Goal: Task Accomplishment & Management: Manage account settings

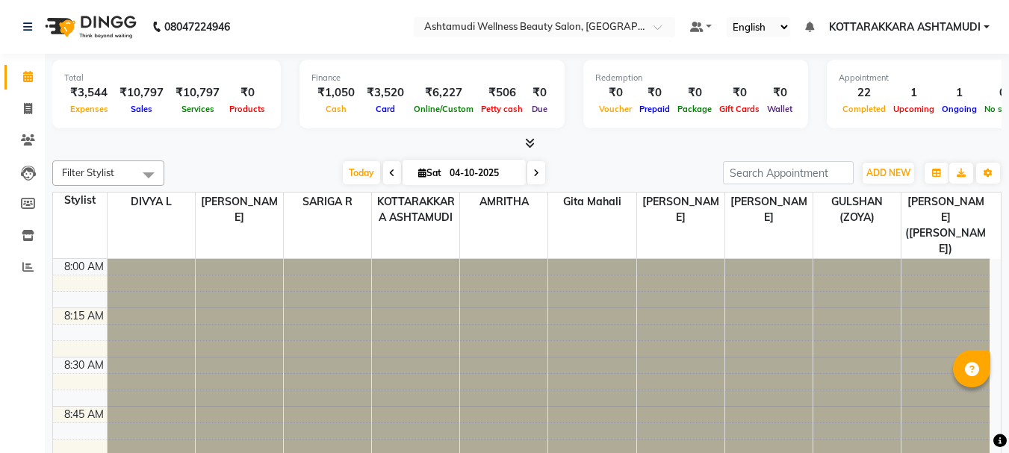
scroll to position [75, 0]
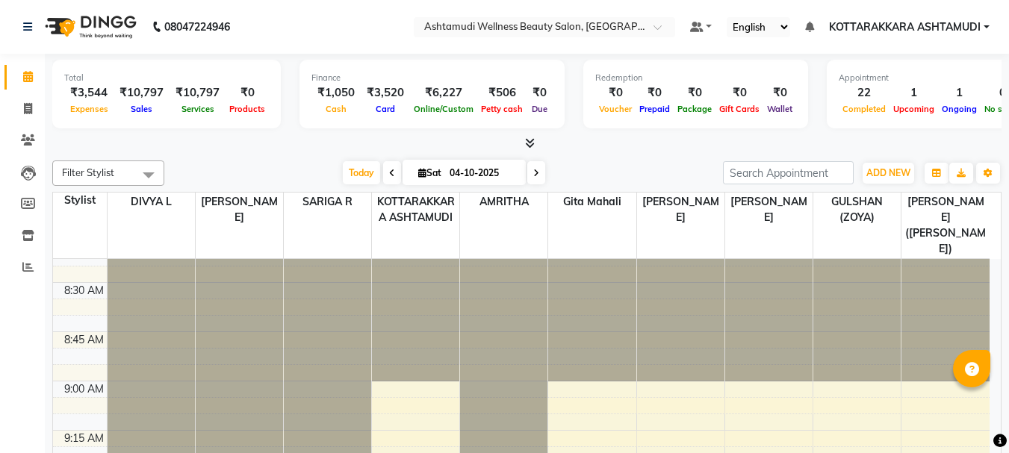
drag, startPoint x: 352, startPoint y: 173, endPoint x: 524, endPoint y: 412, distance: 294.3
click at [354, 173] on span "Today" at bounding box center [361, 172] width 37 height 23
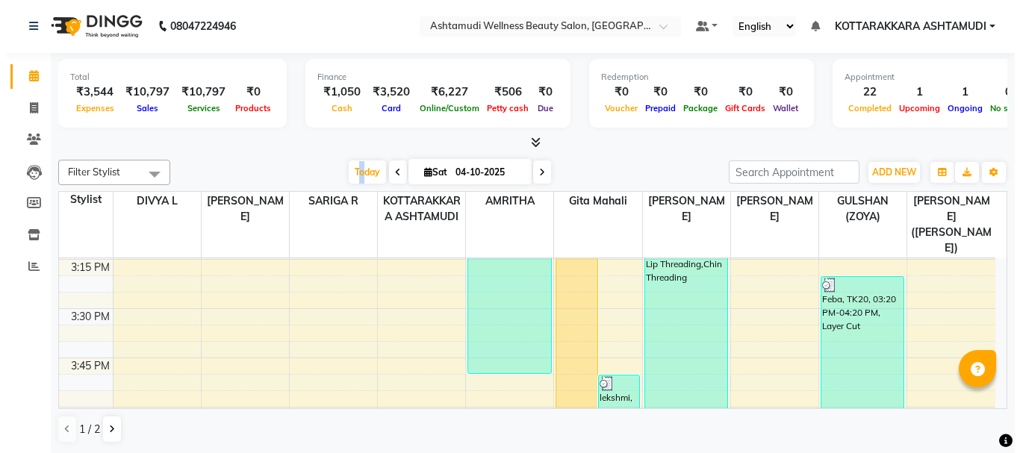
scroll to position [1402, 0]
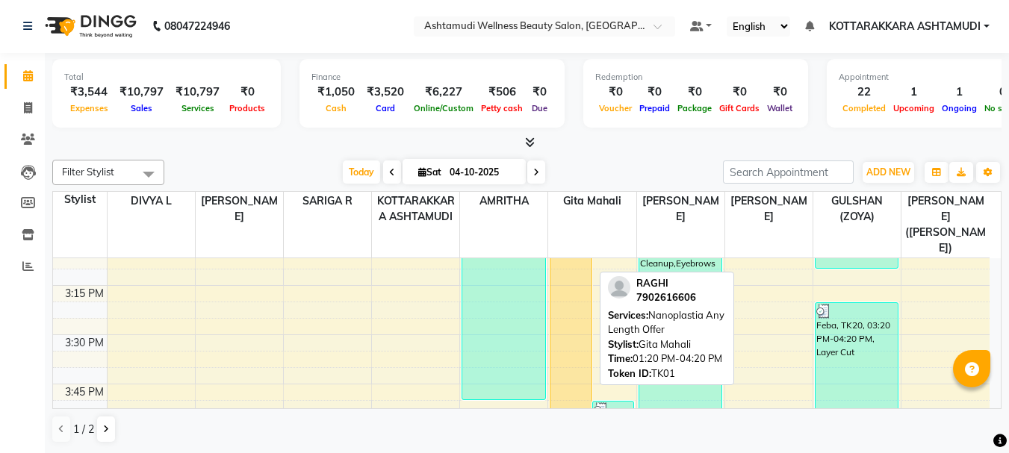
click at [559, 323] on div "RAGHI, TK01, 01:20 PM-04:20 PM, Nanoplastia Any Length Offer" at bounding box center [570, 203] width 40 height 589
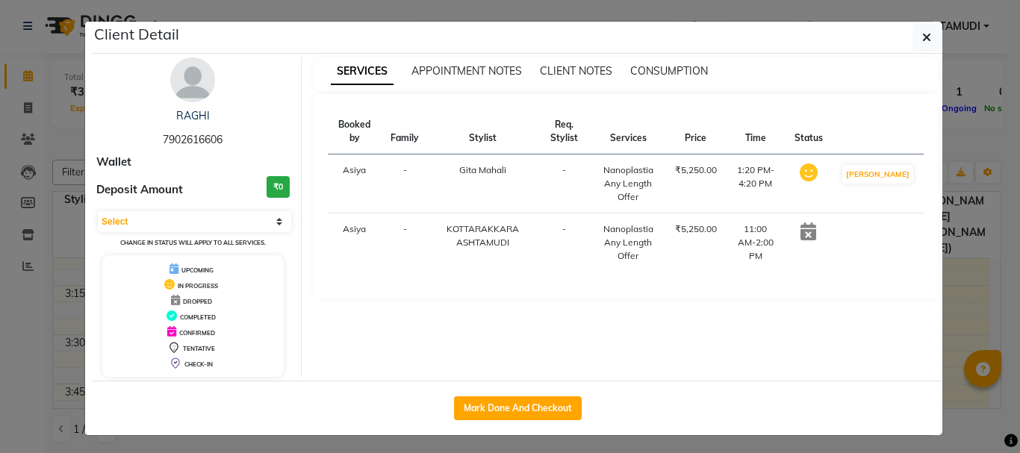
click at [816, 232] on icon at bounding box center [809, 232] width 16 height 18
click at [530, 414] on button "Mark Done And Checkout" at bounding box center [518, 409] width 128 height 24
select select "service"
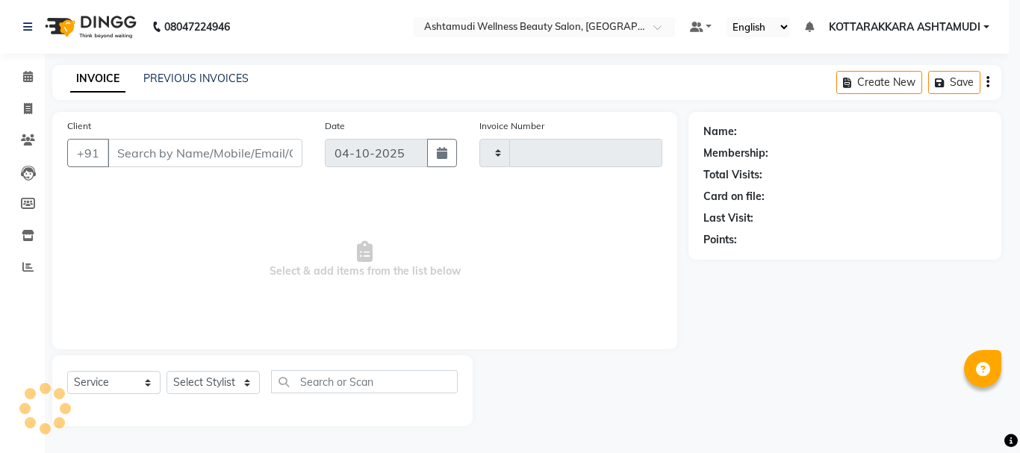
type input "3683"
select select "4664"
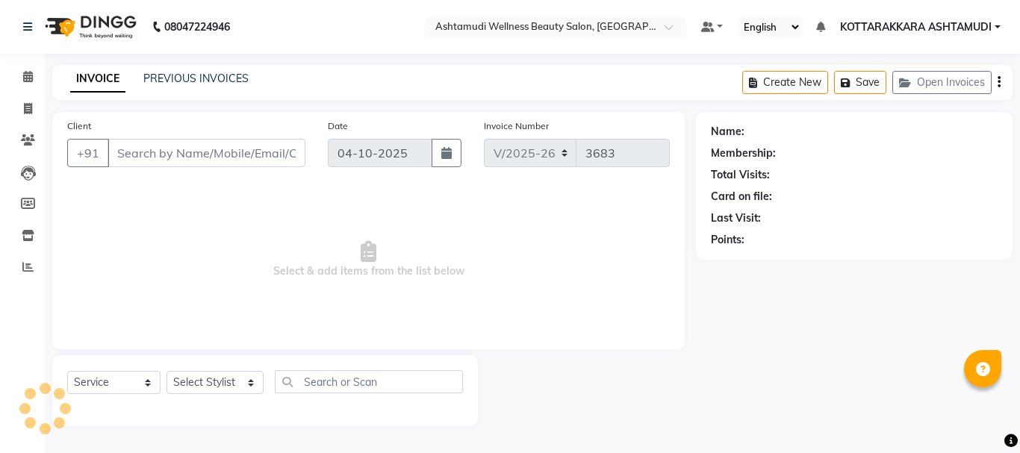
type input "7902616606"
select select "65260"
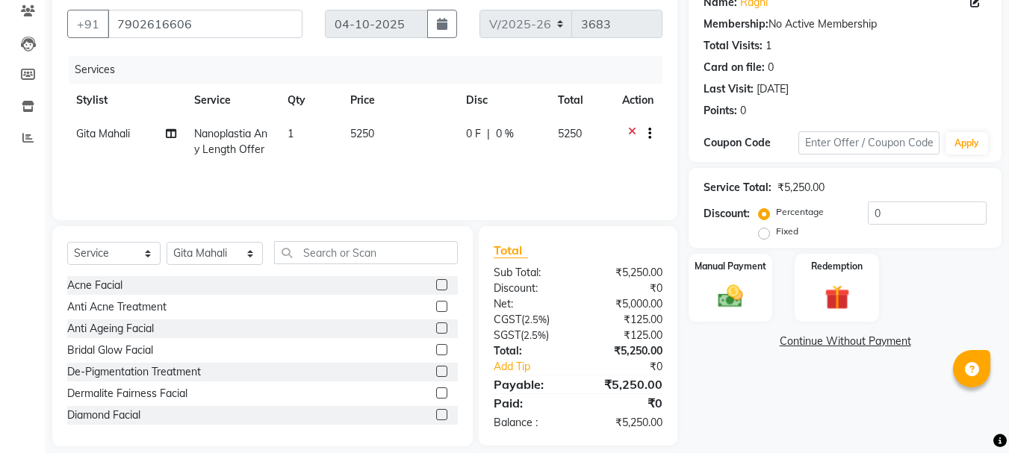
scroll to position [145, 0]
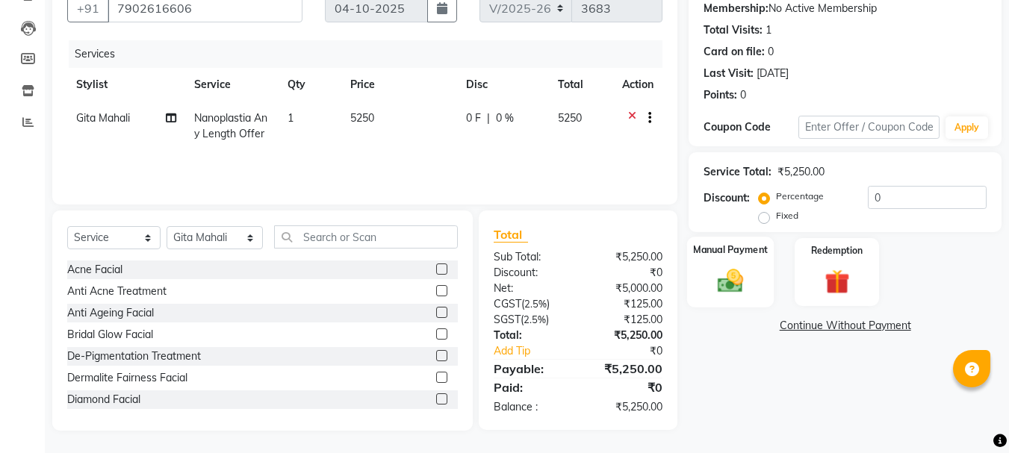
click at [739, 301] on div "Manual Payment" at bounding box center [730, 272] width 87 height 71
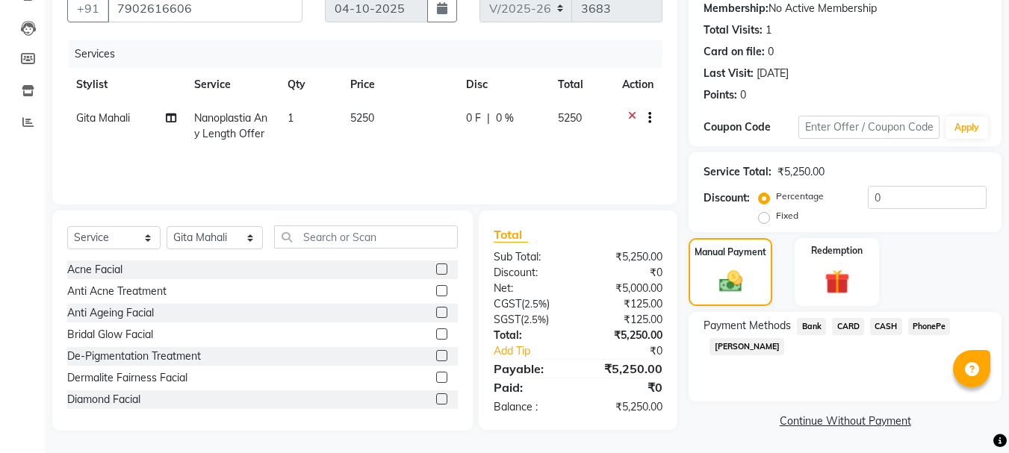
click at [931, 328] on span "PhonePe" at bounding box center [929, 326] width 43 height 17
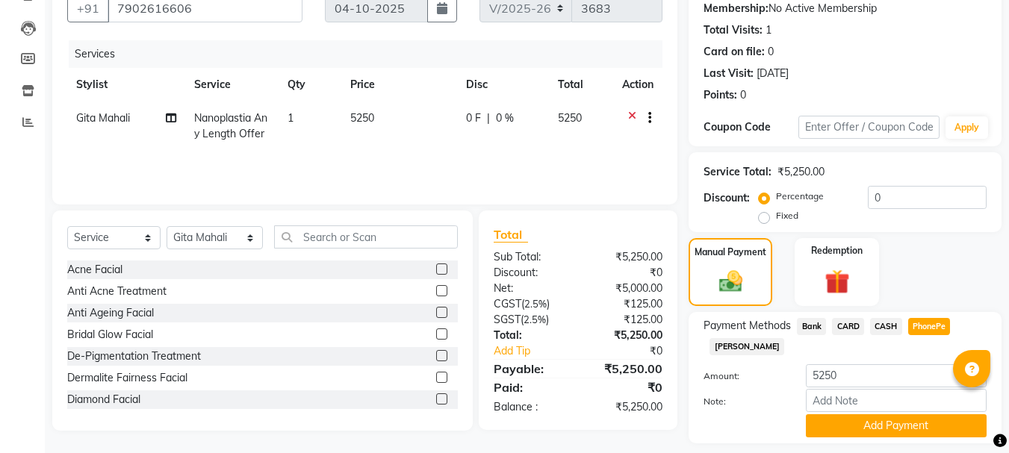
scroll to position [188, 0]
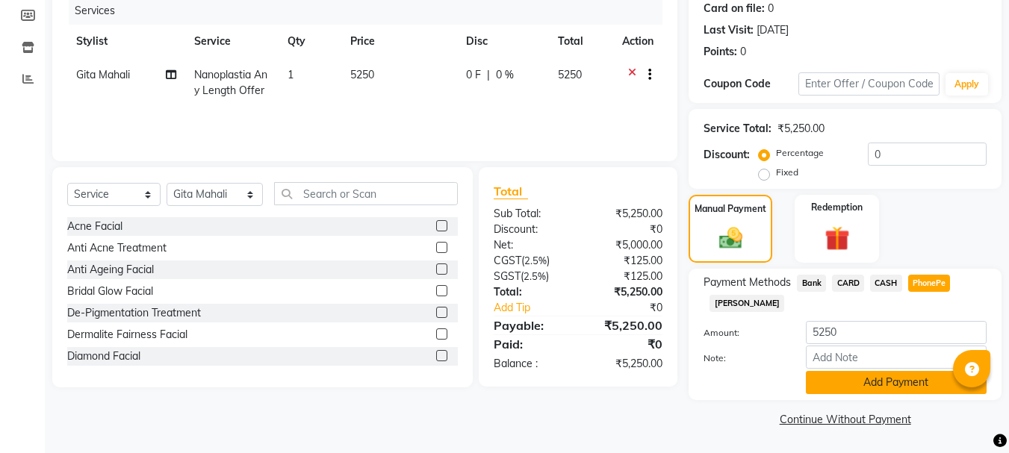
click at [885, 383] on button "Add Payment" at bounding box center [896, 382] width 181 height 23
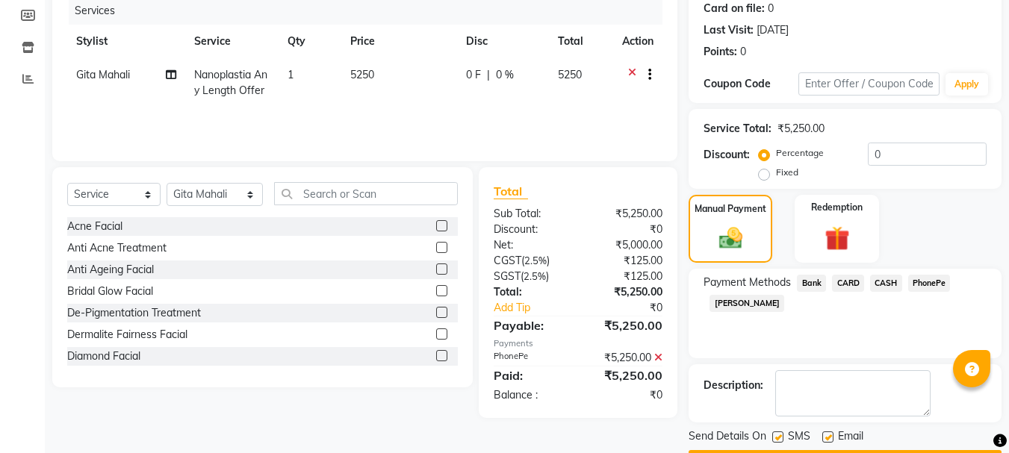
scroll to position [231, 0]
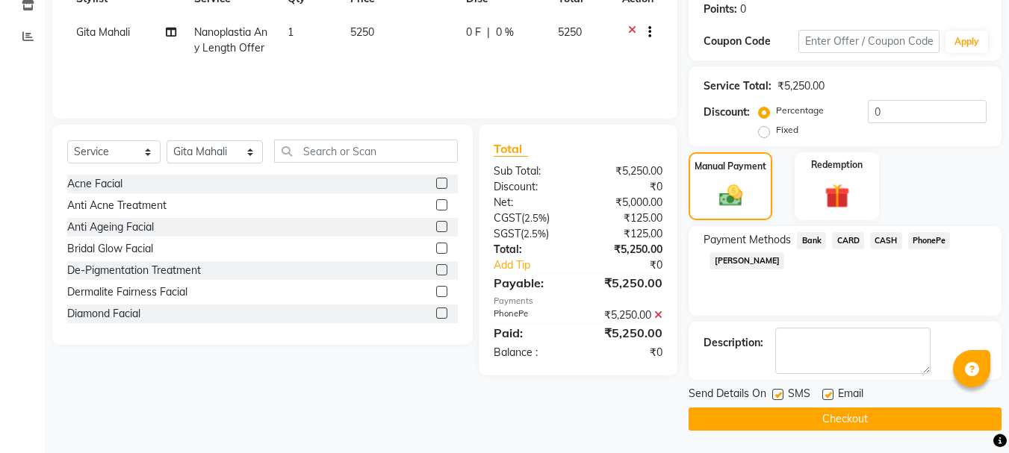
click at [863, 416] on button "Checkout" at bounding box center [845, 419] width 313 height 23
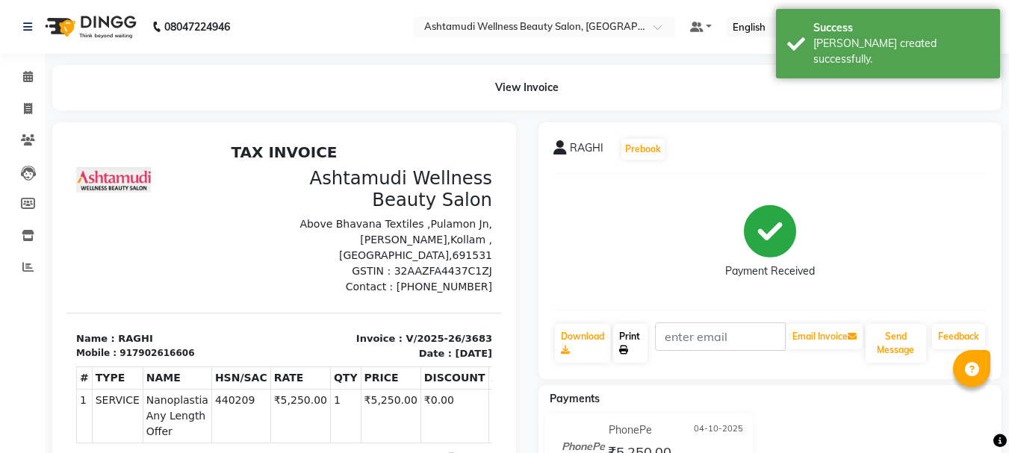
click at [630, 346] on link "Print" at bounding box center [630, 343] width 34 height 39
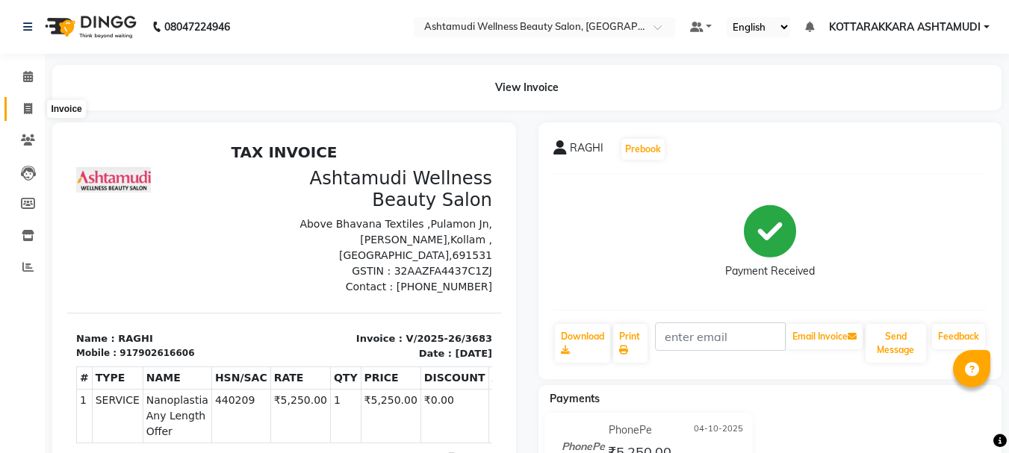
click at [25, 111] on icon at bounding box center [28, 108] width 8 height 11
select select "service"
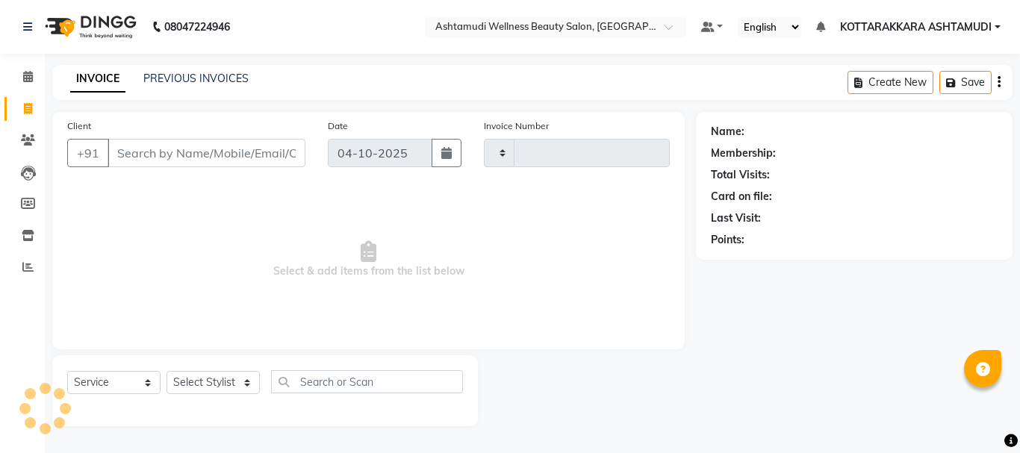
type input "3684"
select select "4664"
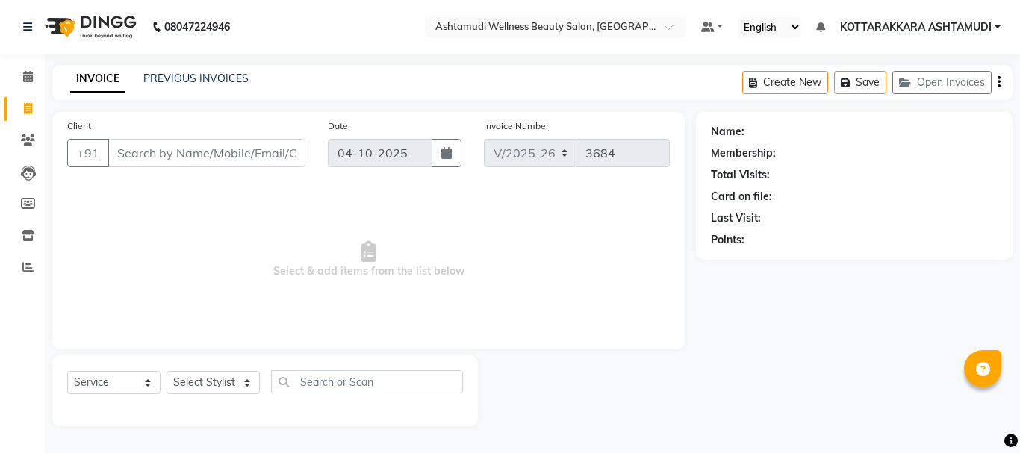
click at [211, 148] on input "Client" at bounding box center [207, 153] width 198 height 28
type input "9"
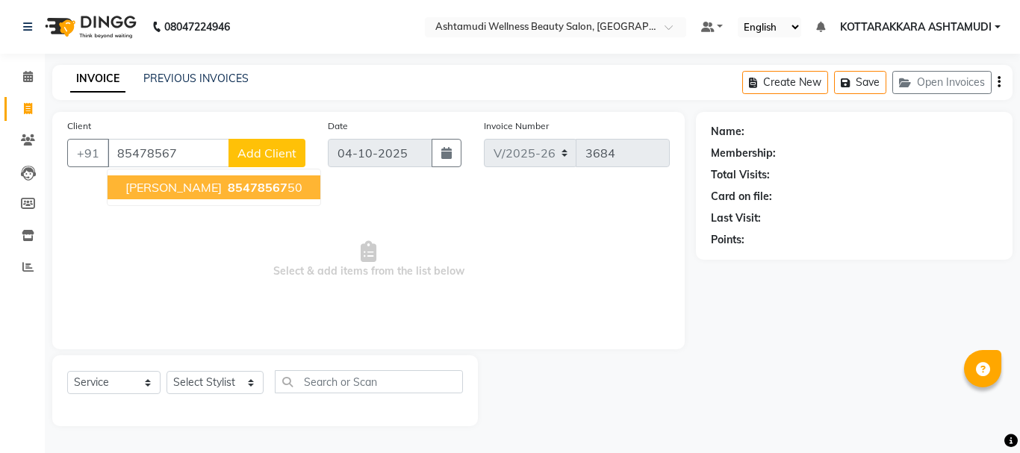
click at [228, 193] on span "85478567" at bounding box center [258, 187] width 60 height 15
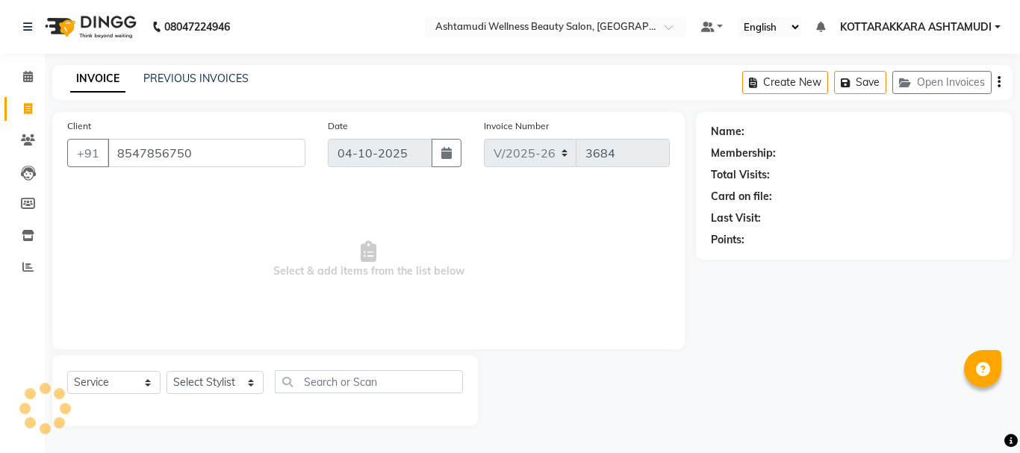
type input "8547856750"
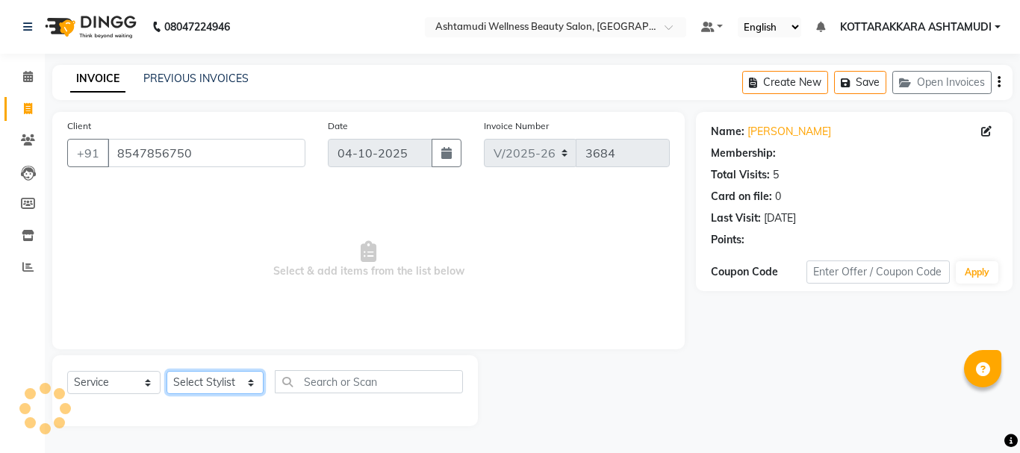
click at [210, 381] on select "Select Stylist AMRITHA DIVYA L [PERSON_NAME] ([PERSON_NAME]) [PERSON_NAME] KOTT…" at bounding box center [215, 382] width 97 height 23
select select "49590"
click at [167, 371] on select "Select Stylist AMRITHA DIVYA L [PERSON_NAME] ([PERSON_NAME]) [PERSON_NAME] KOTT…" at bounding box center [215, 382] width 97 height 23
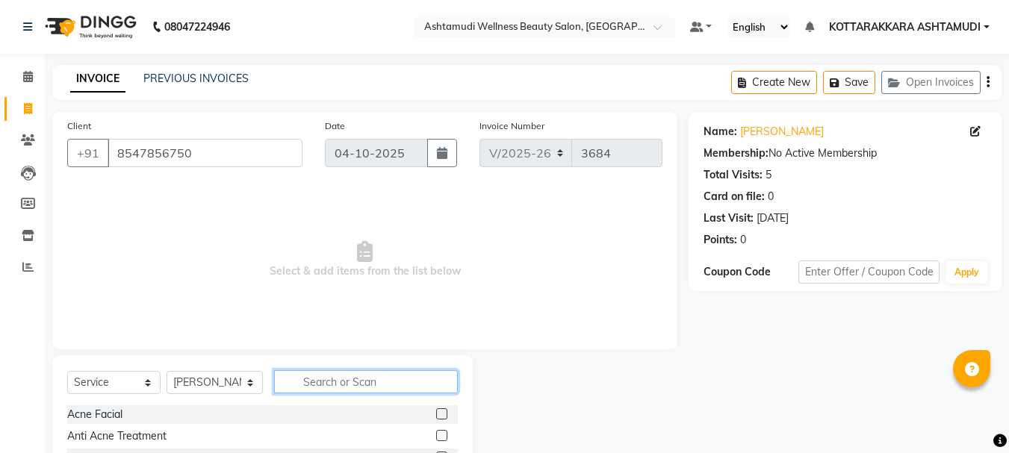
click at [297, 382] on input "text" at bounding box center [366, 381] width 184 height 23
type input "CLE"
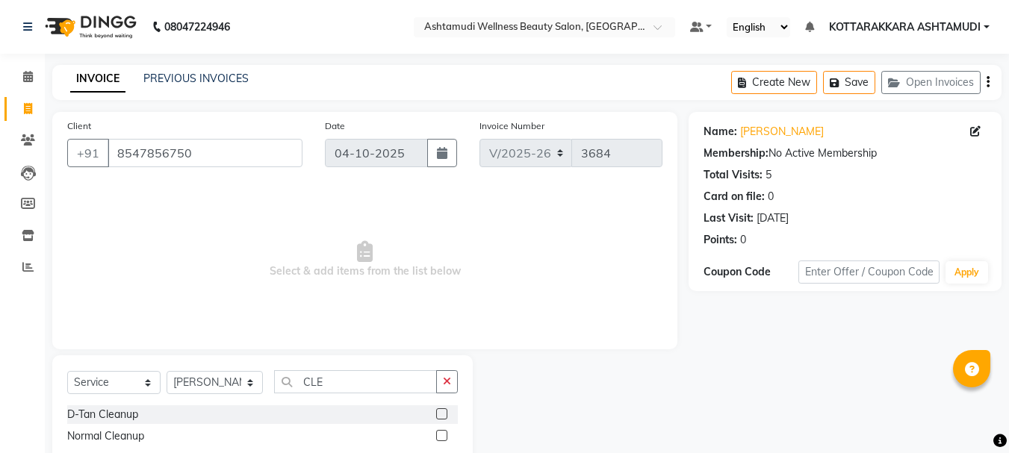
click at [439, 435] on label at bounding box center [441, 435] width 11 height 11
click at [439, 435] on input "checkbox" at bounding box center [441, 437] width 10 height 10
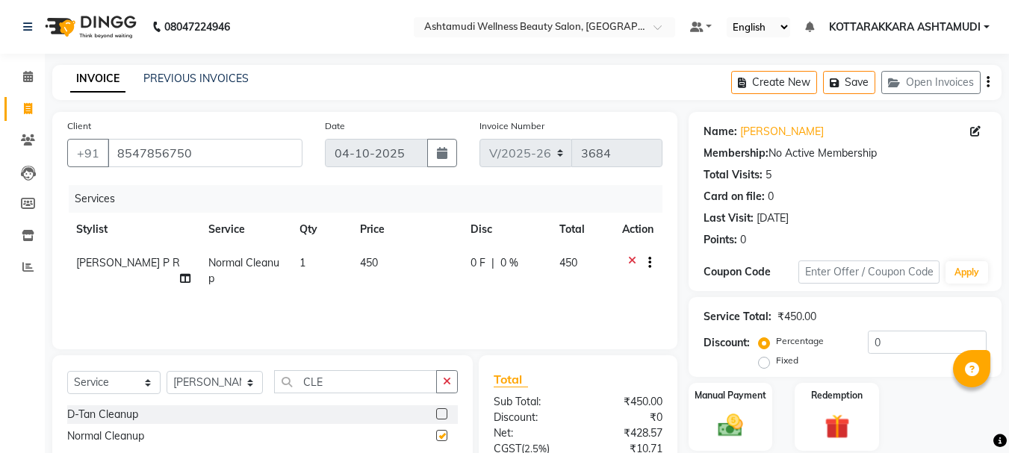
checkbox input "false"
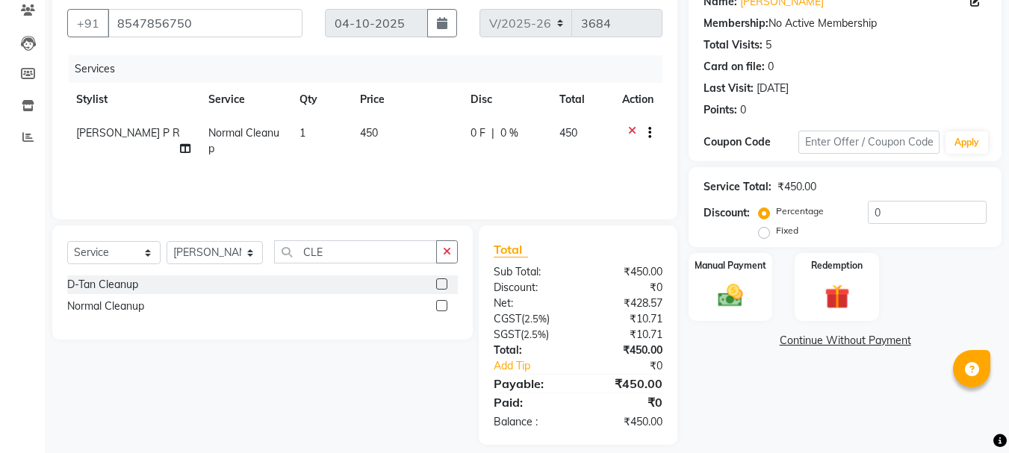
scroll to position [144, 0]
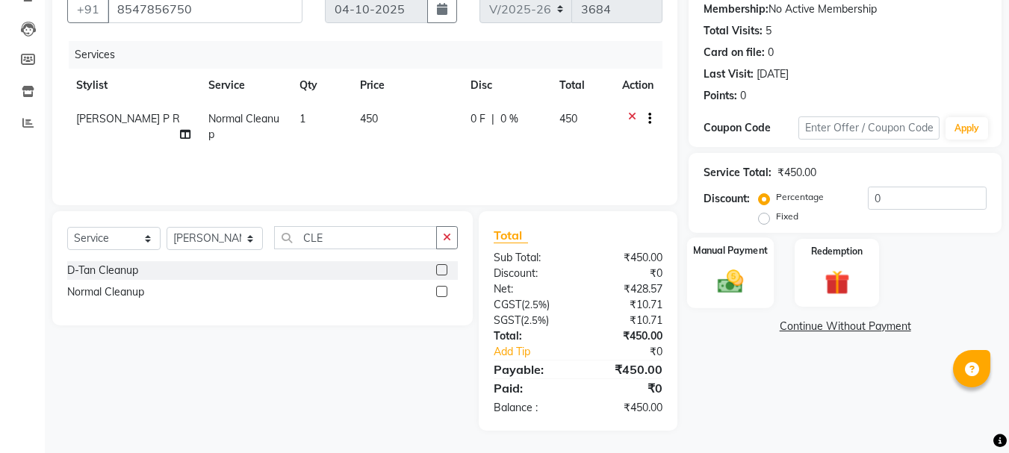
click at [715, 289] on img at bounding box center [730, 282] width 42 height 30
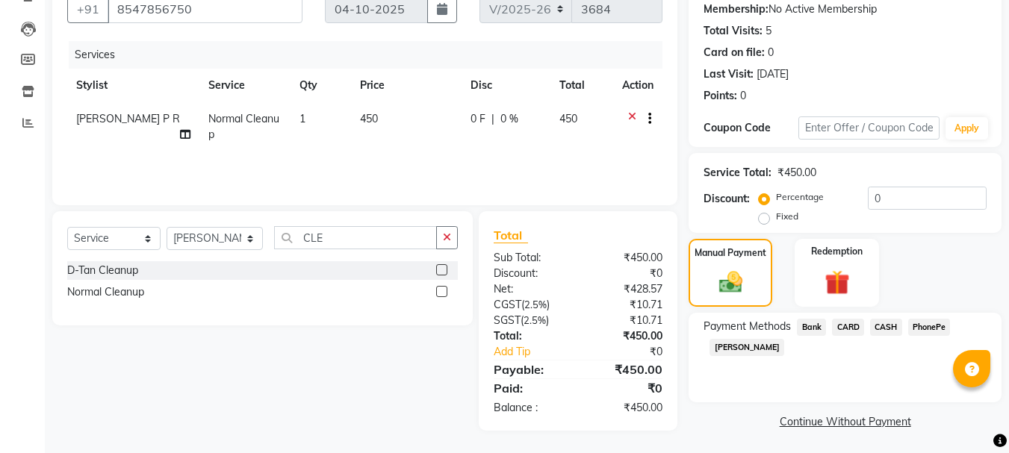
scroll to position [146, 0]
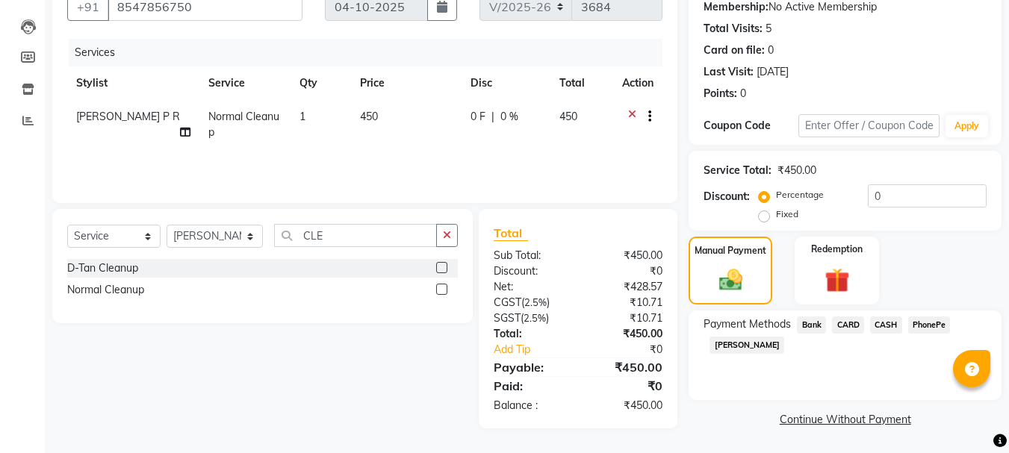
click at [922, 323] on span "PhonePe" at bounding box center [929, 325] width 43 height 17
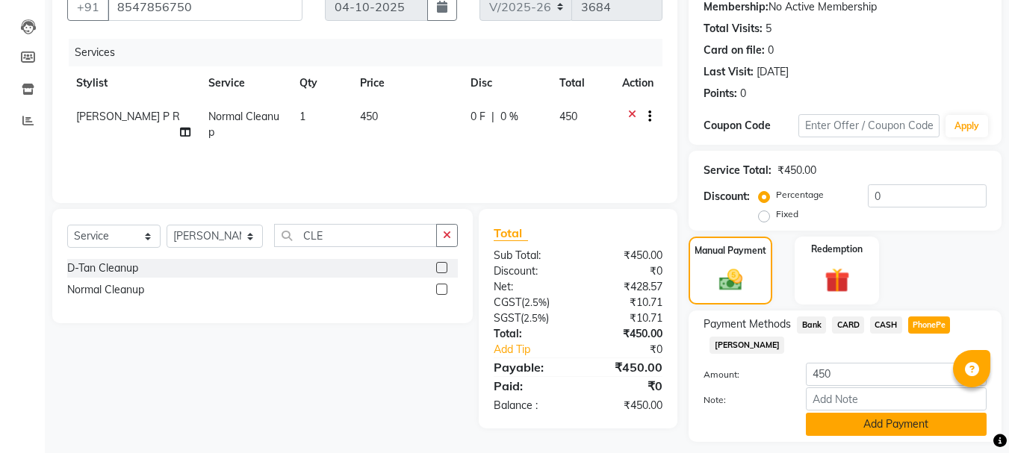
click at [868, 419] on button "Add Payment" at bounding box center [896, 424] width 181 height 23
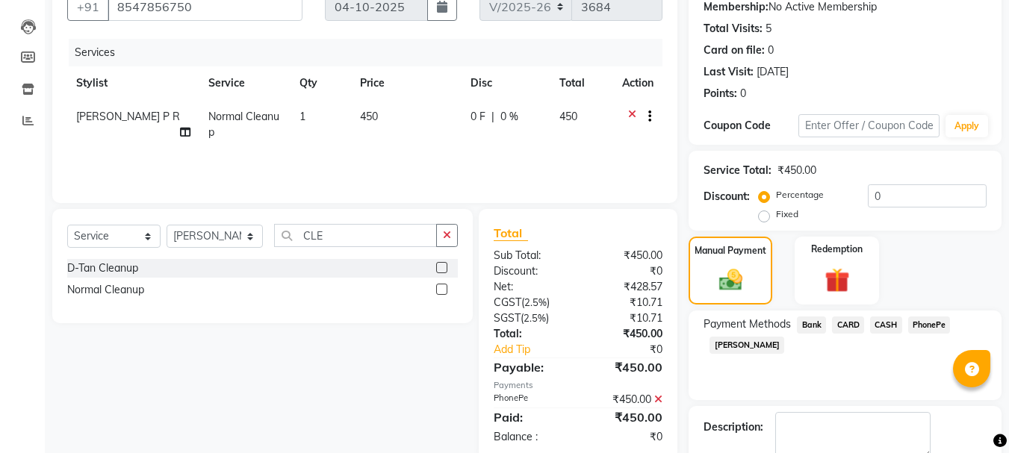
scroll to position [231, 0]
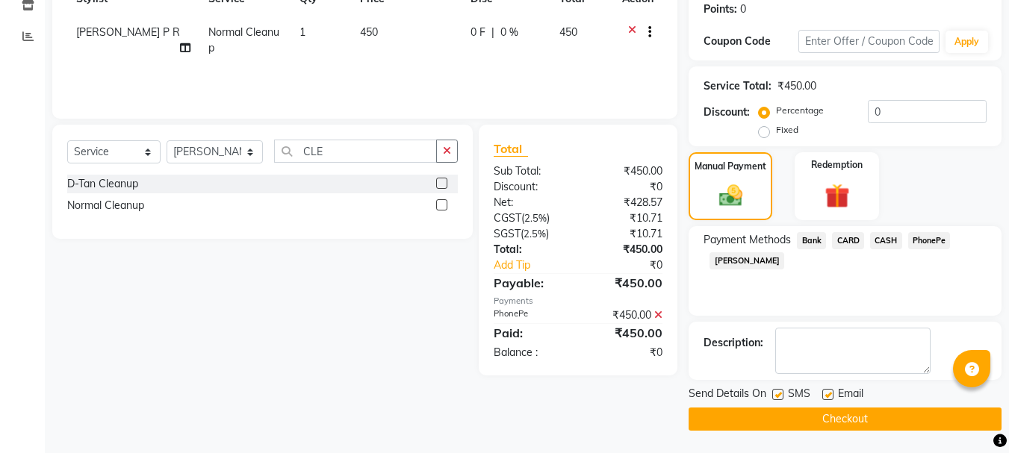
click at [834, 424] on button "Checkout" at bounding box center [845, 419] width 313 height 23
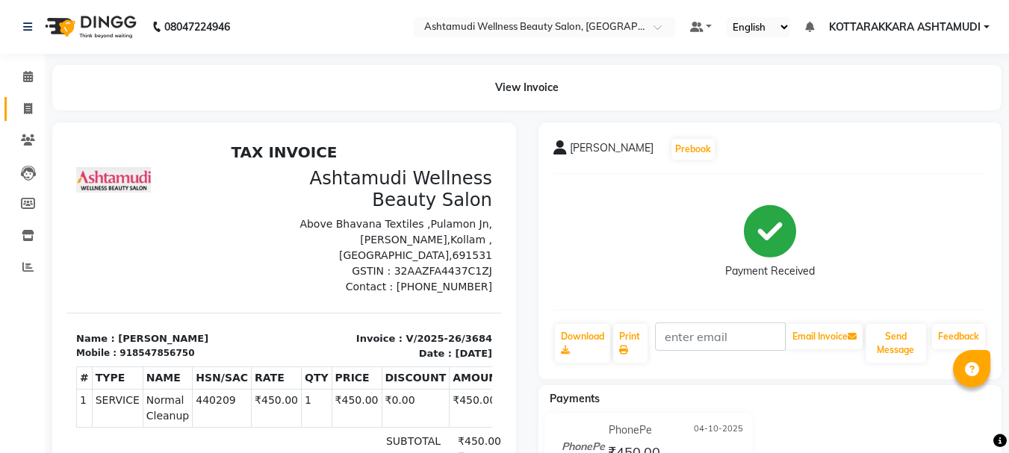
click at [28, 117] on link "Invoice" at bounding box center [22, 109] width 36 height 25
select select "service"
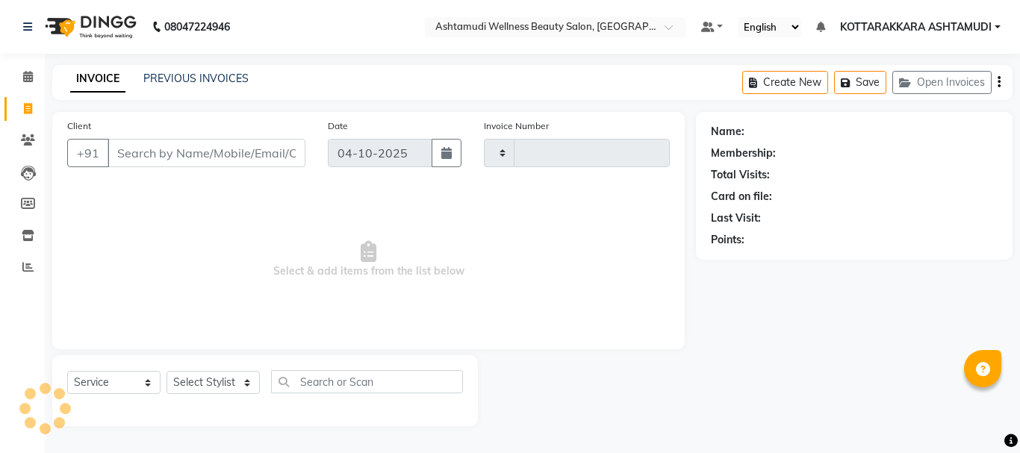
type input "3685"
select select "4664"
click at [211, 385] on select "Select Stylist" at bounding box center [213, 382] width 93 height 23
click at [214, 376] on select "Select Stylist" at bounding box center [213, 382] width 93 height 23
click at [205, 385] on select "Select Stylist" at bounding box center [213, 382] width 93 height 23
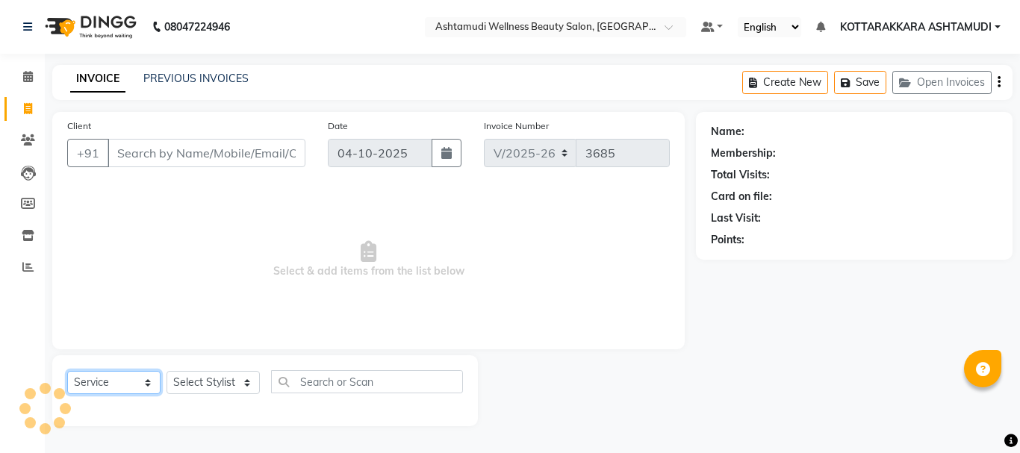
click at [97, 386] on select "Select Service Product Membership Package Voucher Prepaid Gift Card" at bounding box center [113, 382] width 93 height 23
click at [67, 371] on select "Select Service Product Membership Package Voucher Prepaid Gift Card" at bounding box center [113, 382] width 93 height 23
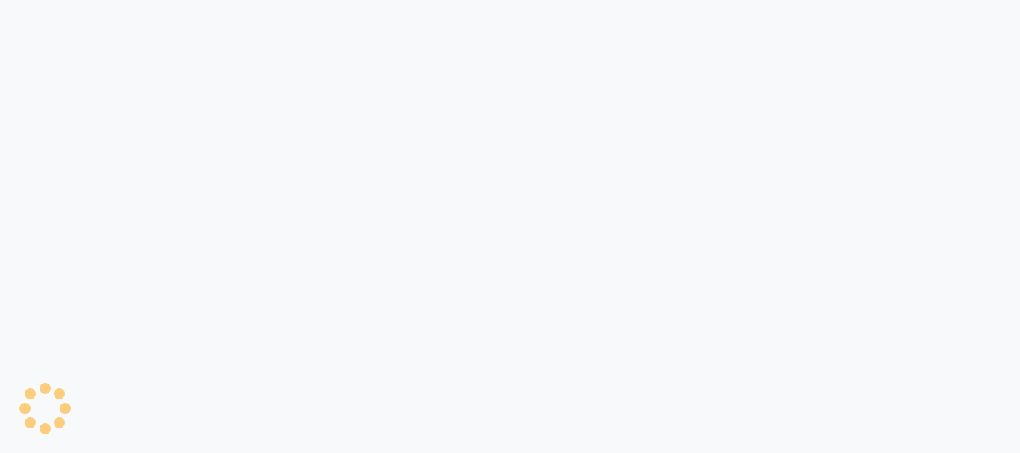
select select "service"
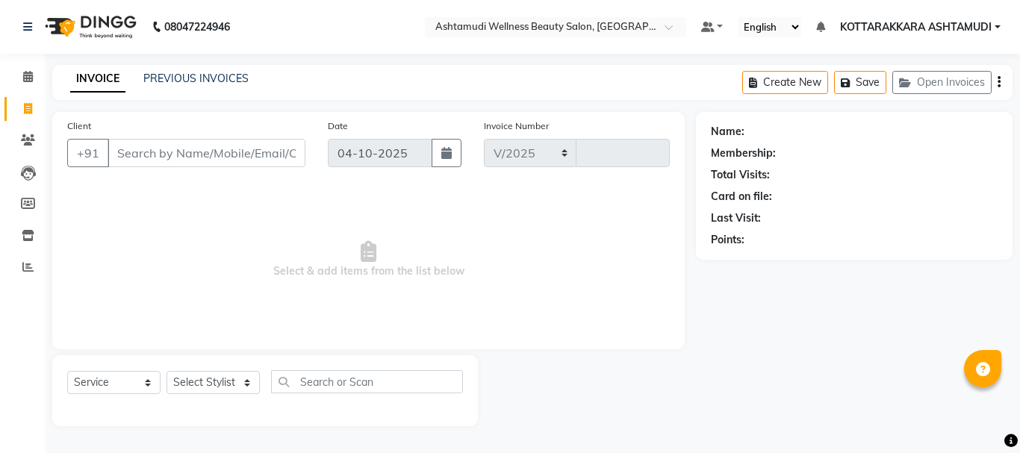
select select "4664"
type input "3685"
click at [215, 382] on select "Select Stylist" at bounding box center [213, 382] width 93 height 23
select select "27465"
click at [167, 371] on select "Select Stylist AMRITHA DIVYA L [PERSON_NAME] ([PERSON_NAME]) [PERSON_NAME] KOTT…" at bounding box center [215, 382] width 97 height 23
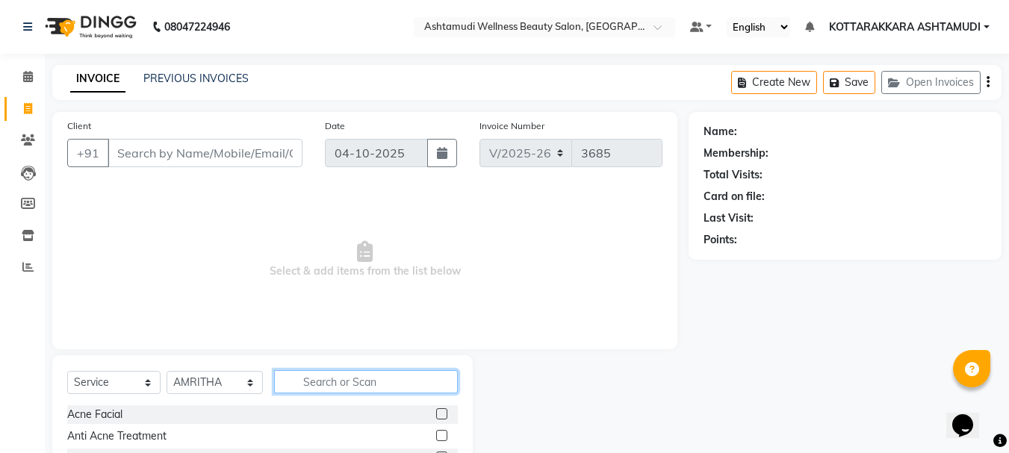
click at [372, 384] on input "text" at bounding box center [366, 381] width 184 height 23
type input "EB"
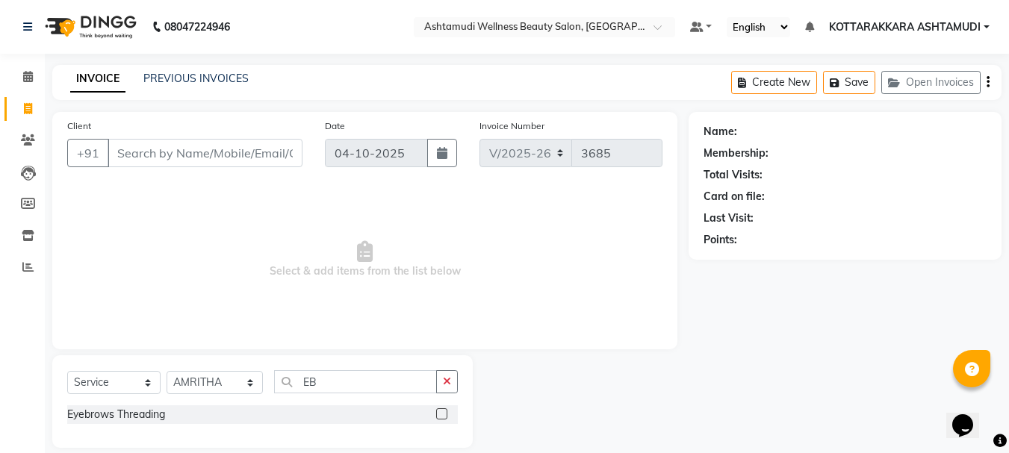
click at [441, 418] on label at bounding box center [441, 413] width 11 height 11
click at [441, 418] on input "checkbox" at bounding box center [441, 415] width 10 height 10
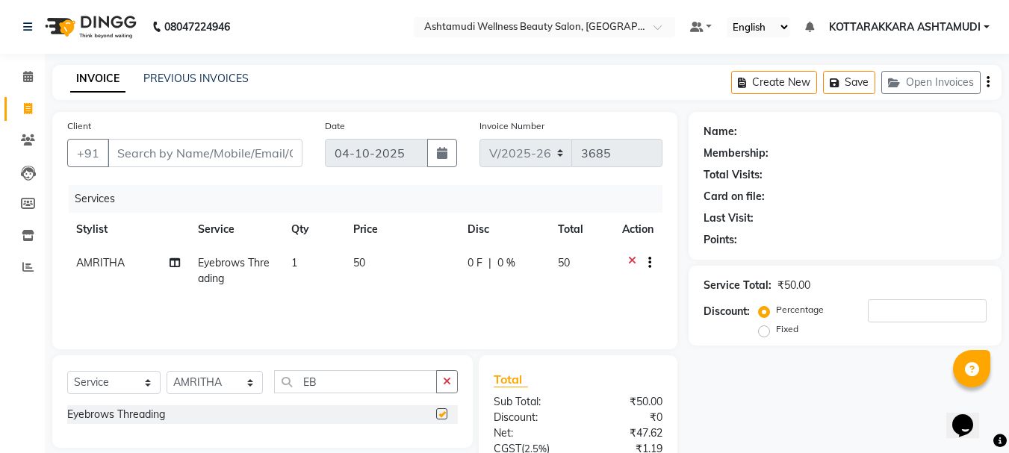
checkbox input "false"
click at [199, 161] on input "Client" at bounding box center [205, 153] width 195 height 28
type input "8"
type input "0"
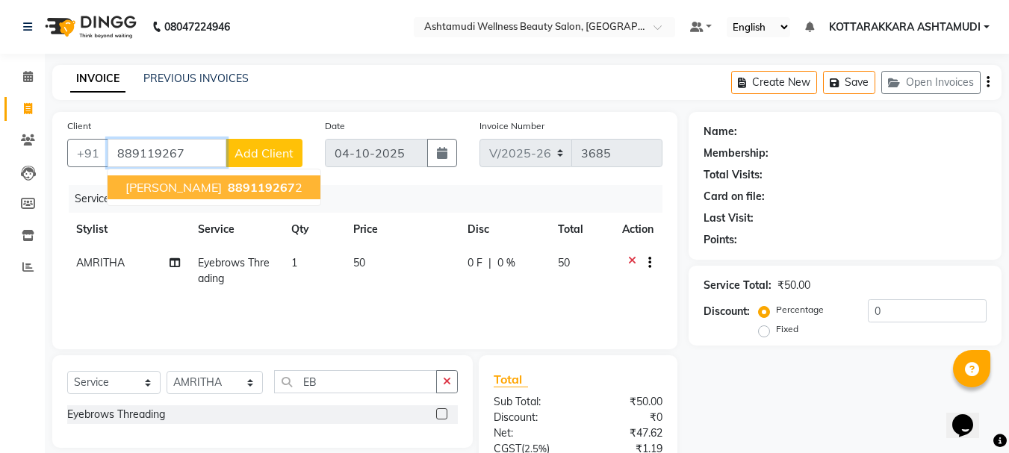
click at [228, 192] on span "889119267" at bounding box center [261, 187] width 67 height 15
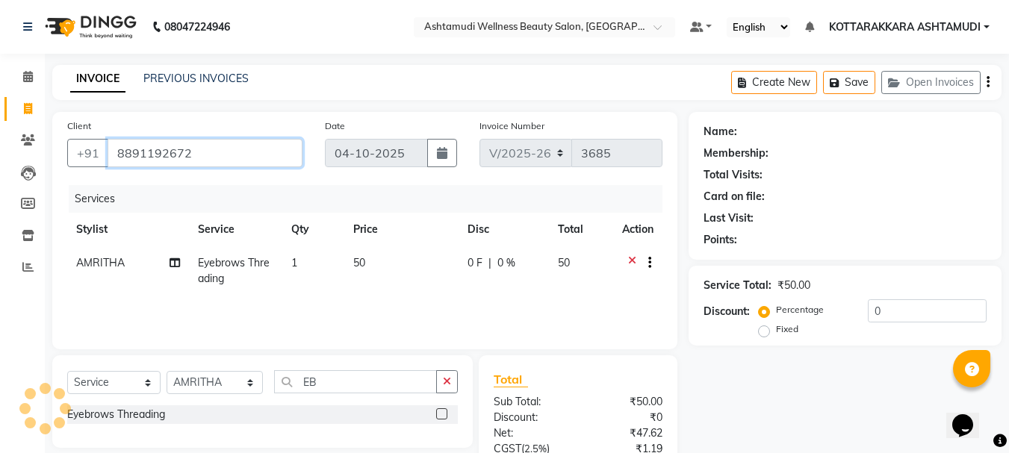
type input "8891192672"
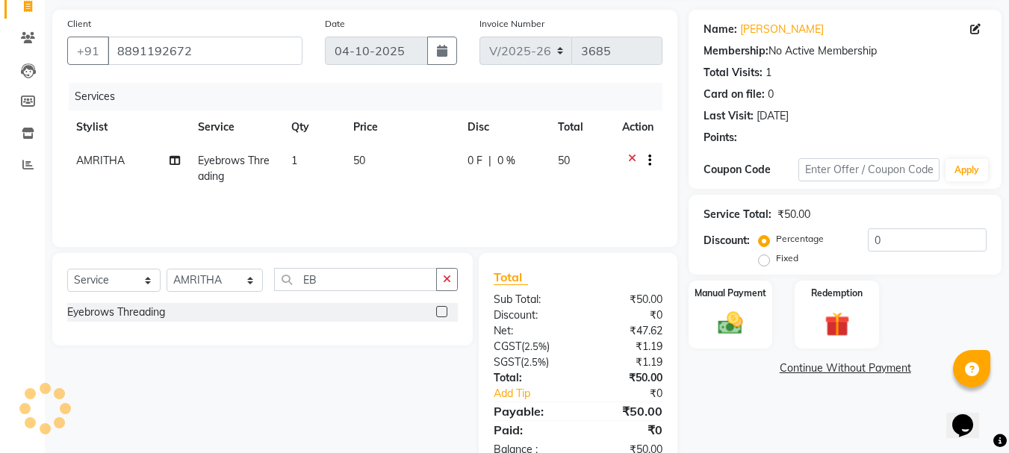
scroll to position [144, 0]
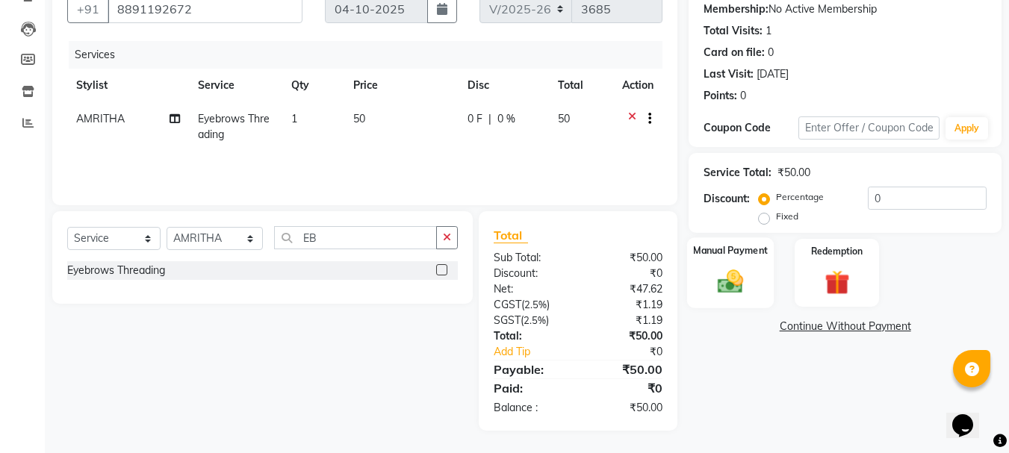
click at [749, 285] on img at bounding box center [730, 282] width 42 height 30
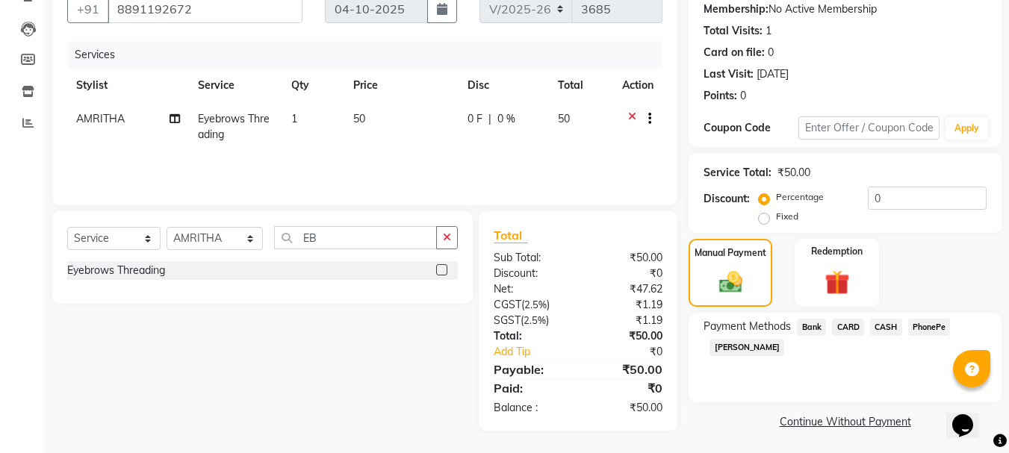
click at [895, 329] on span "CASH" at bounding box center [886, 327] width 32 height 17
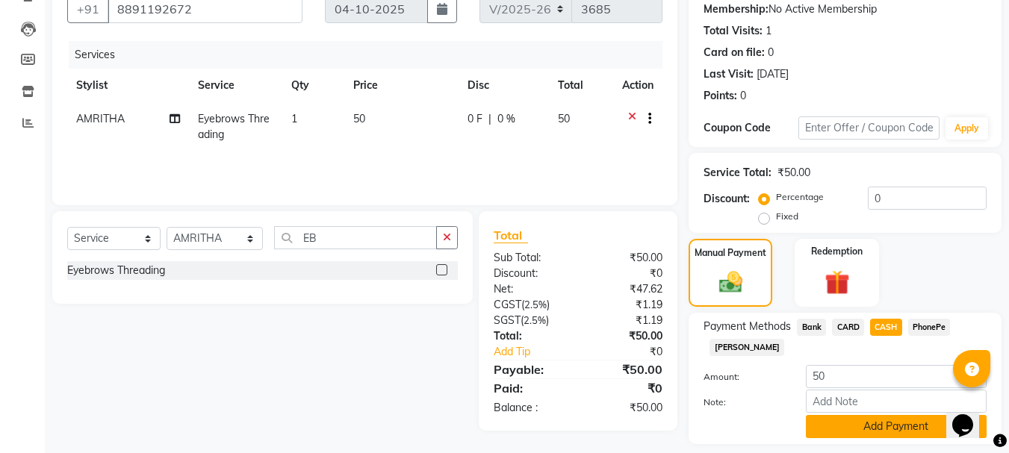
click at [840, 420] on button "Add Payment" at bounding box center [896, 426] width 181 height 23
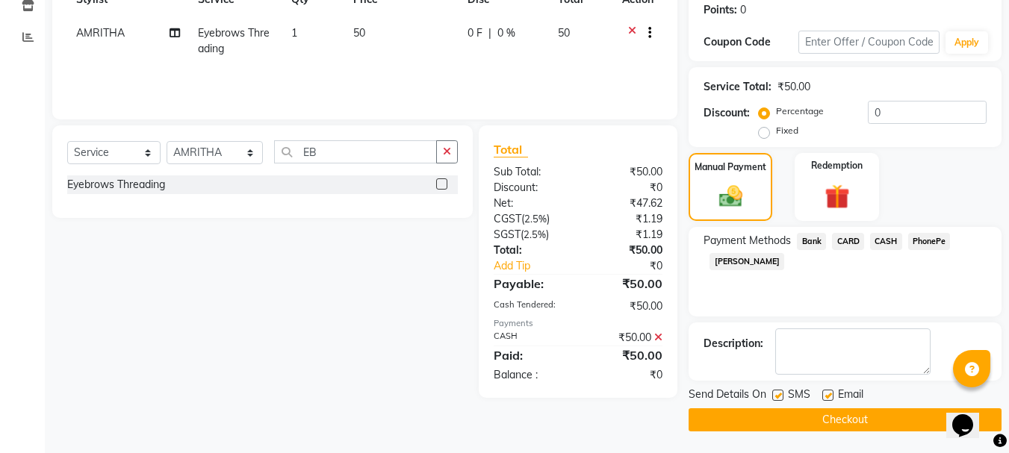
scroll to position [231, 0]
click at [793, 427] on button "Checkout" at bounding box center [845, 419] width 313 height 23
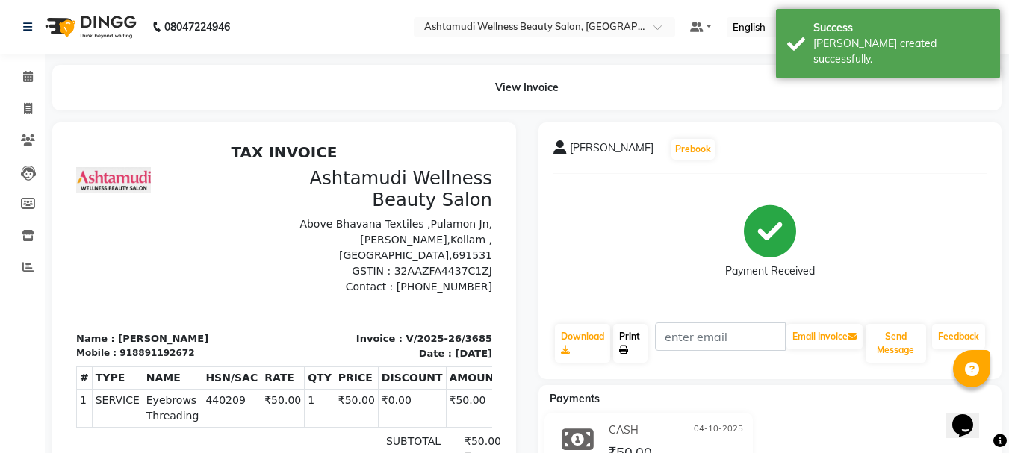
click at [631, 345] on link "Print" at bounding box center [630, 343] width 34 height 39
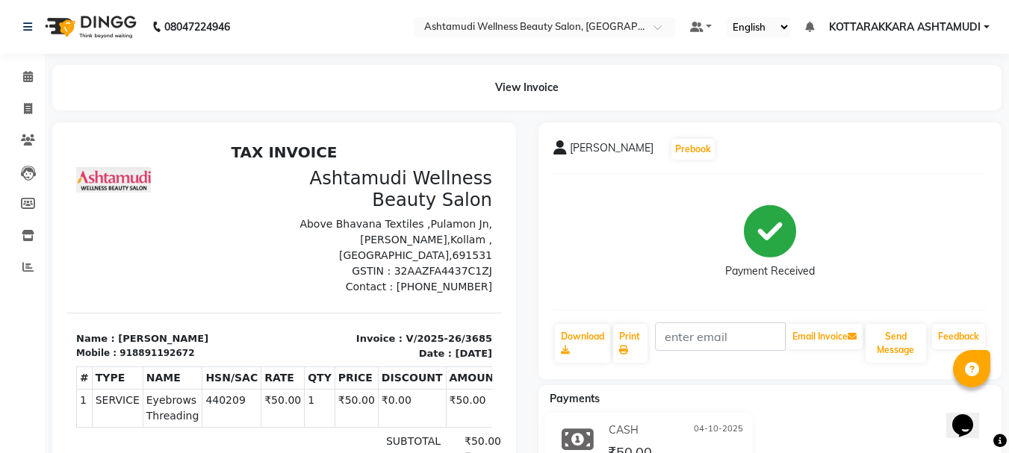
click at [535, 46] on nav "08047224946 Select Location × Ashtamudi Wellness Beauty Salon, Kottarakkara Def…" at bounding box center [504, 27] width 1009 height 54
click at [29, 74] on icon at bounding box center [28, 76] width 10 height 11
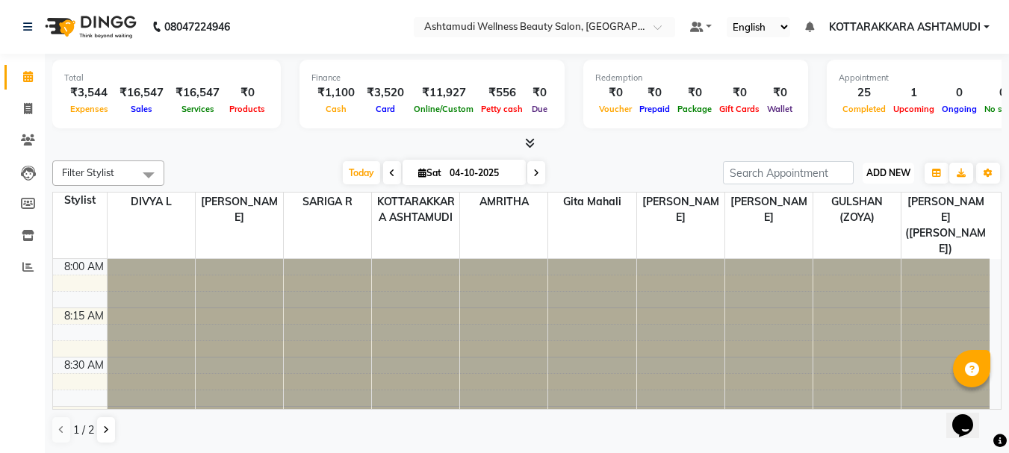
click at [890, 178] on span "ADD NEW" at bounding box center [888, 172] width 44 height 11
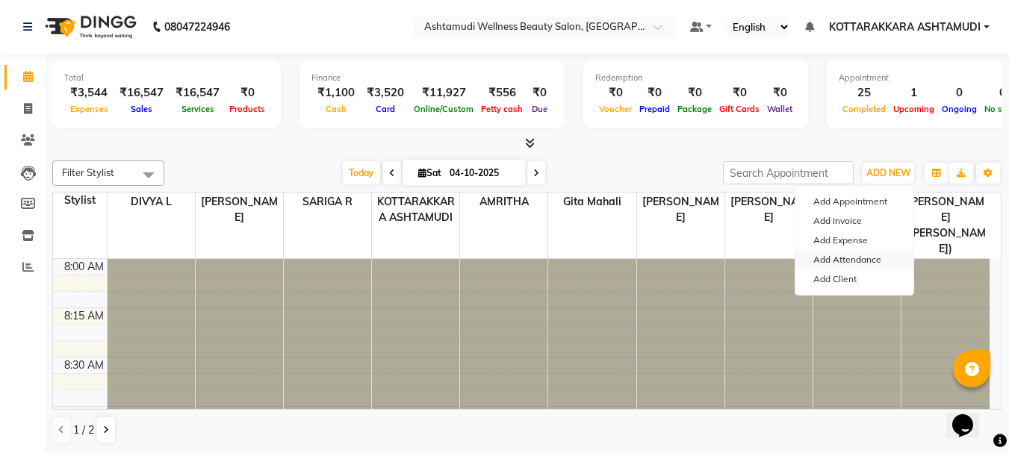
click at [852, 261] on link "Add Attendance" at bounding box center [854, 259] width 118 height 19
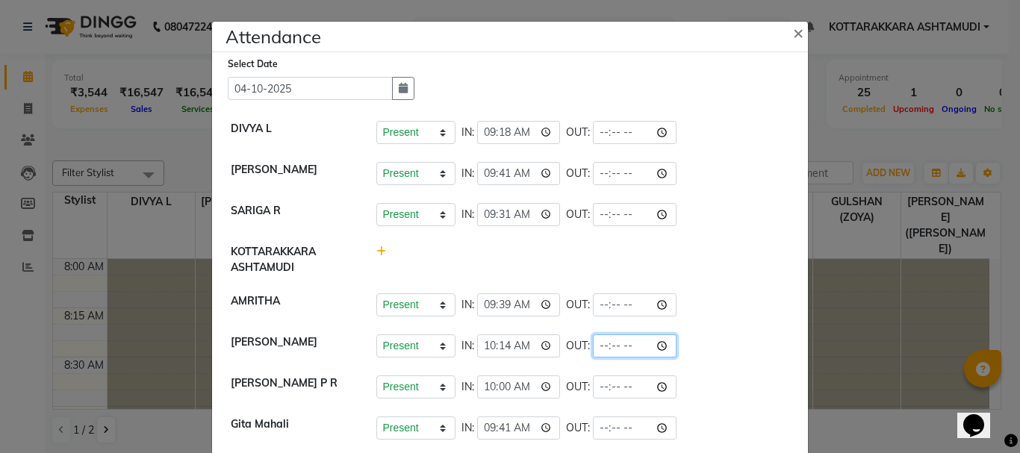
click at [624, 347] on input "time" at bounding box center [635, 346] width 84 height 23
type input "17:50"
click at [725, 164] on div "Present Absent Late Half Day Weekly Off IN: 09:41 OUT:" at bounding box center [583, 173] width 414 height 23
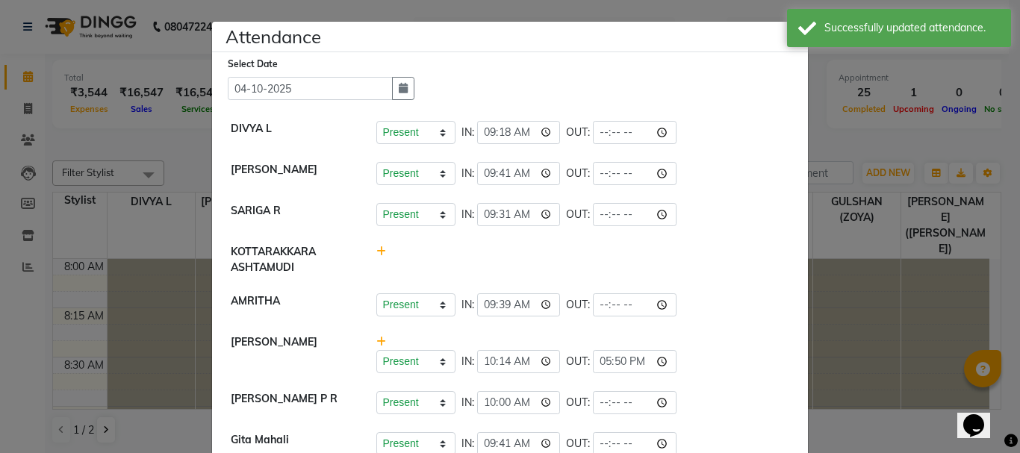
click at [898, 140] on ngb-modal-window "Attendance × Select Date 04-10-2025 DIVYA L Present Absent Late Half Day Weekly…" at bounding box center [510, 226] width 1020 height 453
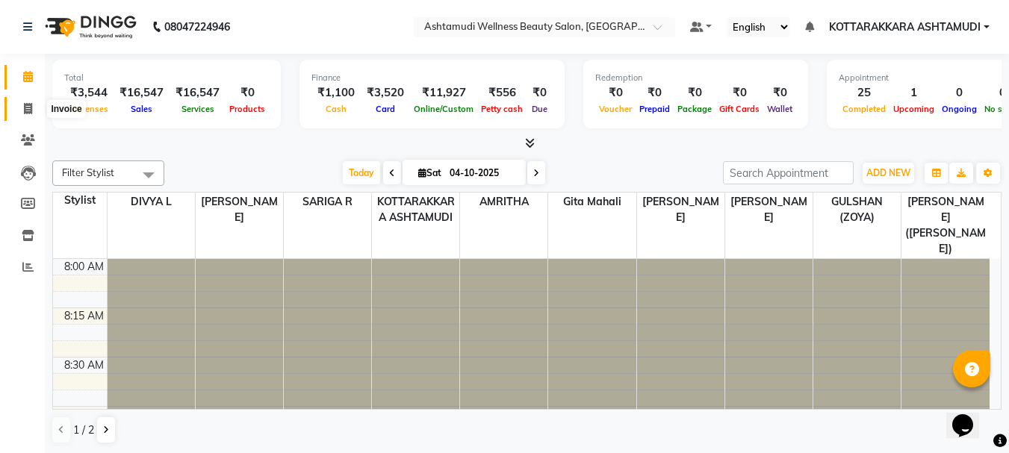
click at [31, 111] on icon at bounding box center [28, 108] width 8 height 11
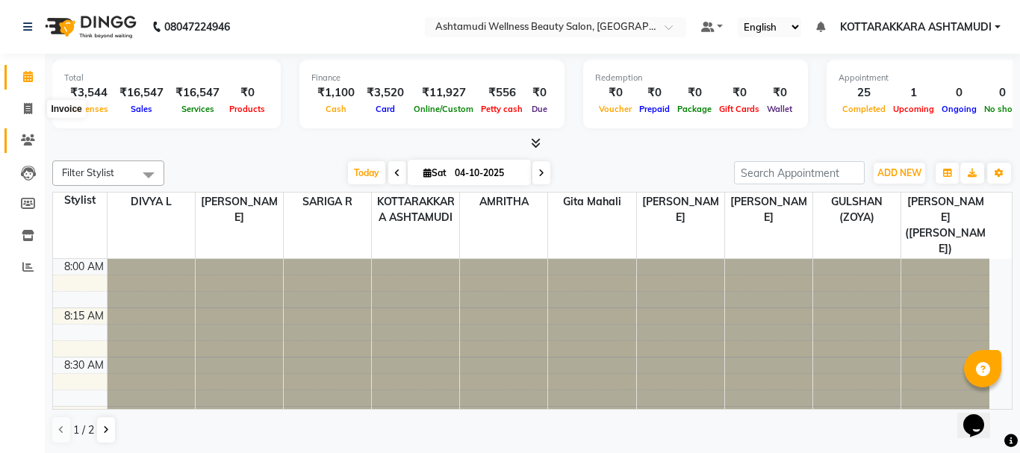
select select "service"
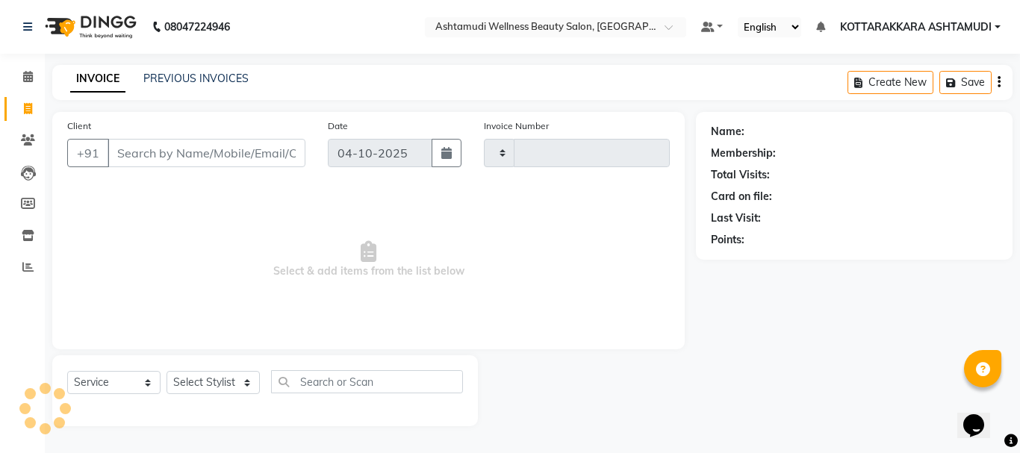
type input "3686"
select select "4664"
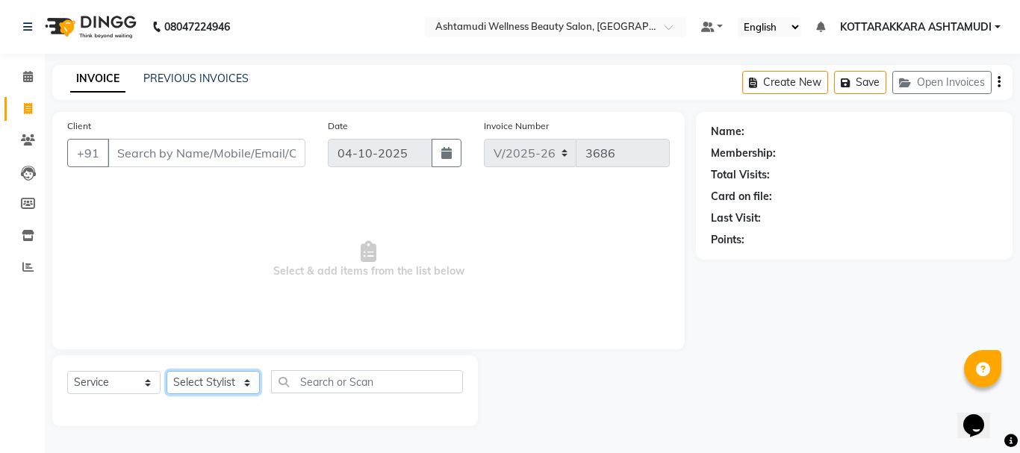
click at [218, 390] on select "Select Stylist" at bounding box center [213, 382] width 93 height 23
click at [167, 371] on select "Select Stylist AMRITHA DIVYA L [PERSON_NAME] ([PERSON_NAME]) [PERSON_NAME] KOTT…" at bounding box center [215, 382] width 97 height 23
click at [223, 375] on select "Select Stylist AMRITHA DIVYA L [PERSON_NAME] ([PERSON_NAME]) [PERSON_NAME] KOTT…" at bounding box center [215, 382] width 97 height 23
select select "49590"
click at [167, 371] on select "Select Stylist AMRITHA DIVYA L [PERSON_NAME] ([PERSON_NAME]) [PERSON_NAME] KOTT…" at bounding box center [215, 382] width 97 height 23
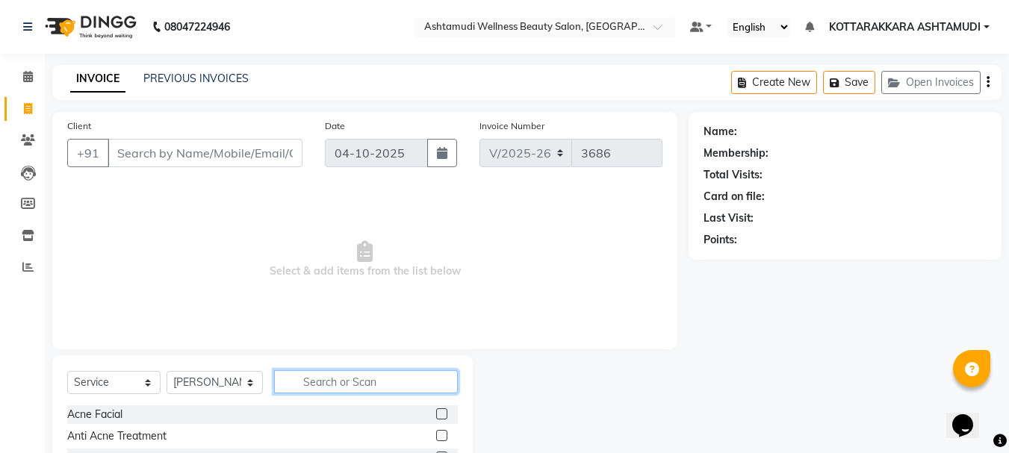
click at [287, 382] on input "text" at bounding box center [366, 381] width 184 height 23
type input "EB"
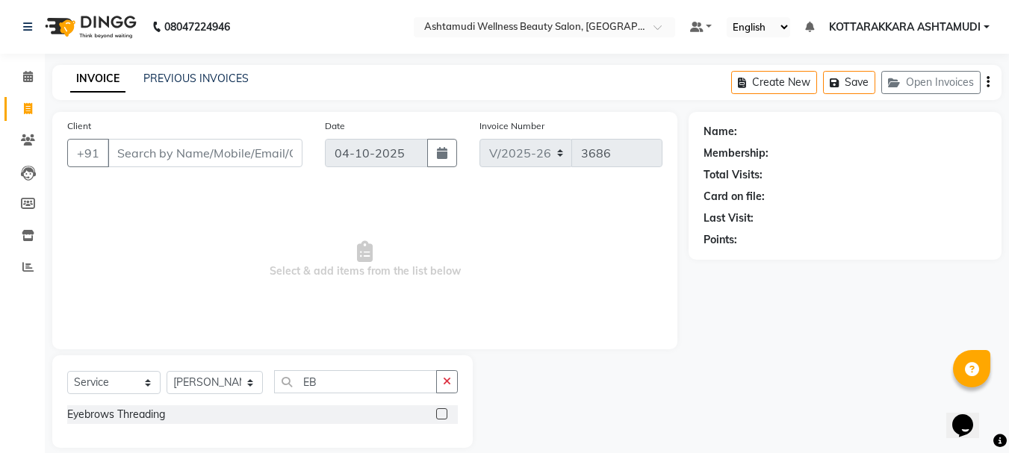
click at [439, 411] on label at bounding box center [441, 413] width 11 height 11
click at [439, 411] on input "checkbox" at bounding box center [441, 415] width 10 height 10
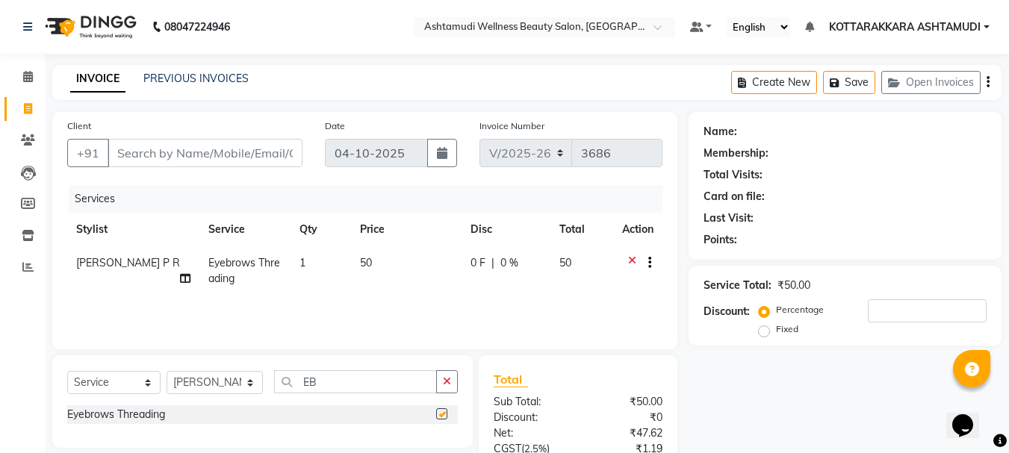
checkbox input "false"
click at [206, 155] on input "Client" at bounding box center [205, 153] width 195 height 28
type input "9"
type input "0"
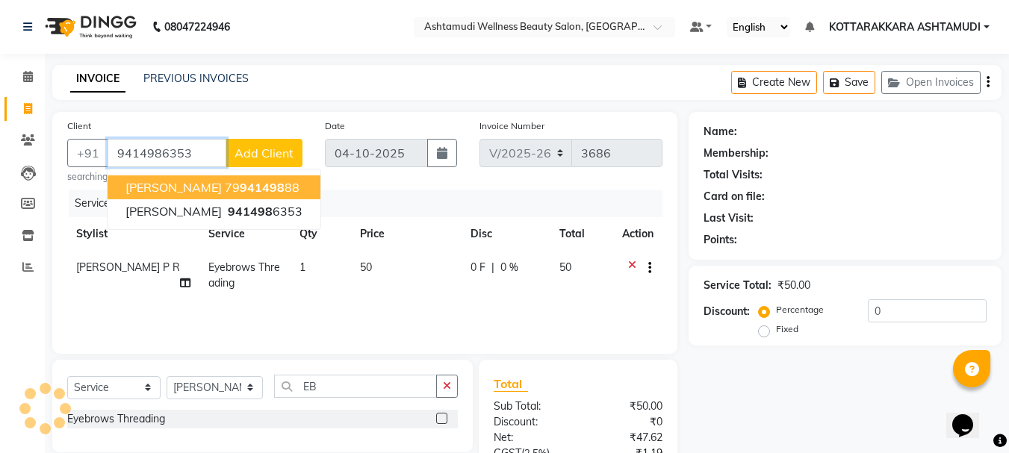
type input "9414986353"
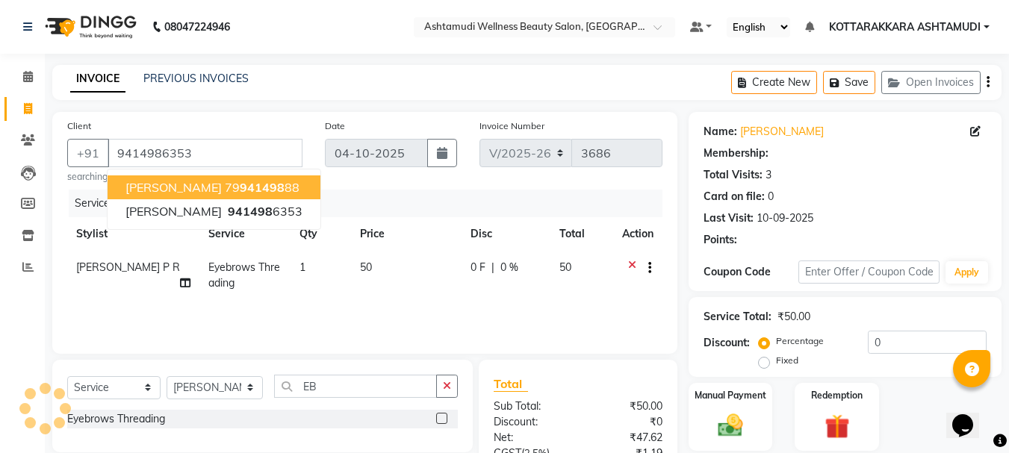
select select "1: Object"
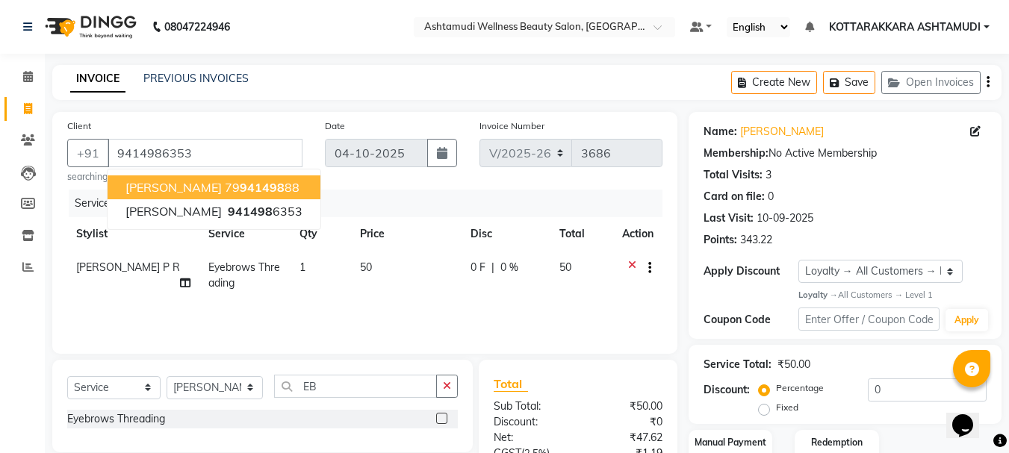
click at [467, 204] on div "Services" at bounding box center [371, 204] width 605 height 28
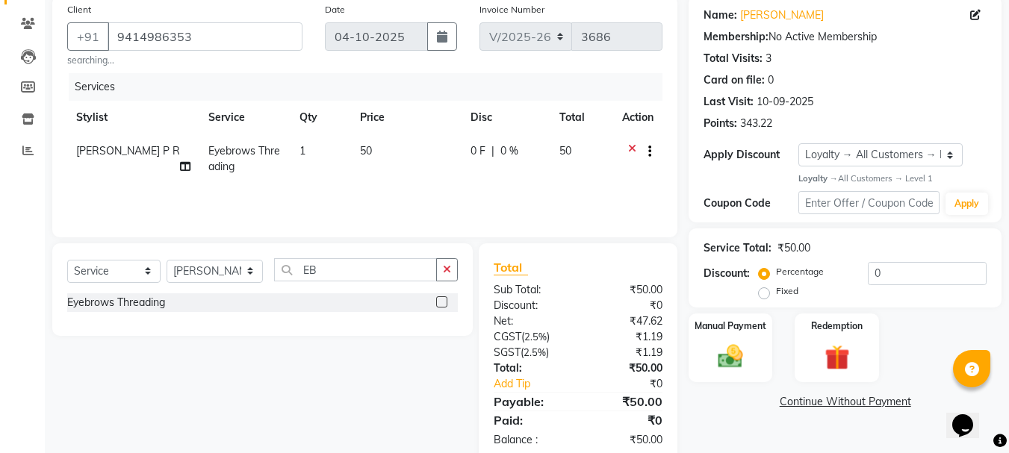
scroll to position [149, 0]
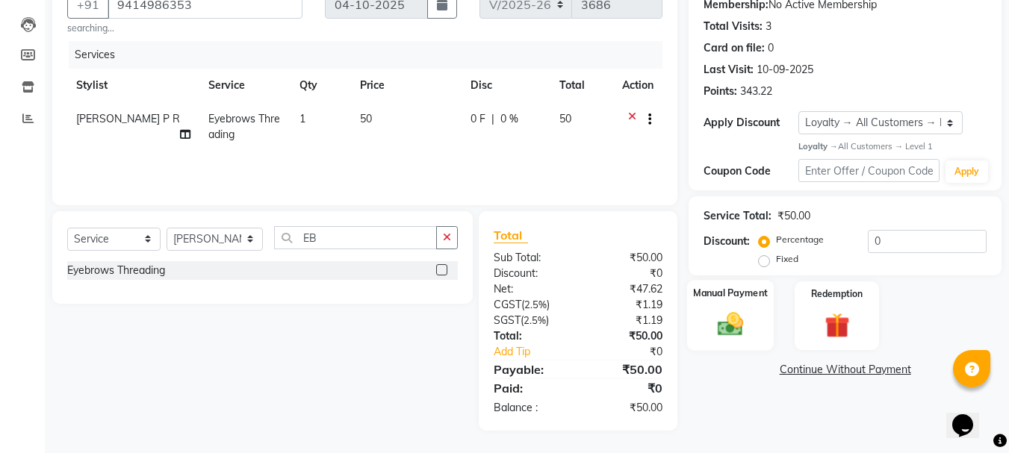
click at [747, 313] on img at bounding box center [730, 325] width 42 height 30
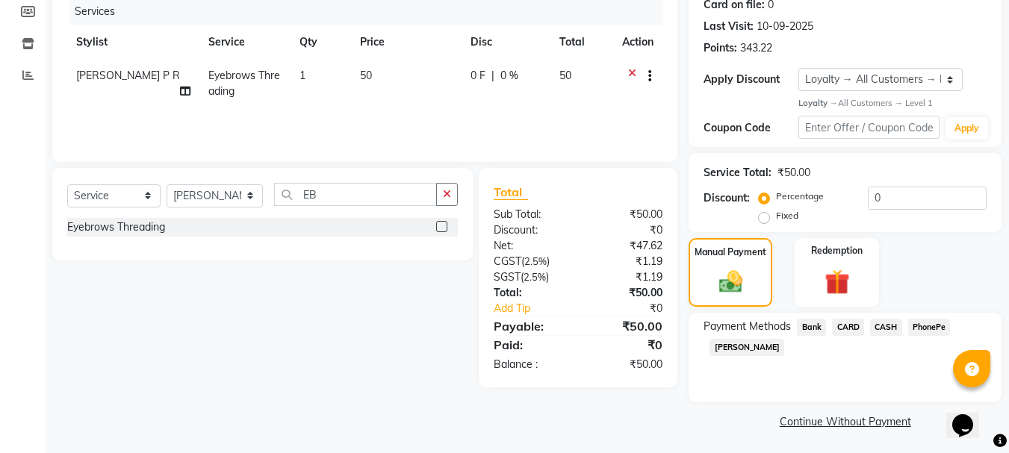
scroll to position [194, 0]
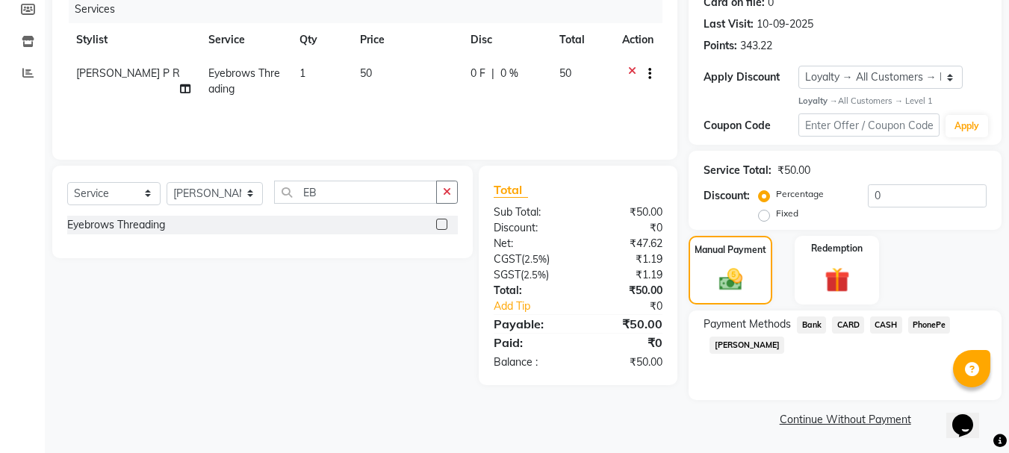
click at [886, 324] on span "CASH" at bounding box center [886, 325] width 32 height 17
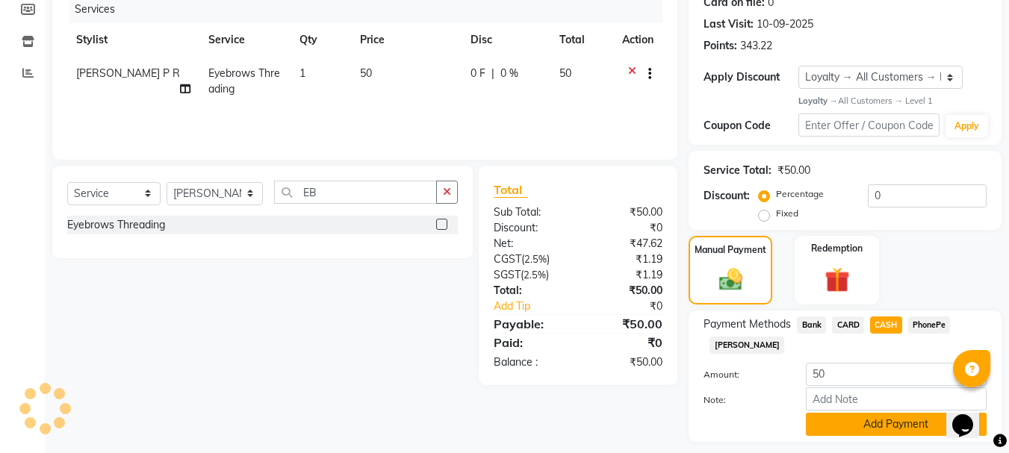
click at [857, 422] on button "Add Payment" at bounding box center [896, 424] width 181 height 23
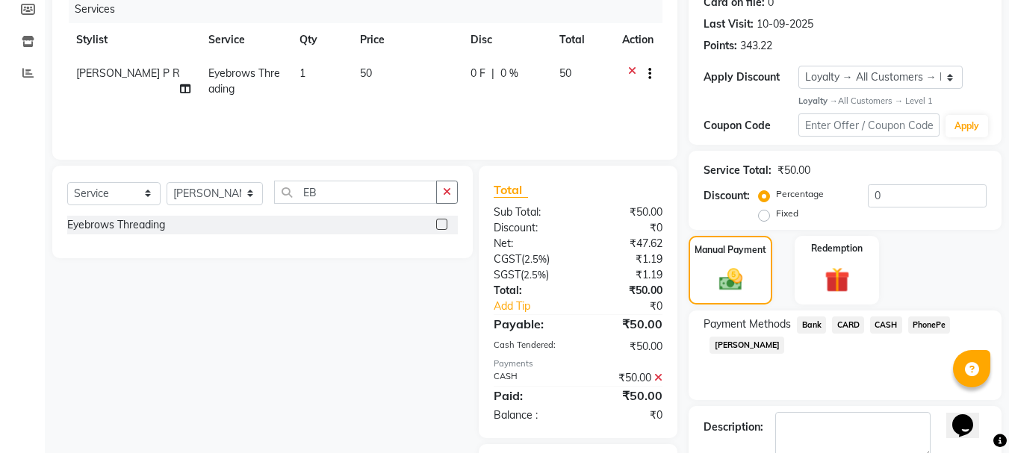
click at [660, 376] on icon at bounding box center [658, 378] width 8 height 10
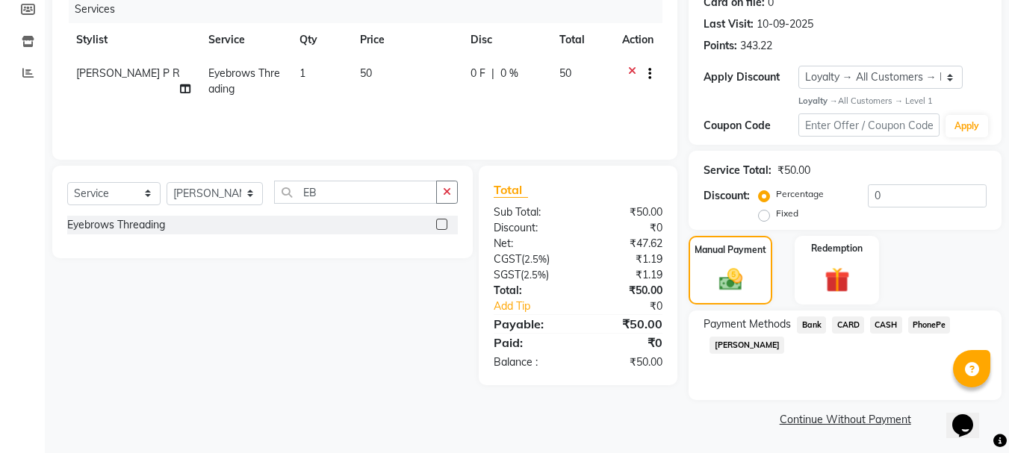
click at [844, 325] on span "CARD" at bounding box center [848, 325] width 32 height 17
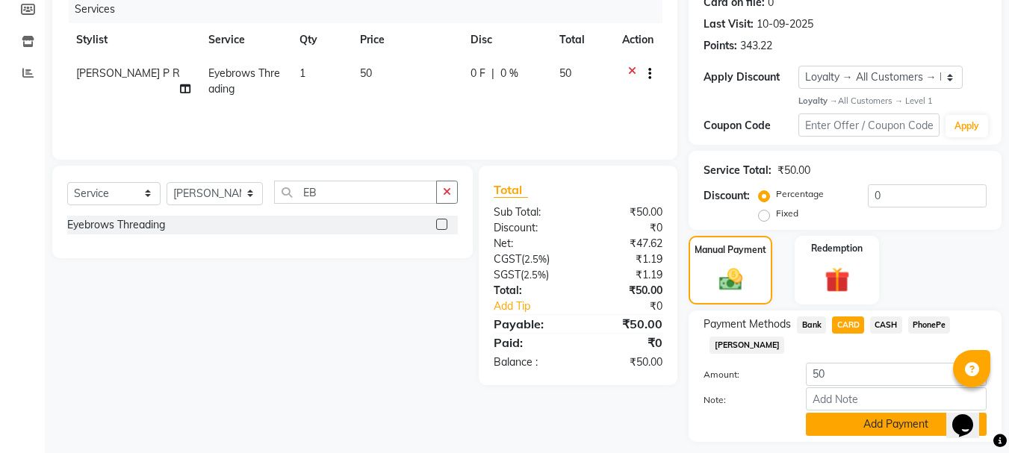
click at [849, 426] on button "Add Payment" at bounding box center [896, 424] width 181 height 23
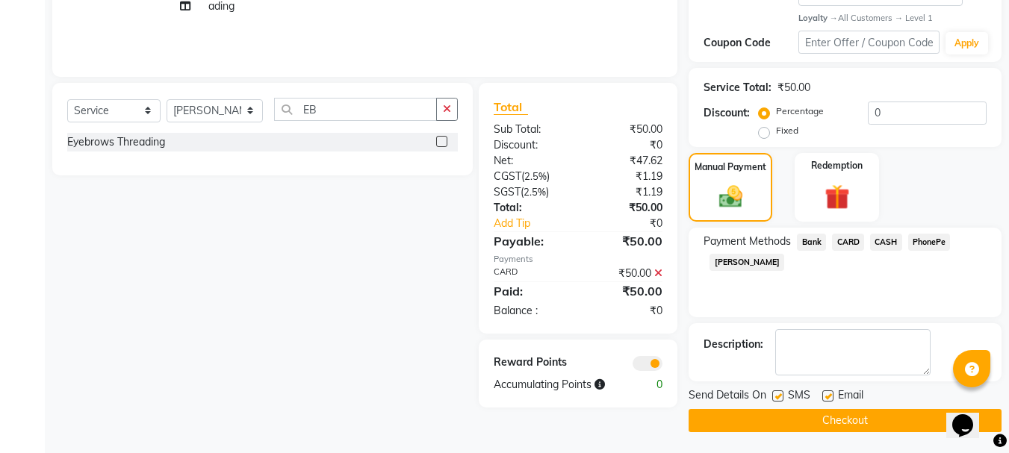
scroll to position [279, 0]
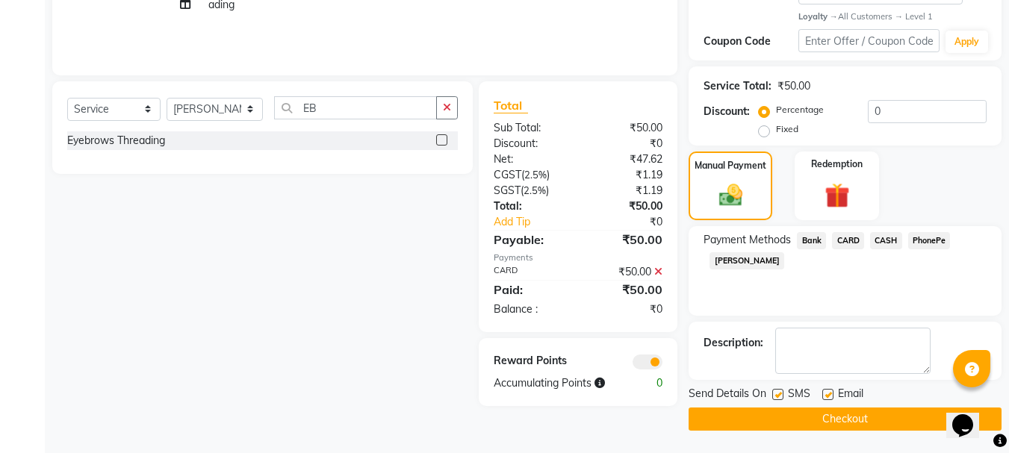
click at [786, 419] on button "Checkout" at bounding box center [845, 419] width 313 height 23
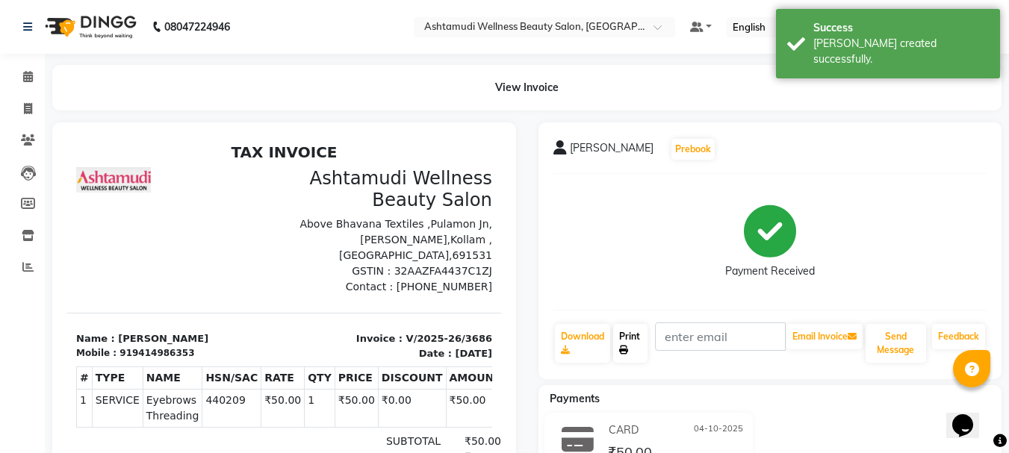
click at [625, 350] on icon at bounding box center [623, 350] width 9 height 9
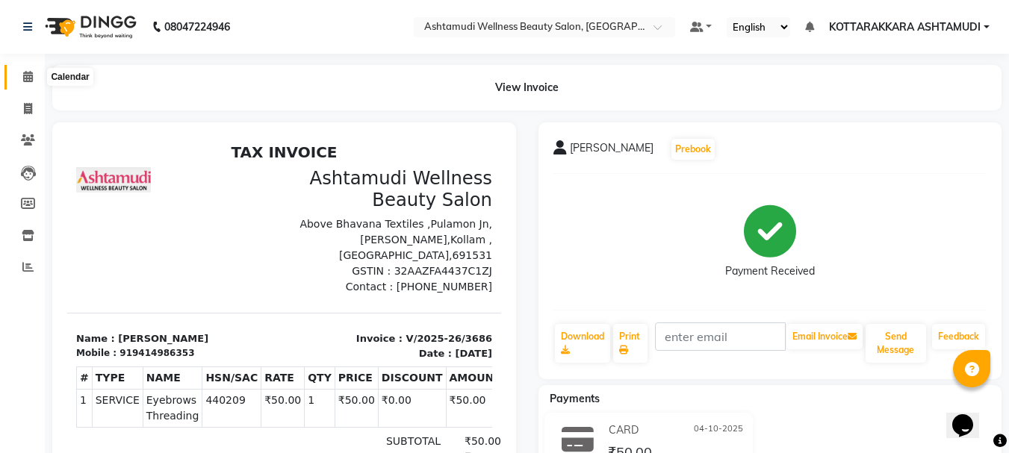
click at [25, 77] on icon at bounding box center [28, 76] width 10 height 11
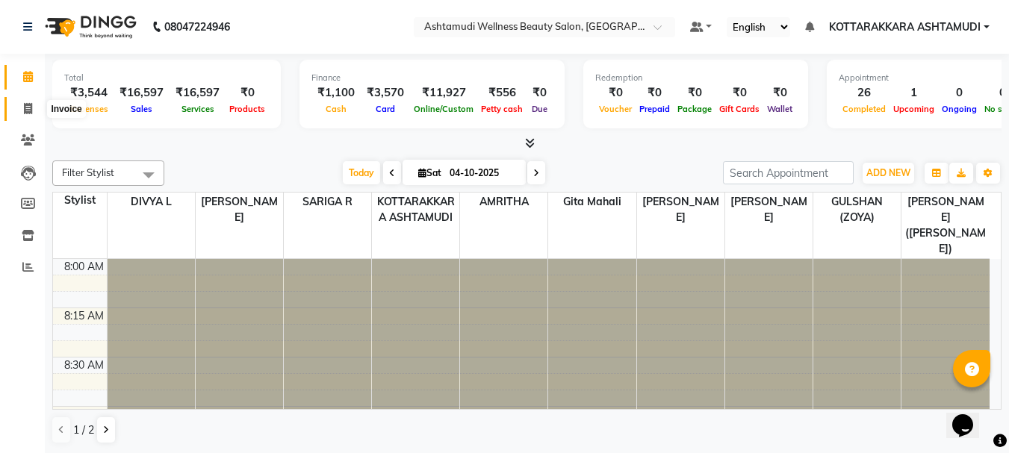
click at [34, 116] on span at bounding box center [28, 109] width 26 height 17
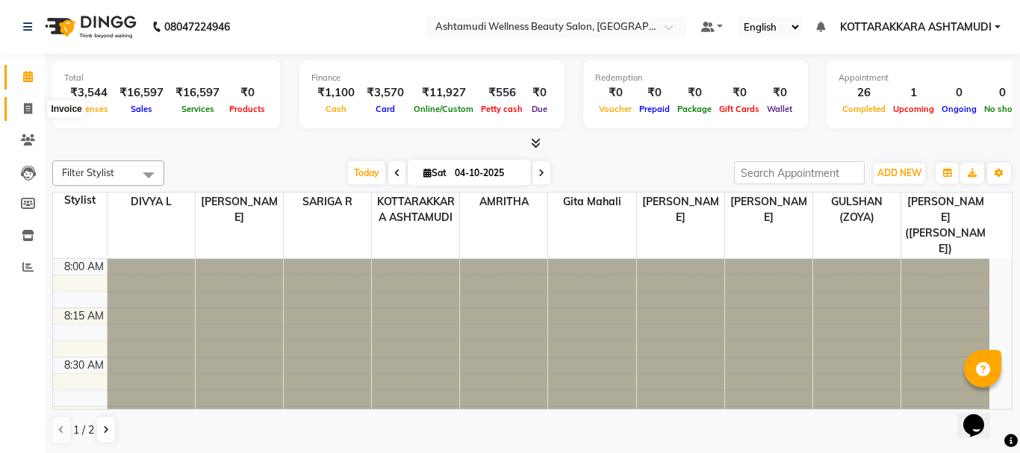
select select "service"
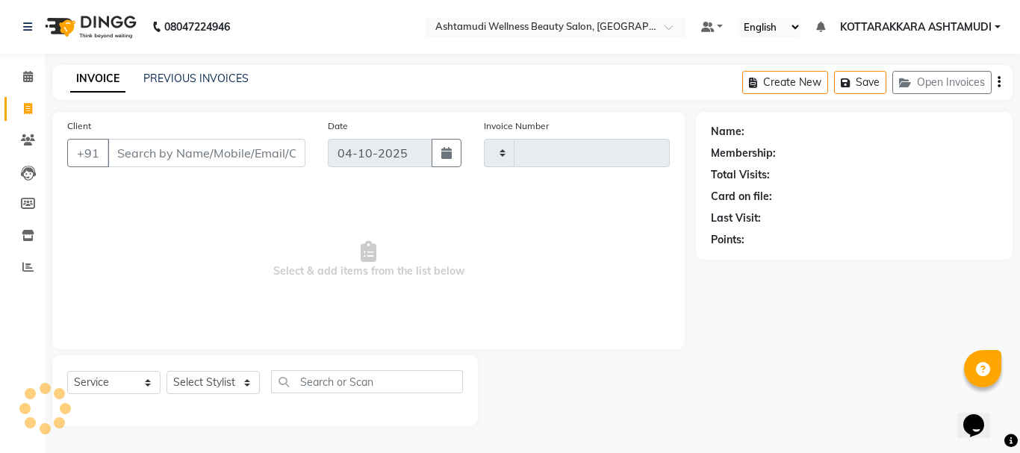
type input "3687"
select select "4664"
click at [235, 389] on select "Select Stylist AMRITHA DIVYA L [PERSON_NAME] ([PERSON_NAME]) [PERSON_NAME] KOTT…" at bounding box center [215, 382] width 97 height 23
select select "75883"
click at [167, 371] on select "Select Stylist AMRITHA DIVYA L [PERSON_NAME] ([PERSON_NAME]) [PERSON_NAME] KOTT…" at bounding box center [215, 382] width 97 height 23
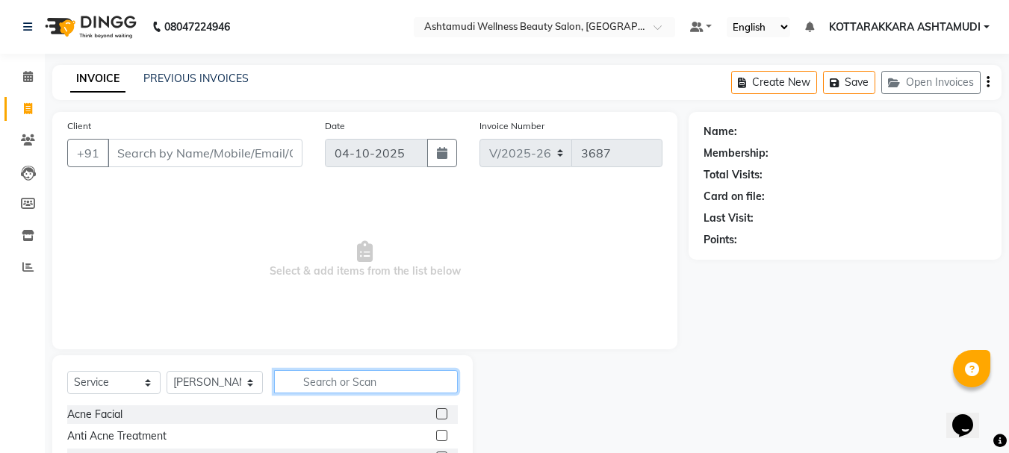
click at [332, 385] on input "text" at bounding box center [366, 381] width 184 height 23
type input "EY"
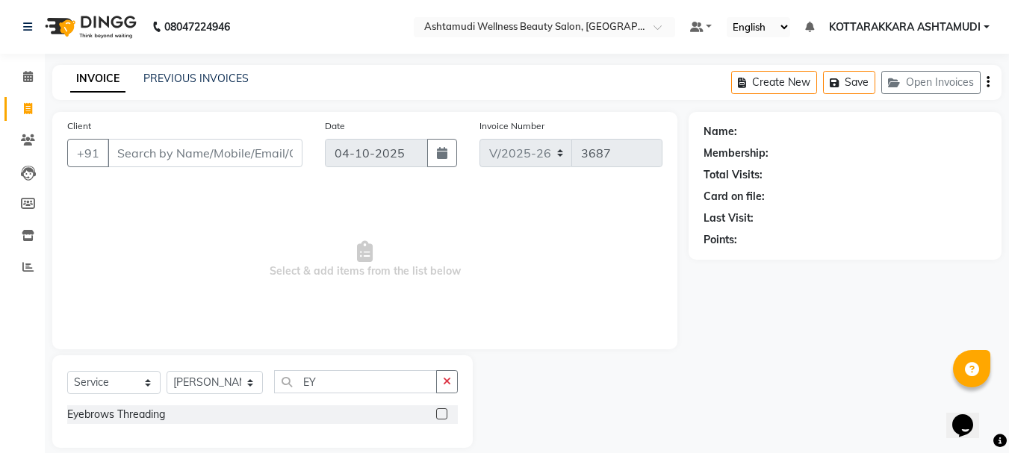
click at [443, 409] on label at bounding box center [441, 413] width 11 height 11
click at [443, 410] on input "checkbox" at bounding box center [441, 415] width 10 height 10
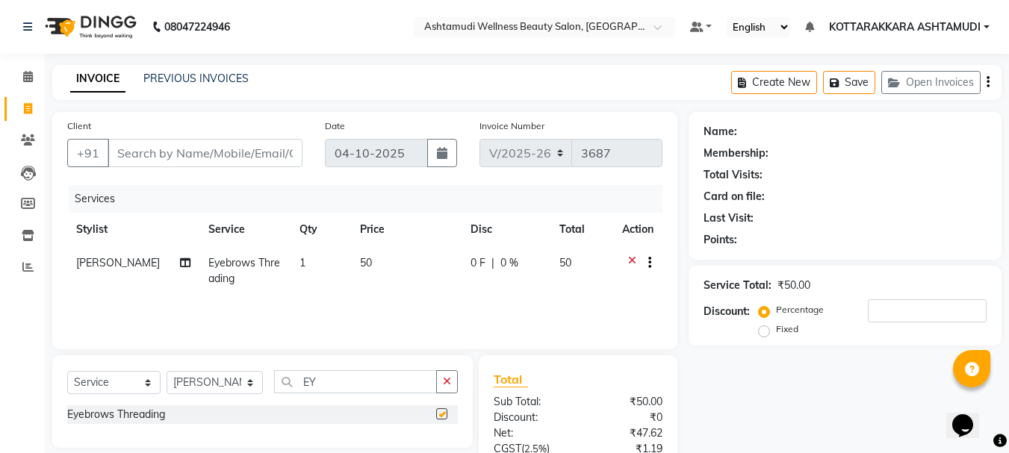
checkbox input "false"
click at [276, 145] on input "Client" at bounding box center [205, 153] width 195 height 28
type input "9"
type input "0"
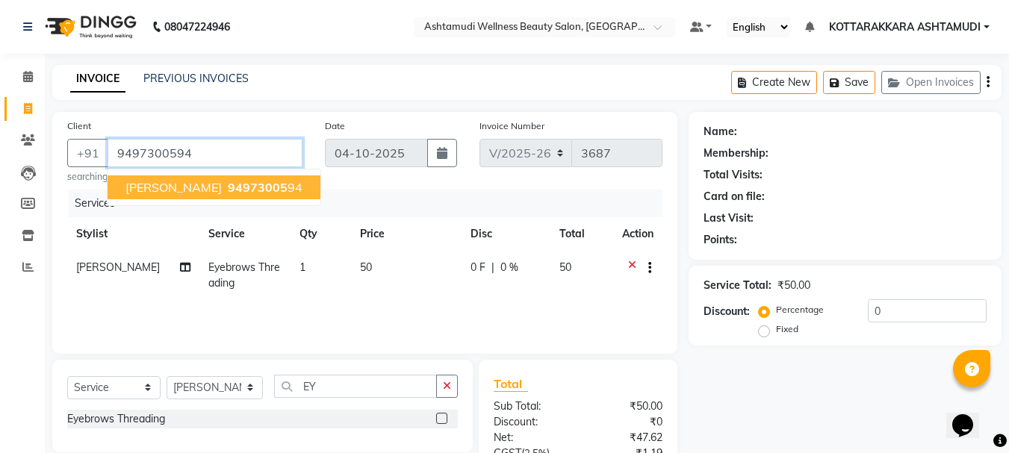
type input "9497300594"
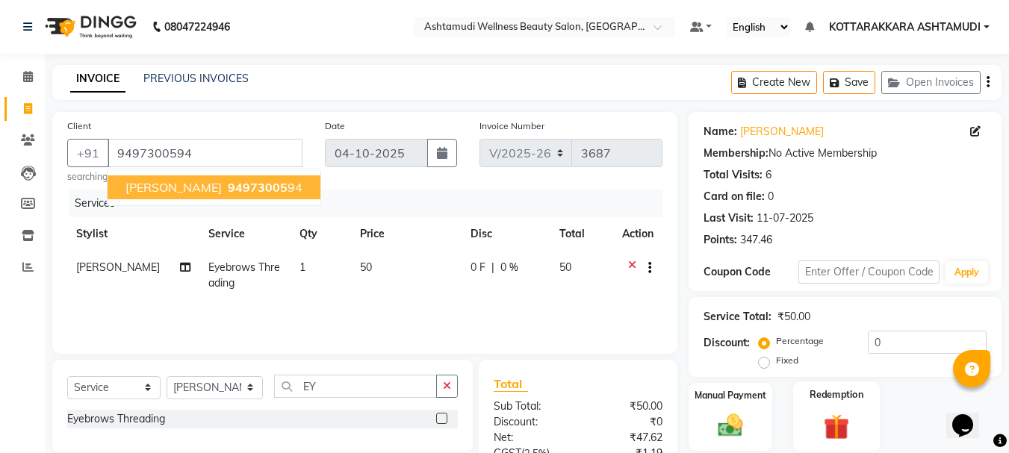
scroll to position [149, 0]
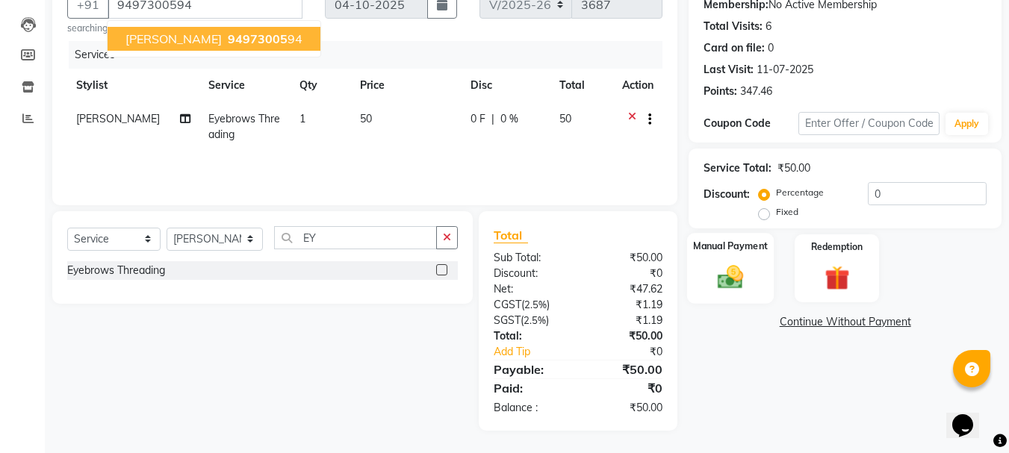
click at [773, 267] on div "Manual Payment" at bounding box center [730, 268] width 87 height 71
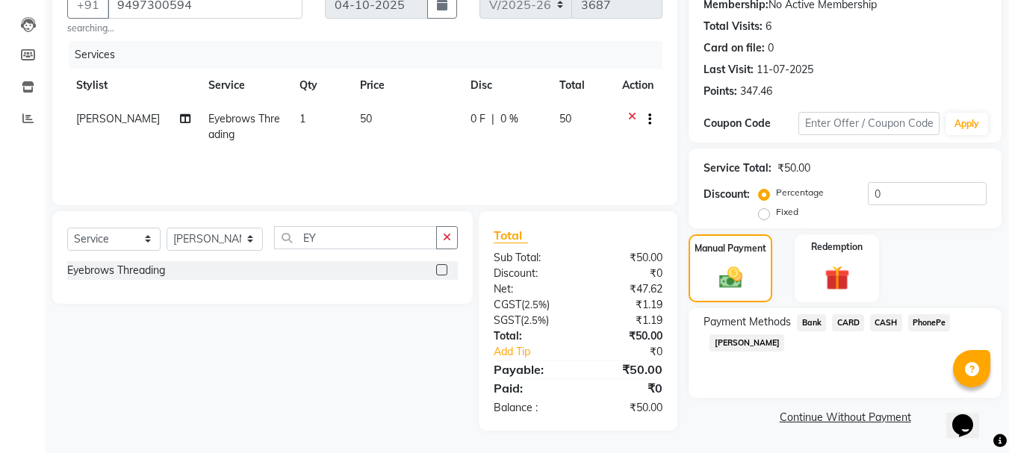
drag, startPoint x: 929, startPoint y: 320, endPoint x: 894, endPoint y: 334, distance: 37.9
click at [928, 320] on span "PhonePe" at bounding box center [929, 322] width 43 height 17
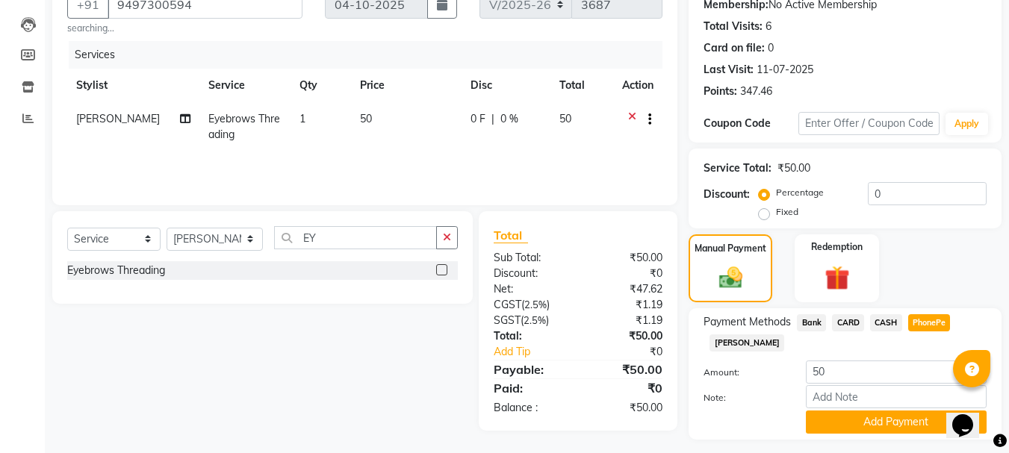
scroll to position [188, 0]
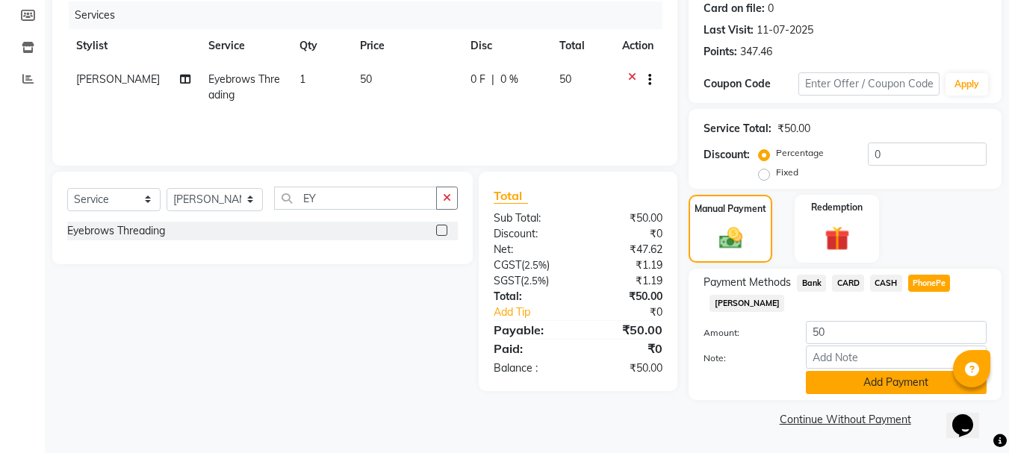
click at [881, 382] on button "Add Payment" at bounding box center [896, 382] width 181 height 23
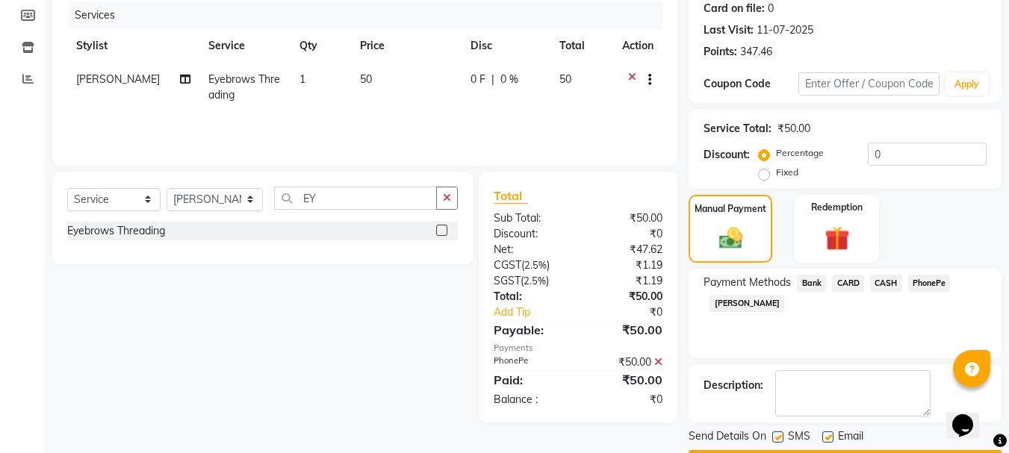
scroll to position [231, 0]
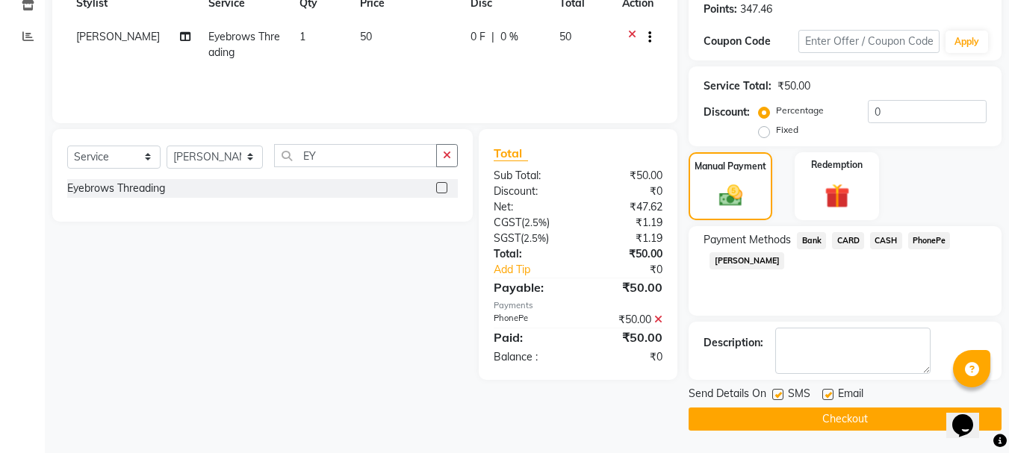
click at [812, 417] on button "Checkout" at bounding box center [845, 419] width 313 height 23
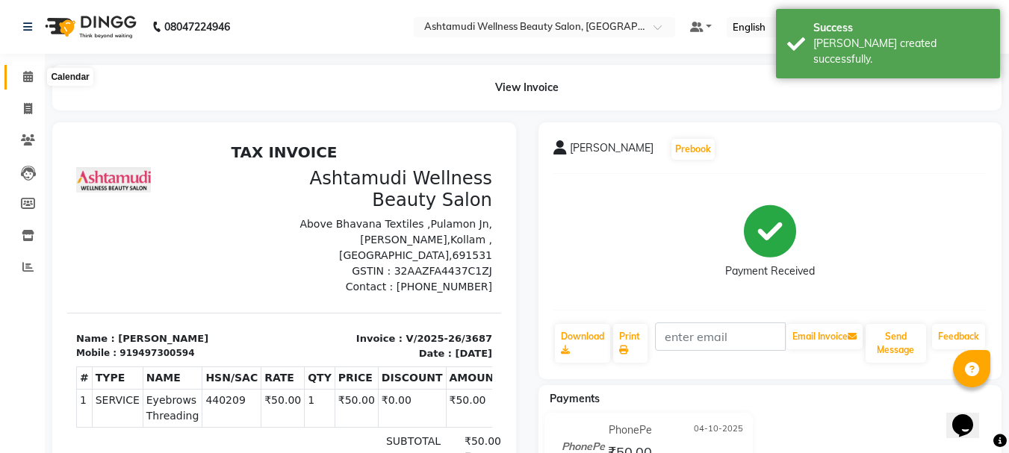
click at [23, 75] on icon at bounding box center [28, 76] width 10 height 11
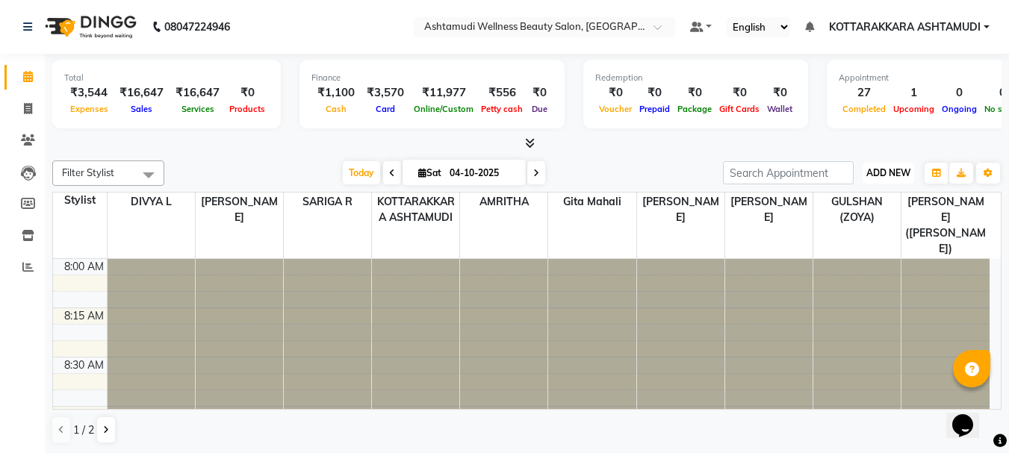
click at [882, 171] on span "ADD NEW" at bounding box center [888, 172] width 44 height 11
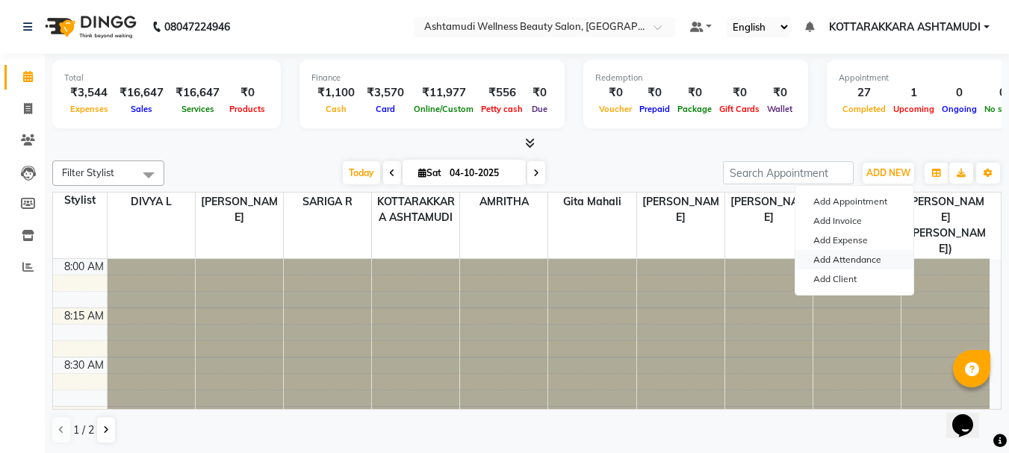
click at [866, 255] on link "Add Attendance" at bounding box center [854, 259] width 118 height 19
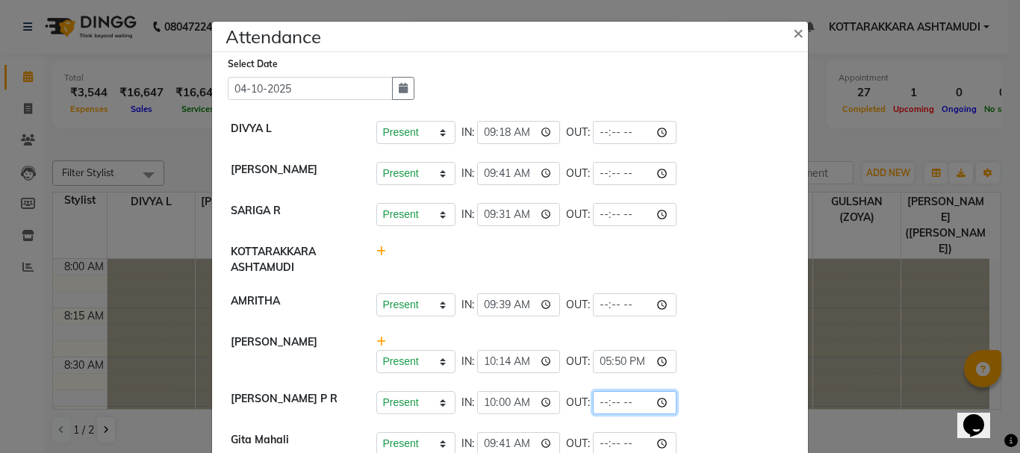
click at [623, 400] on input "time" at bounding box center [635, 402] width 84 height 23
type input "18:25"
click at [693, 378] on li "SHAHIDA Present Absent Late Half Day Weekly Off IN: 10:14 OUT: 17:50" at bounding box center [510, 355] width 588 height 58
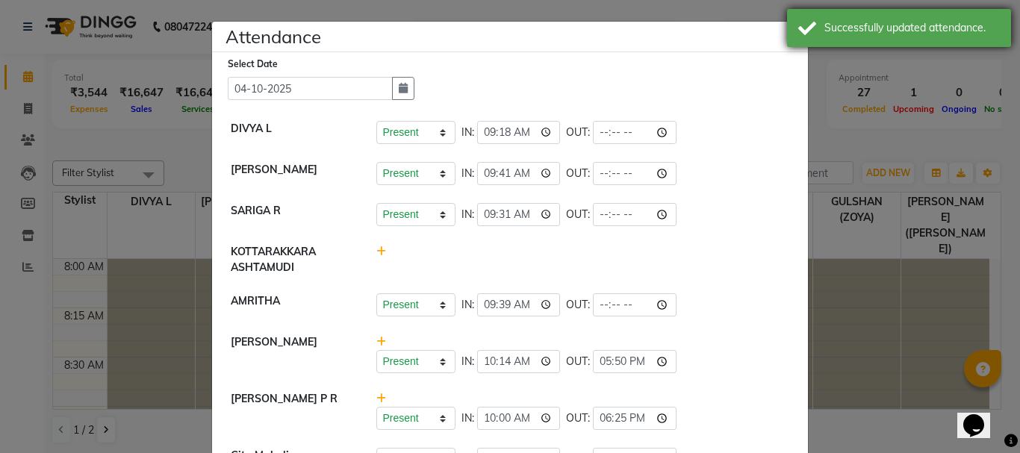
click at [806, 32] on div "Successfully updated attendance." at bounding box center [899, 28] width 224 height 38
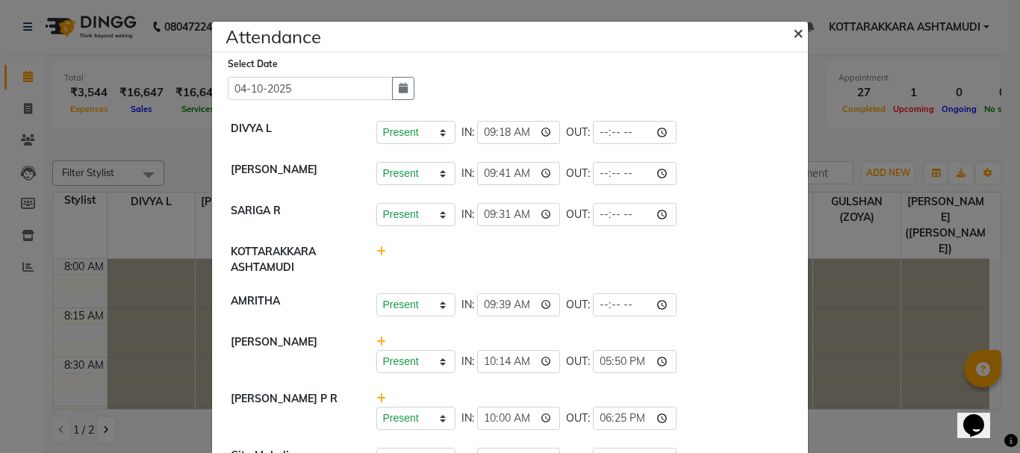
click at [799, 33] on button "×" at bounding box center [799, 32] width 37 height 42
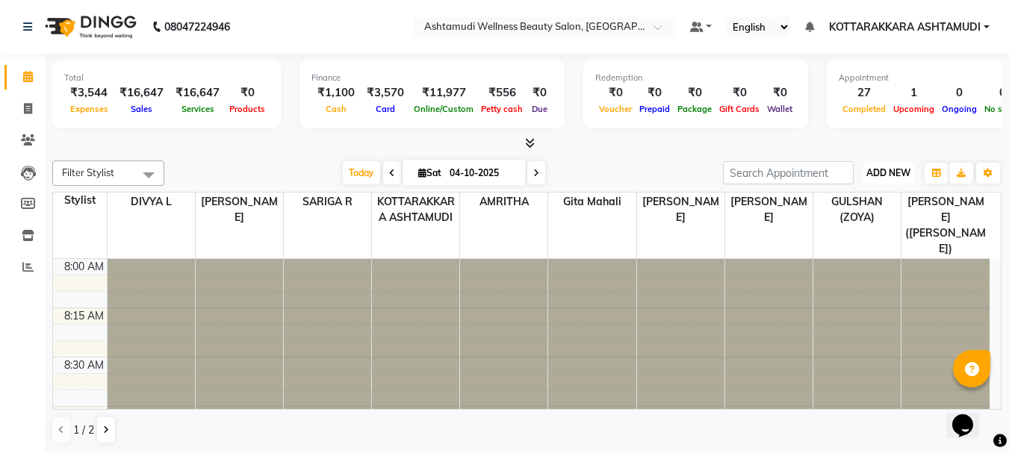
click at [892, 174] on span "ADD NEW" at bounding box center [888, 172] width 44 height 11
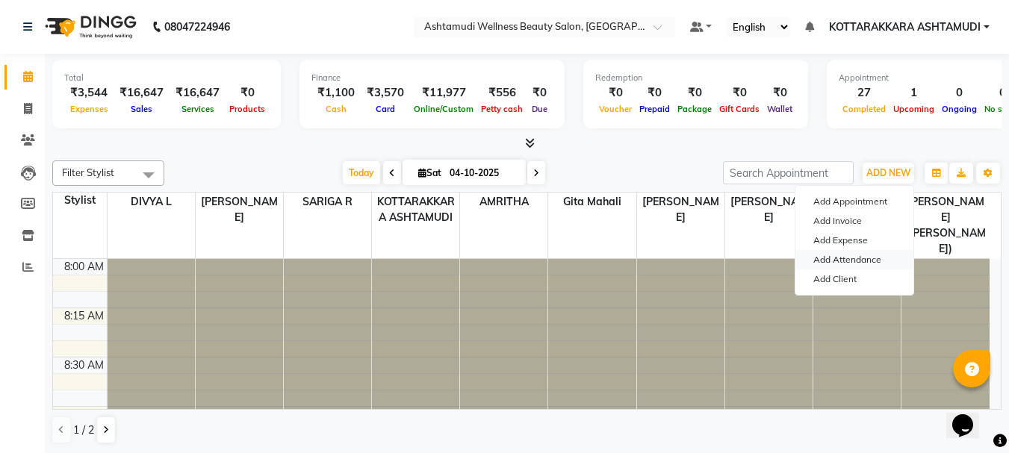
click at [863, 261] on link "Add Attendance" at bounding box center [854, 259] width 118 height 19
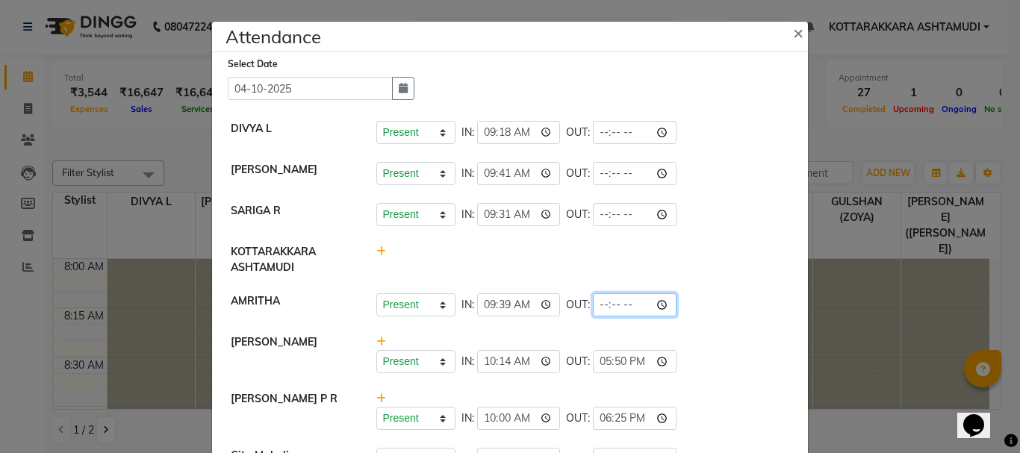
click at [621, 305] on input "time" at bounding box center [635, 304] width 84 height 23
type input "18:47"
click at [699, 161] on li "NISHA SAMUEL Present Absent Late Half Day Weekly Off IN: 09:41 OUT:" at bounding box center [510, 174] width 588 height 42
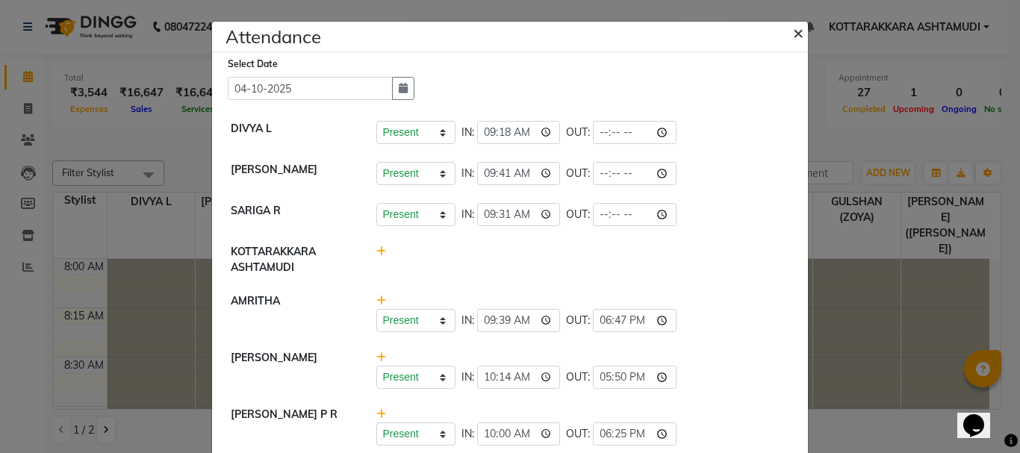
click at [793, 36] on span "×" at bounding box center [798, 32] width 10 height 22
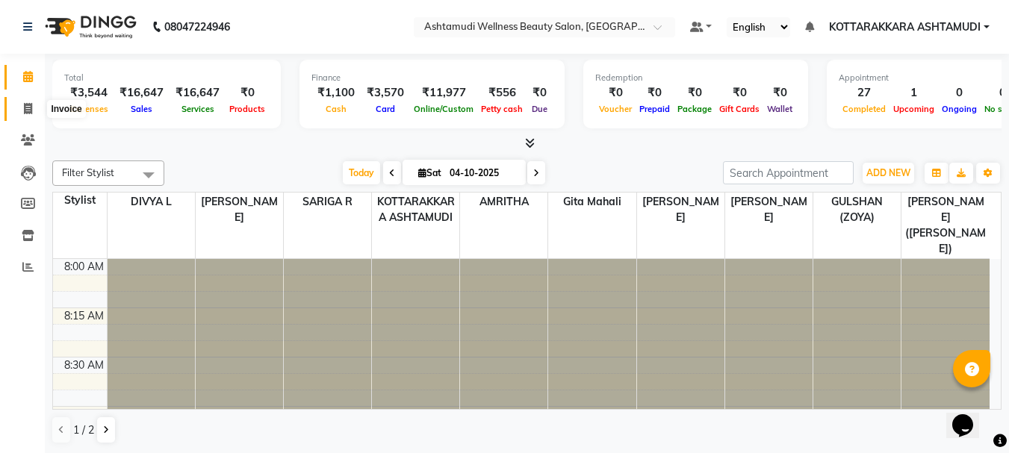
click at [28, 105] on icon at bounding box center [28, 108] width 8 height 11
select select "service"
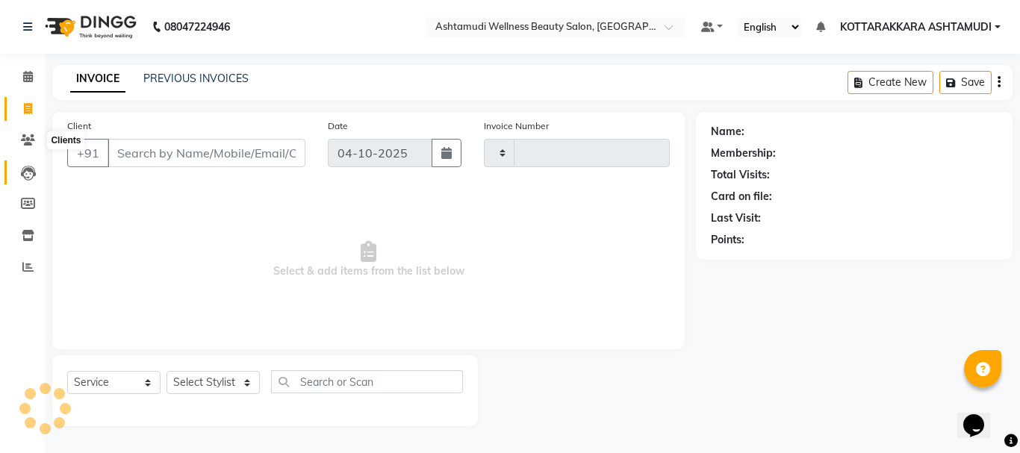
type input "3688"
select select "4664"
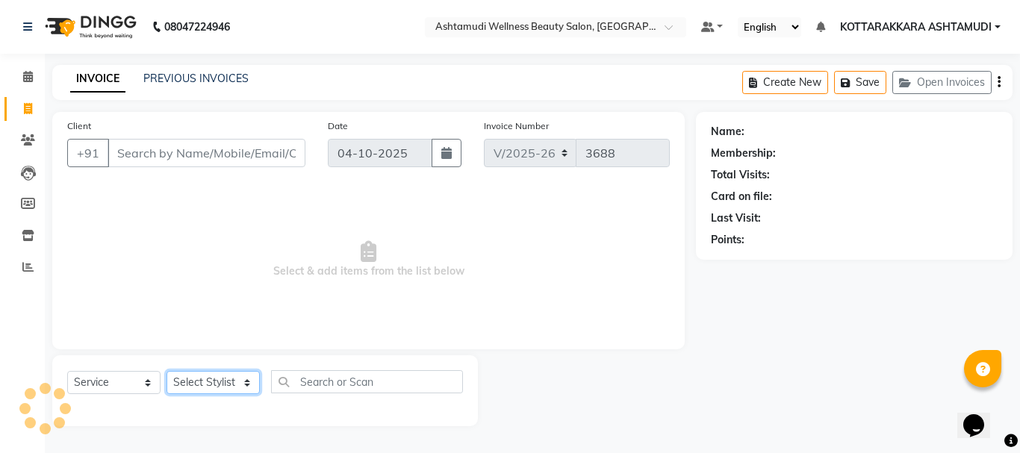
click at [196, 383] on select "Select Stylist" at bounding box center [213, 382] width 93 height 23
select select "65260"
click at [167, 371] on select "Select Stylist AMRITHA DIVYA L [PERSON_NAME] ([PERSON_NAME]) [PERSON_NAME] KOTT…" at bounding box center [215, 382] width 97 height 23
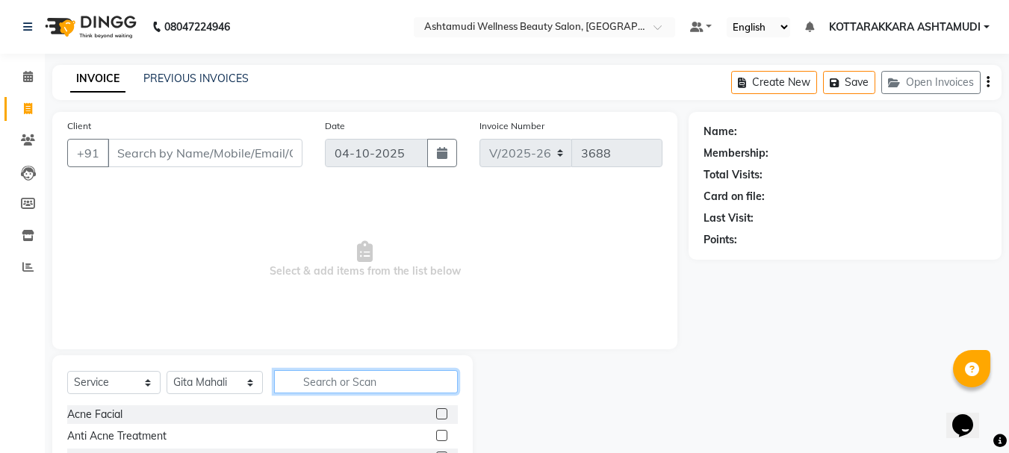
click at [312, 388] on input "text" at bounding box center [366, 381] width 184 height 23
type input "EY"
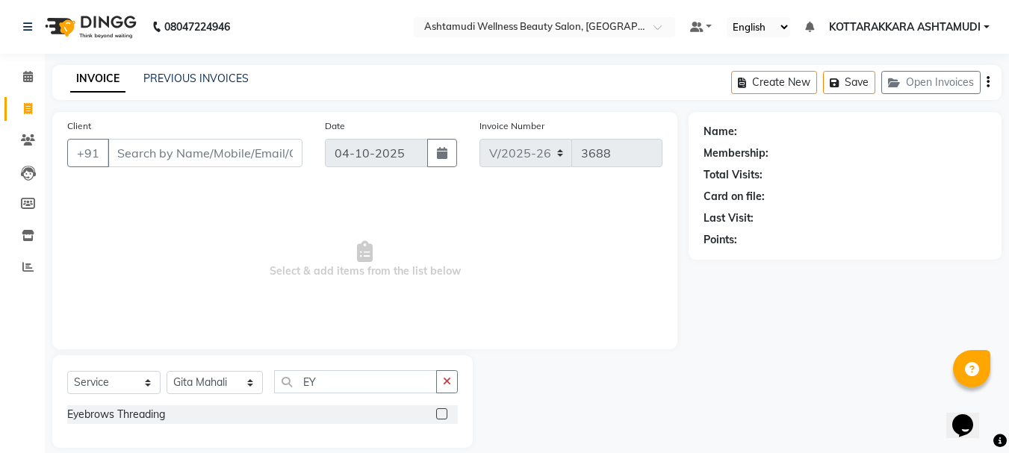
click at [438, 413] on label at bounding box center [441, 413] width 11 height 11
click at [438, 413] on input "checkbox" at bounding box center [441, 415] width 10 height 10
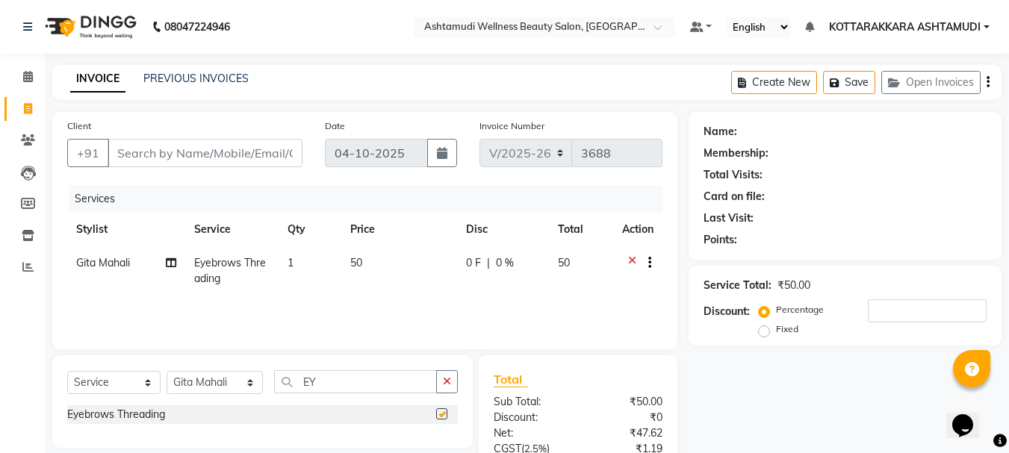
checkbox input "false"
click at [245, 158] on input "Client" at bounding box center [205, 153] width 195 height 28
type input "9"
type input "0"
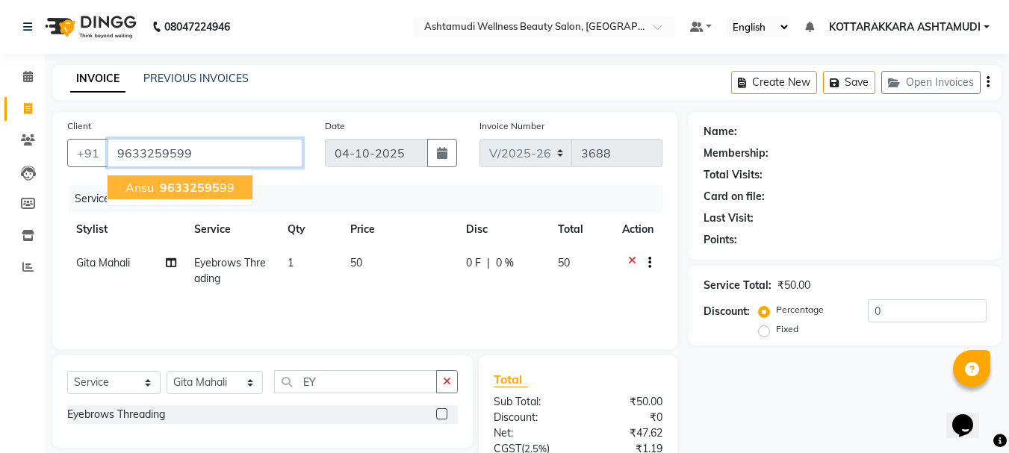
type input "9633259599"
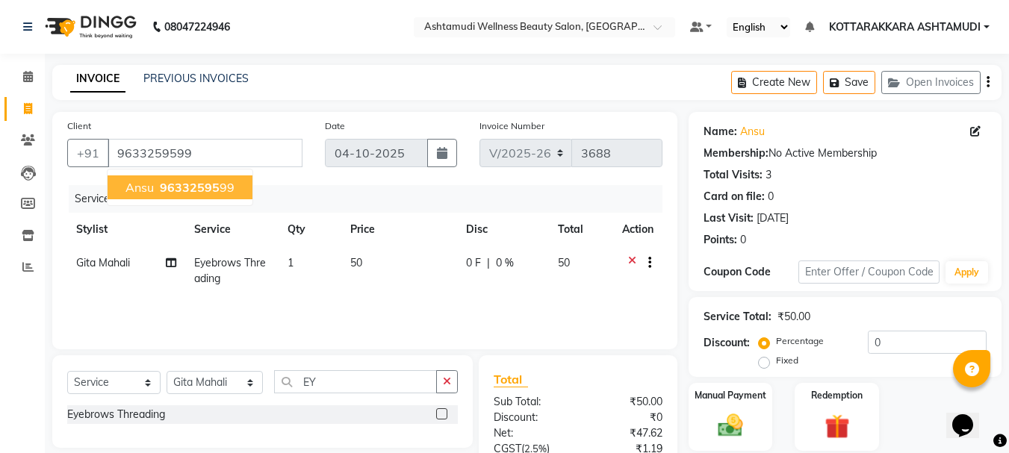
scroll to position [144, 0]
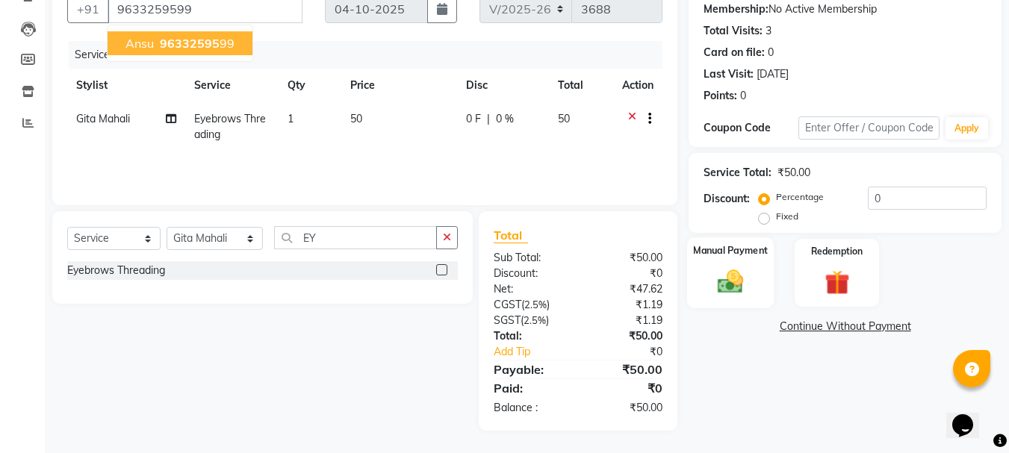
click at [741, 261] on div "Manual Payment" at bounding box center [730, 272] width 87 height 71
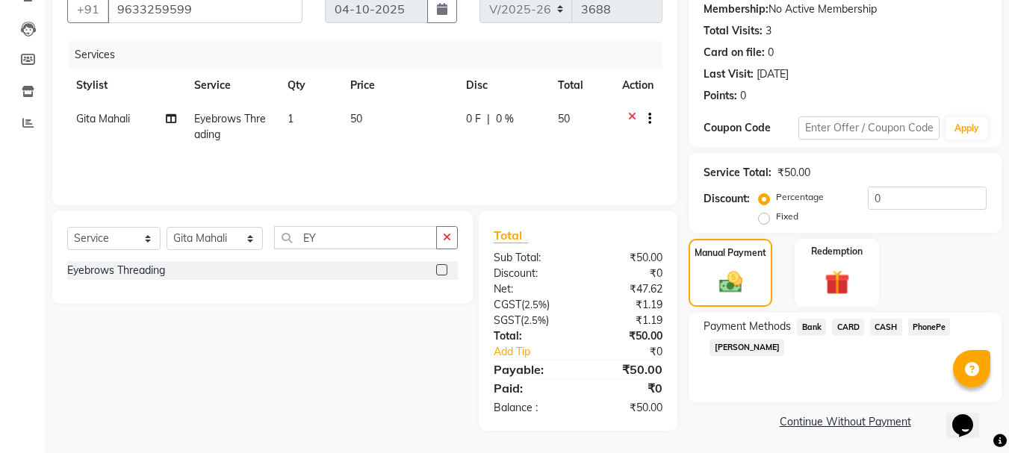
click at [939, 326] on span "PhonePe" at bounding box center [929, 327] width 43 height 17
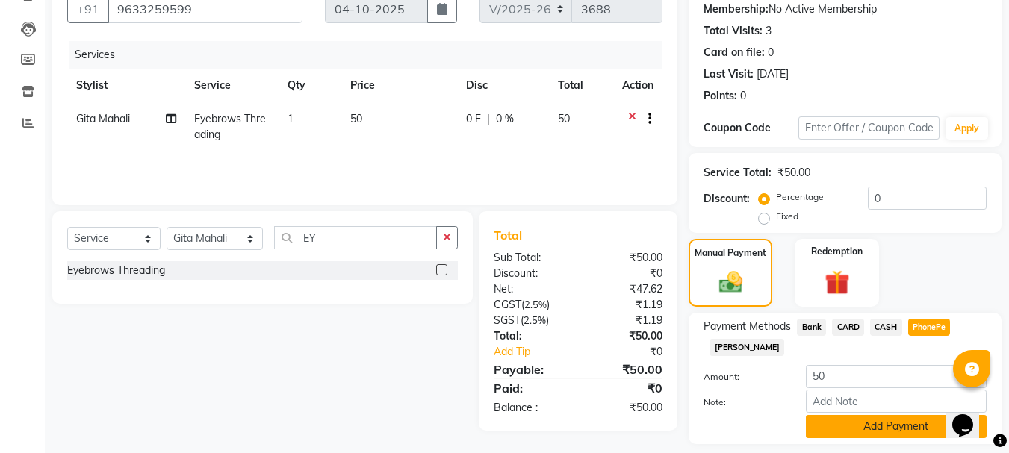
click at [901, 426] on button "Add Payment" at bounding box center [896, 426] width 181 height 23
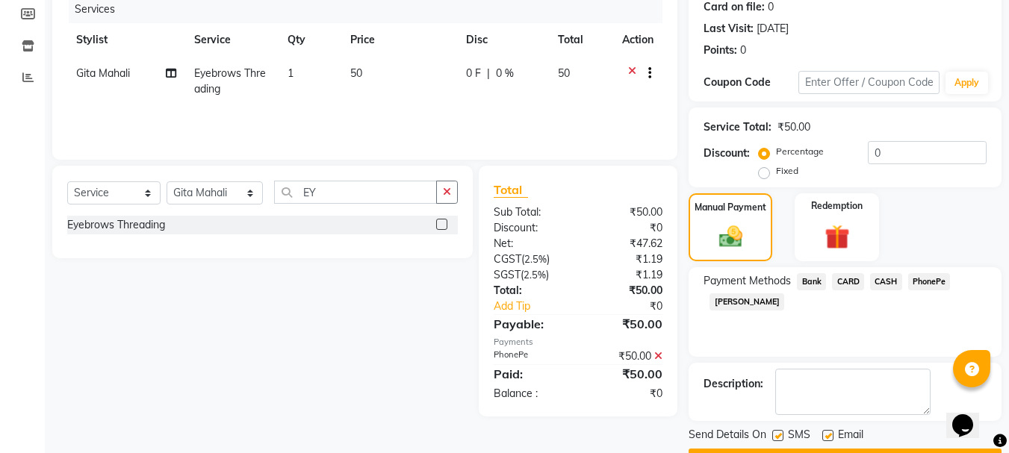
scroll to position [231, 0]
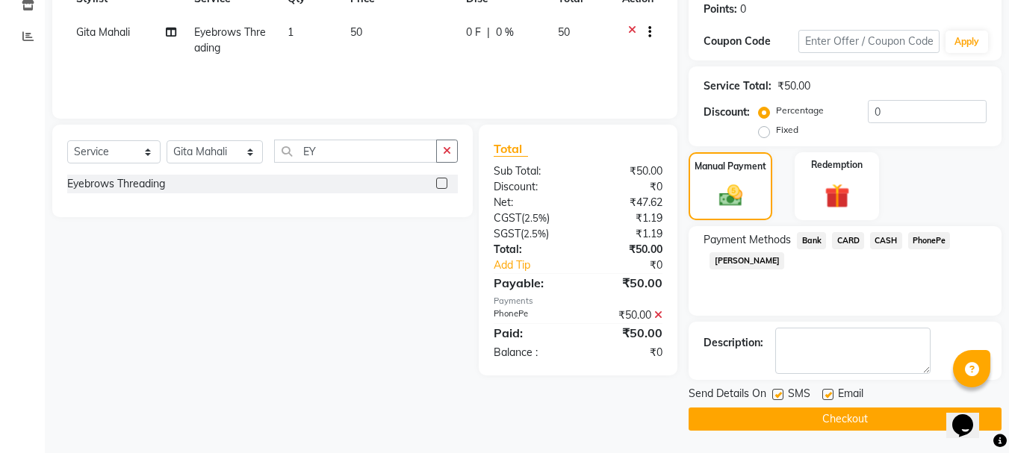
click at [784, 417] on button "Checkout" at bounding box center [845, 419] width 313 height 23
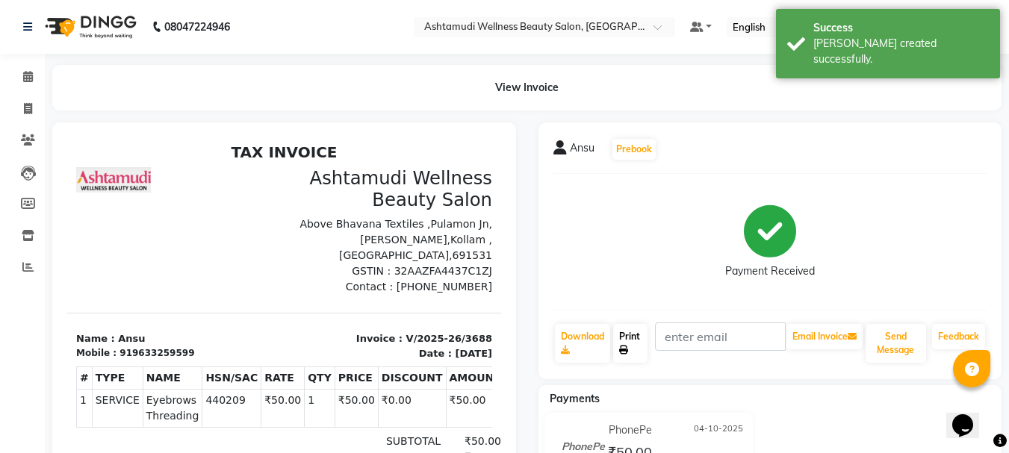
click at [639, 346] on link "Print" at bounding box center [630, 343] width 34 height 39
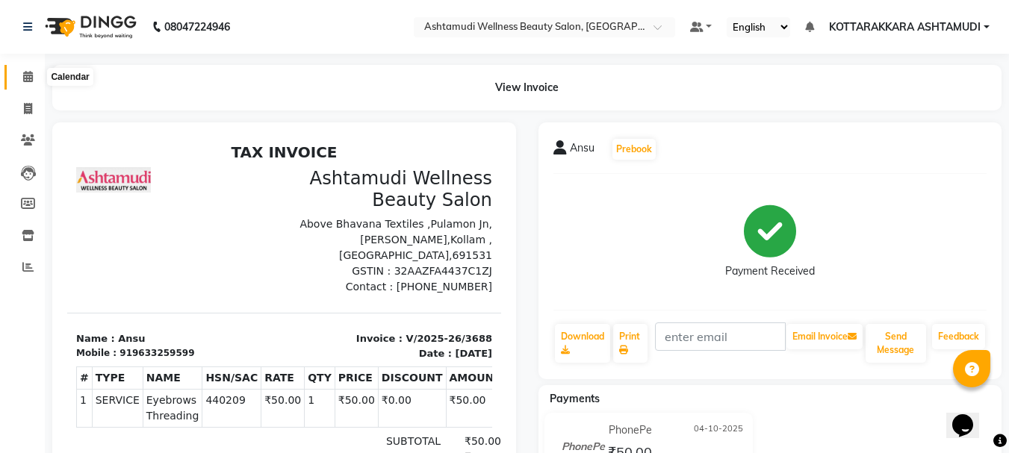
click at [28, 75] on icon at bounding box center [28, 76] width 10 height 11
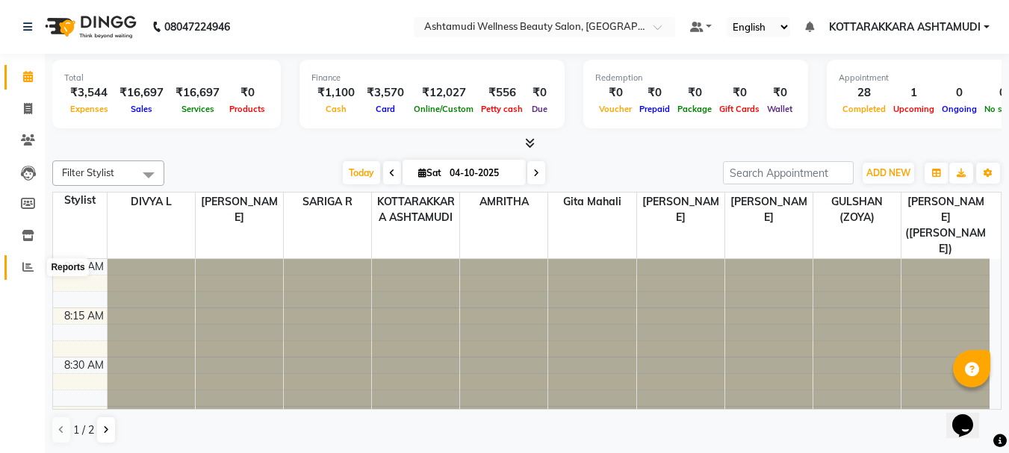
click at [25, 272] on icon at bounding box center [27, 266] width 11 height 11
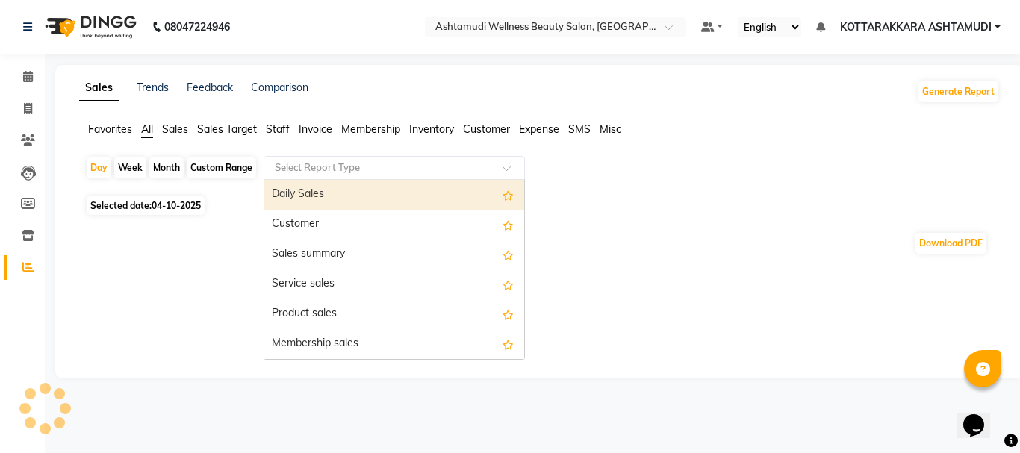
click at [445, 168] on input "text" at bounding box center [379, 168] width 215 height 15
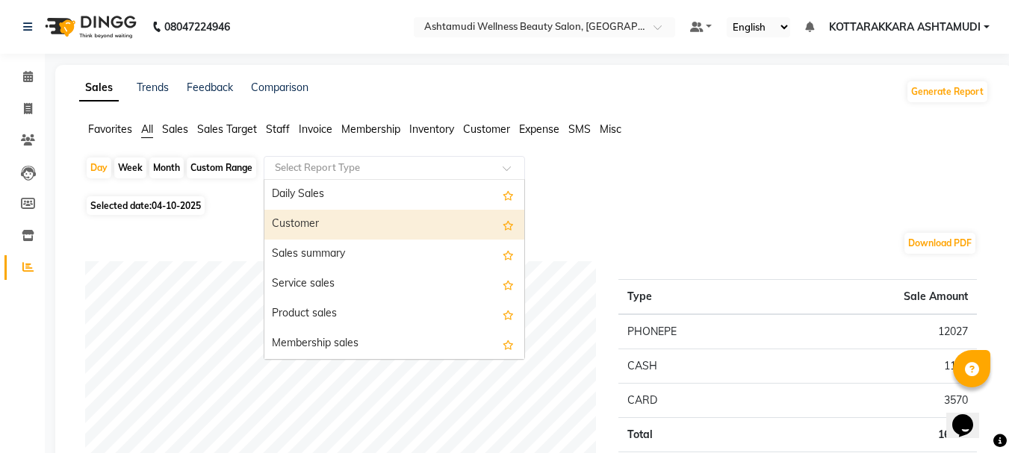
click at [494, 129] on span "Customer" at bounding box center [486, 128] width 47 height 13
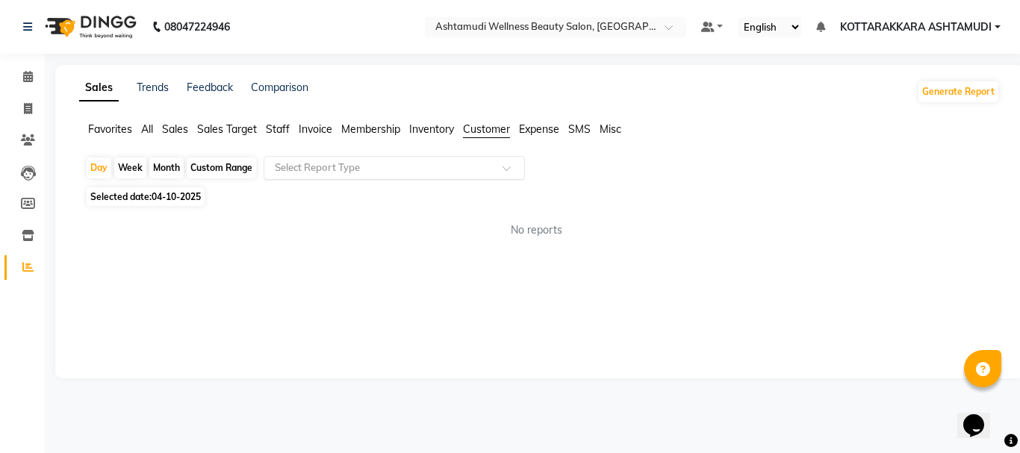
click at [459, 169] on input "text" at bounding box center [379, 168] width 215 height 15
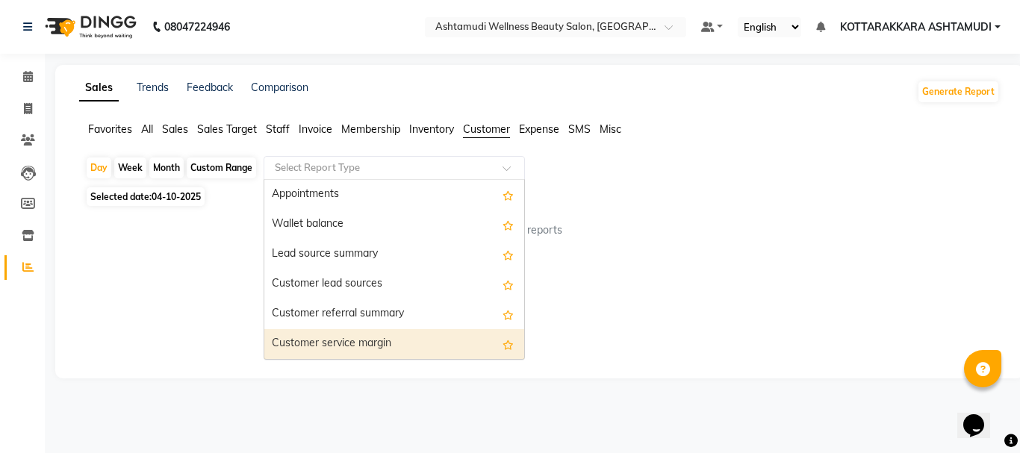
click at [460, 351] on div "Customer service margin" at bounding box center [394, 344] width 260 height 30
select select "full_report"
select select "csv"
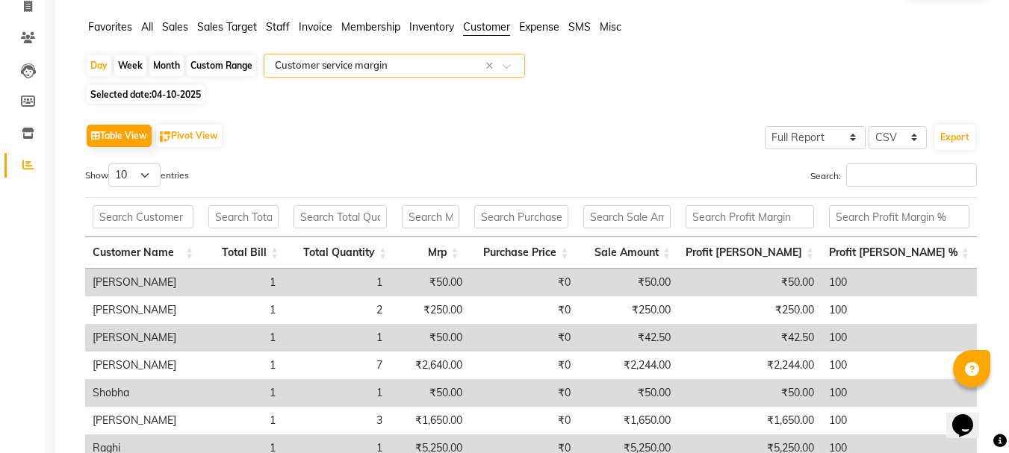
scroll to position [94, 0]
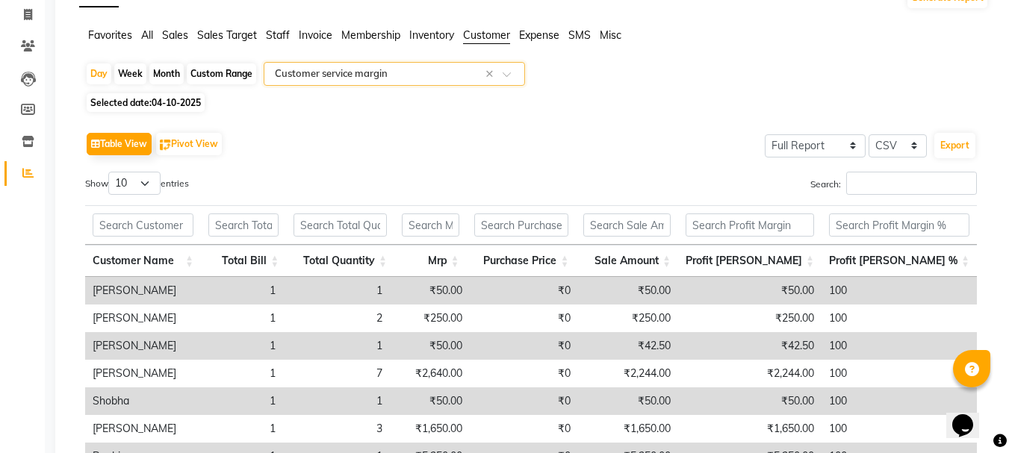
click at [420, 72] on input "text" at bounding box center [379, 73] width 215 height 15
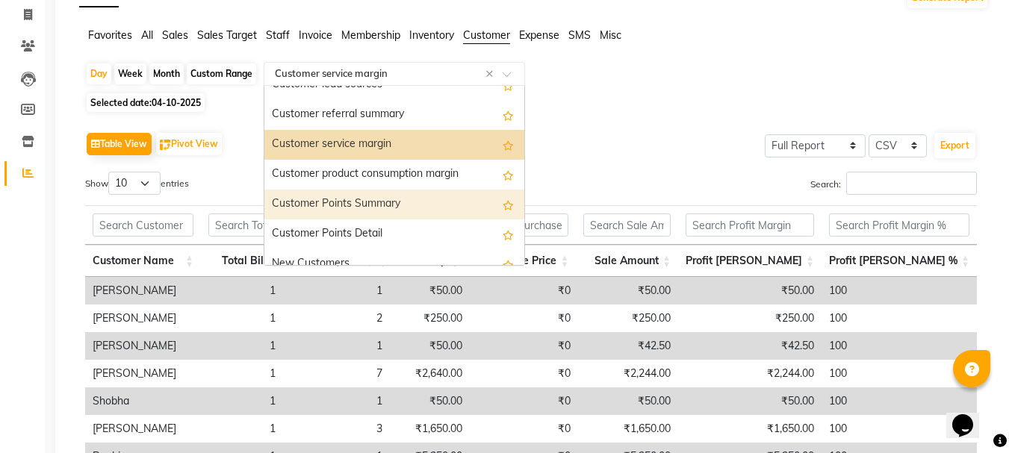
scroll to position [119, 0]
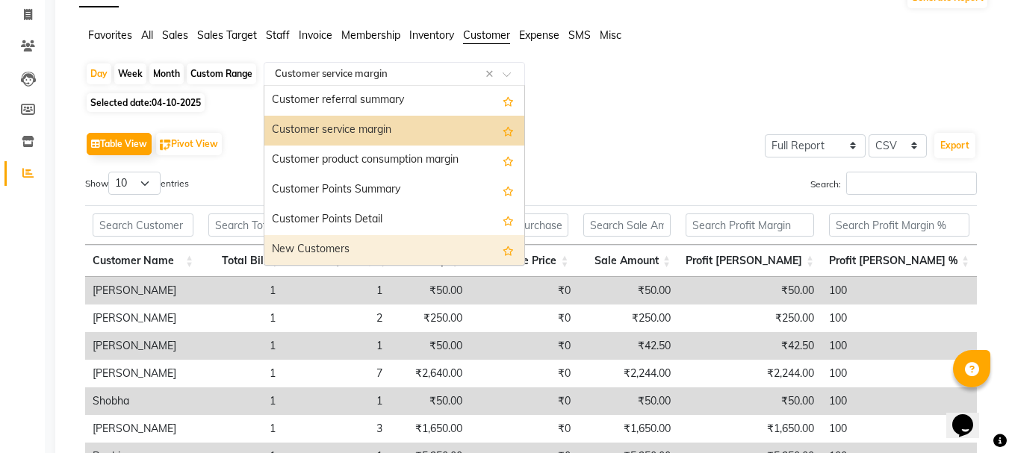
click at [386, 236] on div "New Customers" at bounding box center [394, 250] width 260 height 30
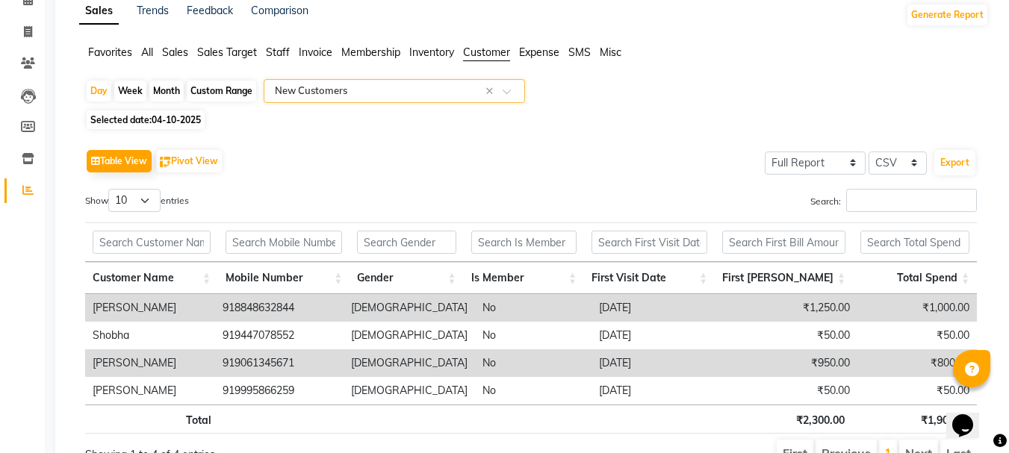
scroll to position [152, 0]
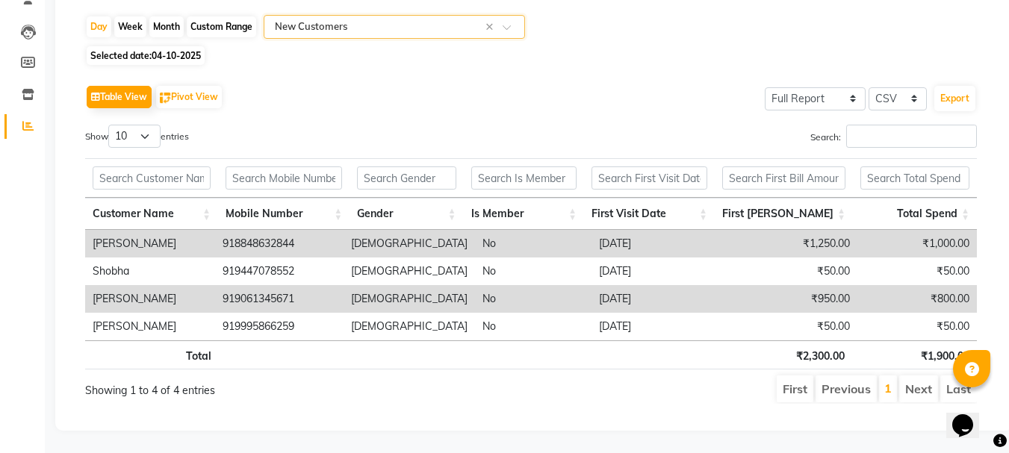
click at [376, 19] on input "text" at bounding box center [379, 26] width 215 height 15
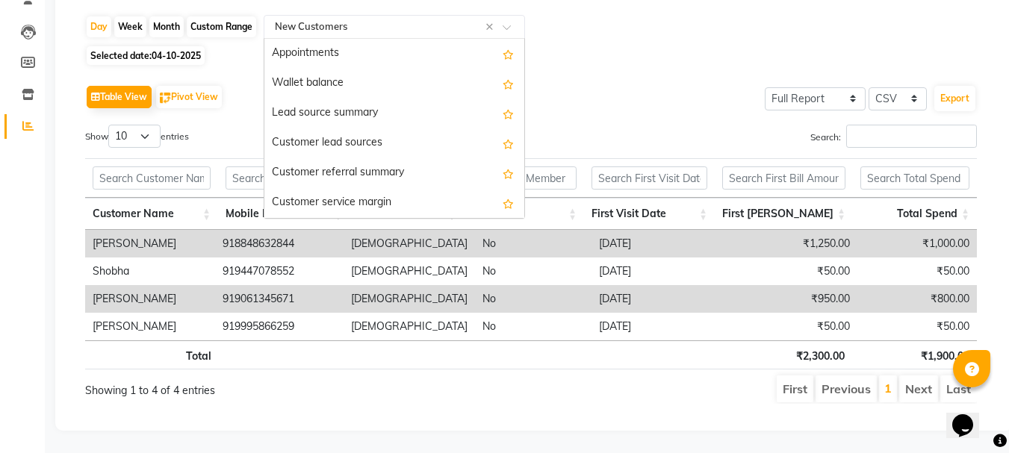
scroll to position [119, 0]
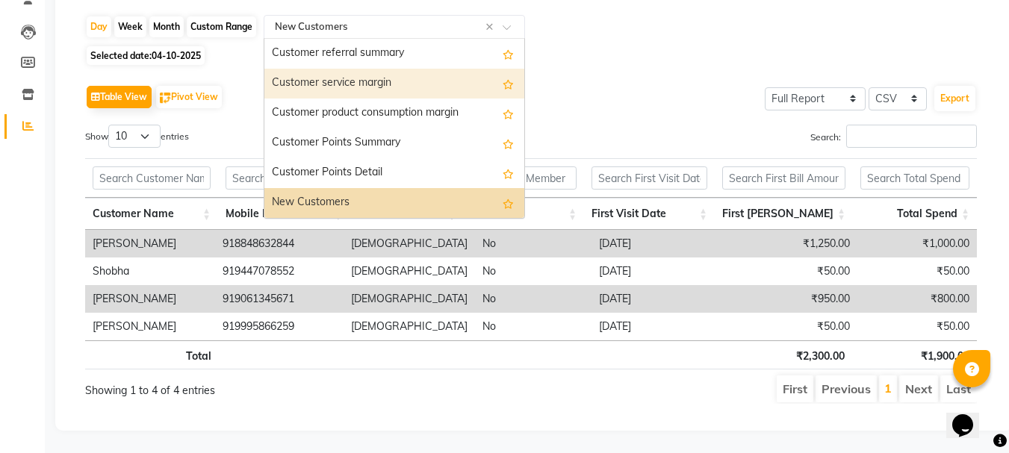
click at [412, 74] on div "Customer service margin" at bounding box center [394, 84] width 260 height 30
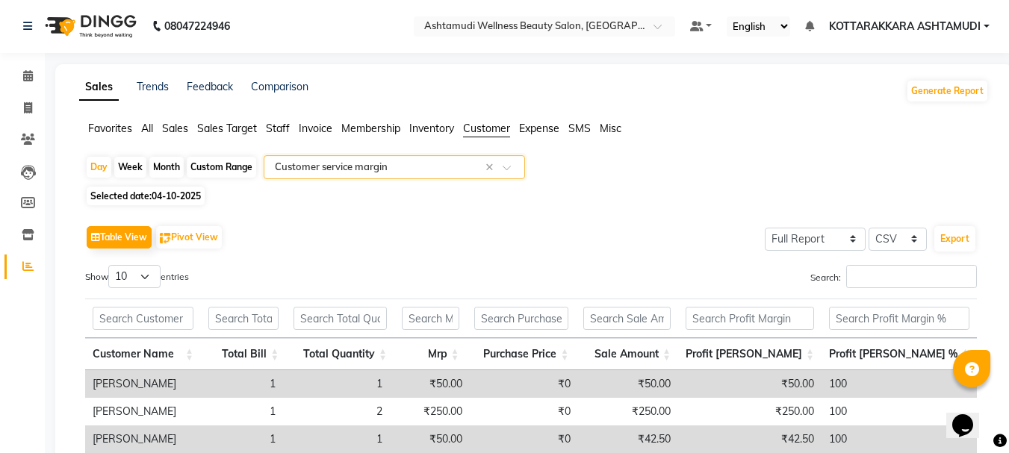
scroll to position [0, 0]
click at [28, 76] on icon at bounding box center [28, 76] width 10 height 11
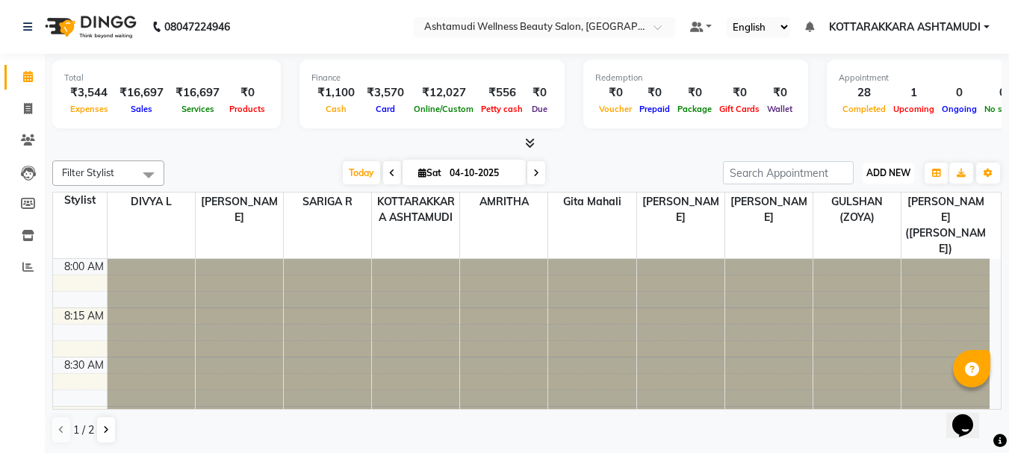
click at [886, 181] on button "ADD NEW Toggle Dropdown" at bounding box center [889, 173] width 52 height 21
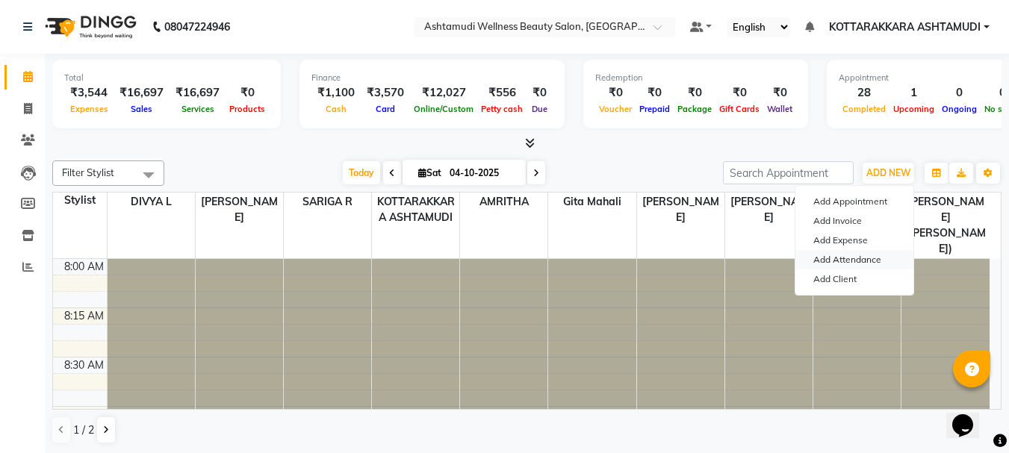
click at [855, 257] on link "Add Attendance" at bounding box center [854, 259] width 118 height 19
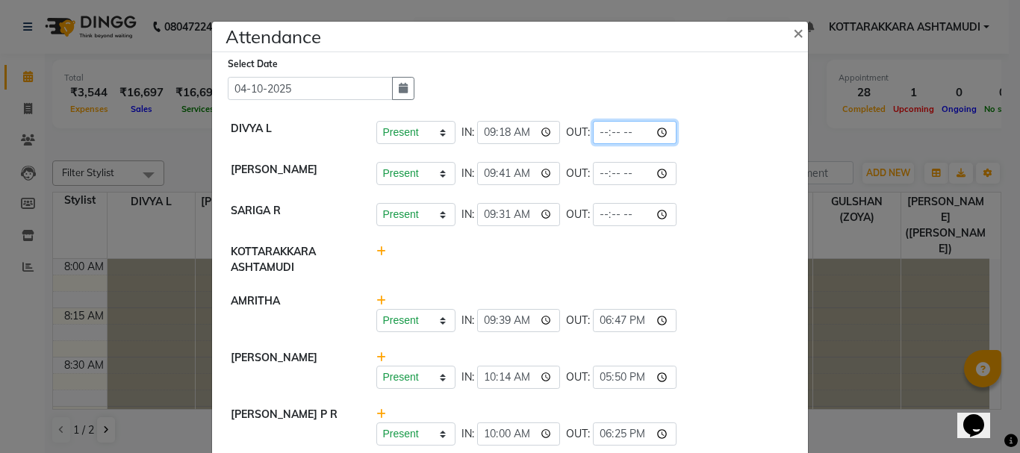
click at [621, 128] on input "time" at bounding box center [635, 132] width 84 height 23
type input "19:08"
click at [752, 188] on li "NISHA SAMUEL Present Absent Late Half Day Weekly Off IN: 09:41 OUT:" at bounding box center [510, 174] width 588 height 42
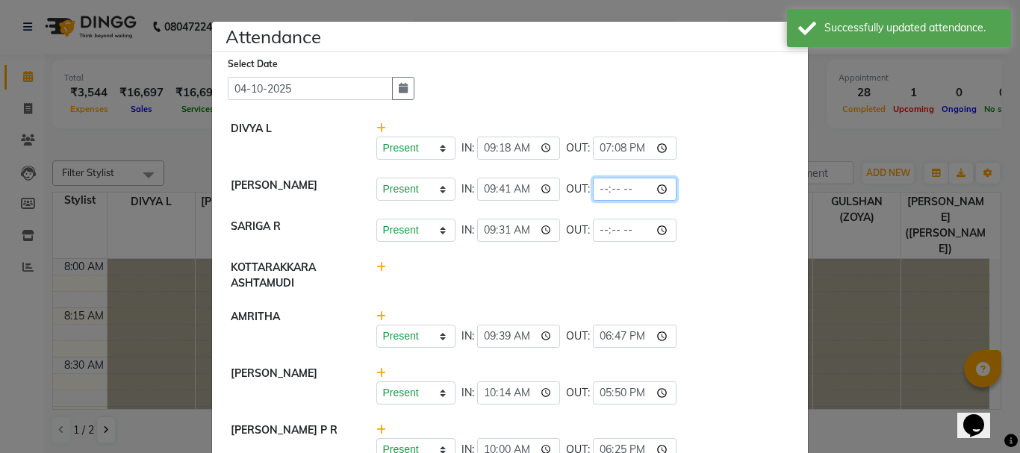
click at [621, 189] on input "time" at bounding box center [635, 189] width 84 height 23
type input "19:09"
click at [701, 249] on li "SARIGA R Present Absent Late Half Day Weekly Off IN: 09:31 OUT:" at bounding box center [510, 231] width 588 height 42
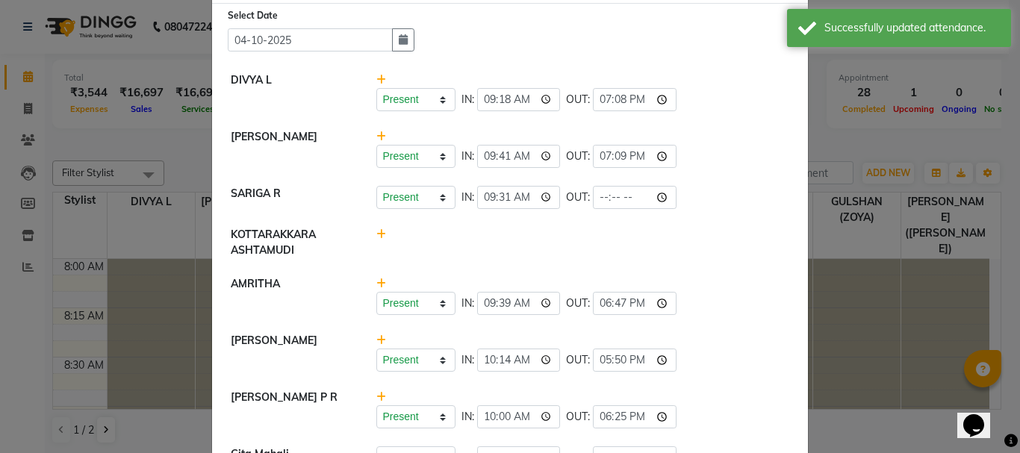
scroll to position [75, 0]
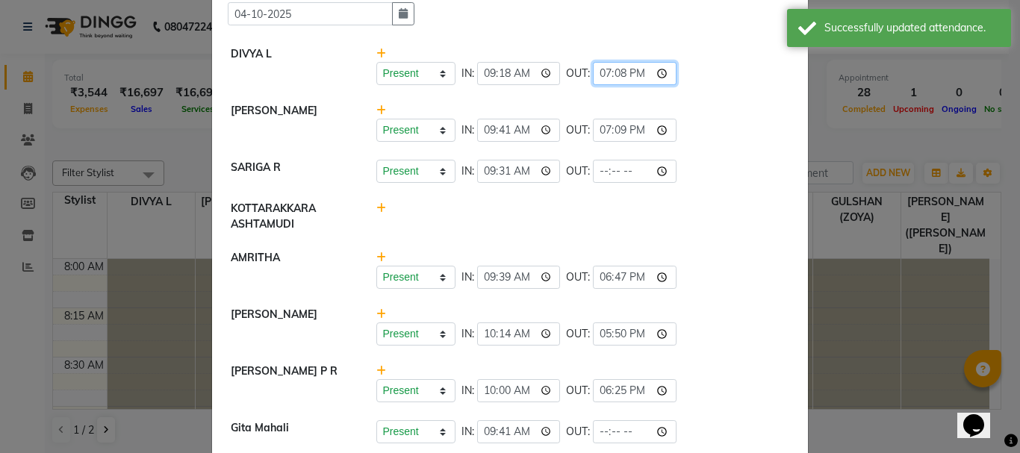
click at [621, 73] on input "19:08" at bounding box center [635, 73] width 84 height 23
type input "19:09"
drag, startPoint x: 789, startPoint y: 183, endPoint x: 753, endPoint y: 218, distance: 50.2
click at [789, 183] on li "SARIGA R Present Absent Late Half Day Weekly Off IN: 09:31 OUT:" at bounding box center [510, 172] width 588 height 42
click at [628, 173] on input "time" at bounding box center [635, 171] width 84 height 23
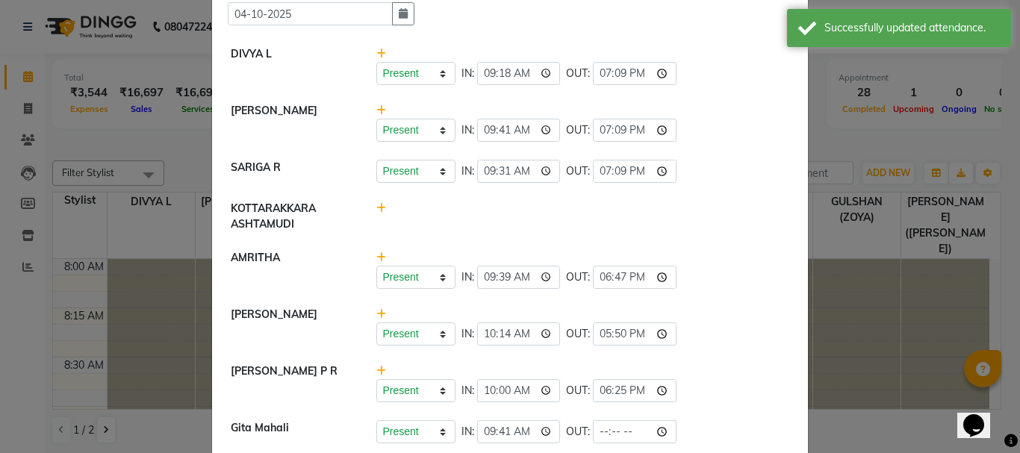
type input "19:09"
click at [778, 205] on div at bounding box center [583, 216] width 436 height 31
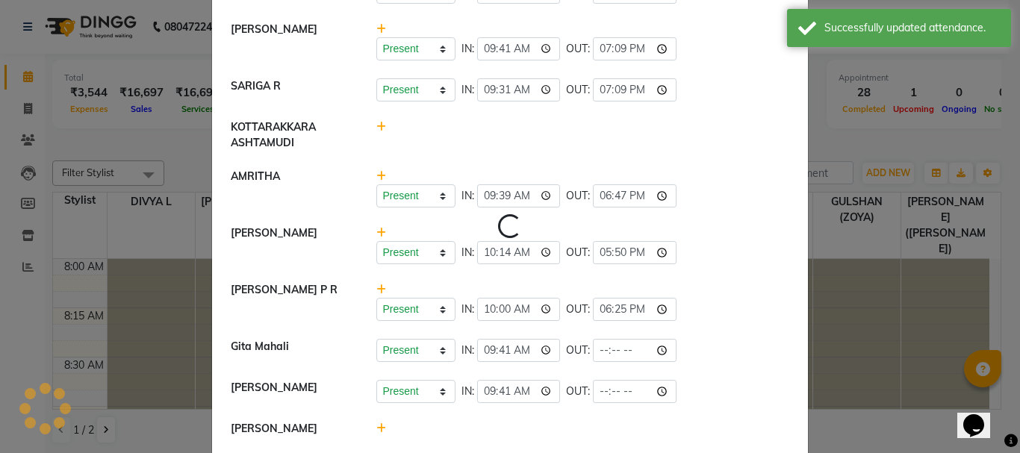
scroll to position [249, 0]
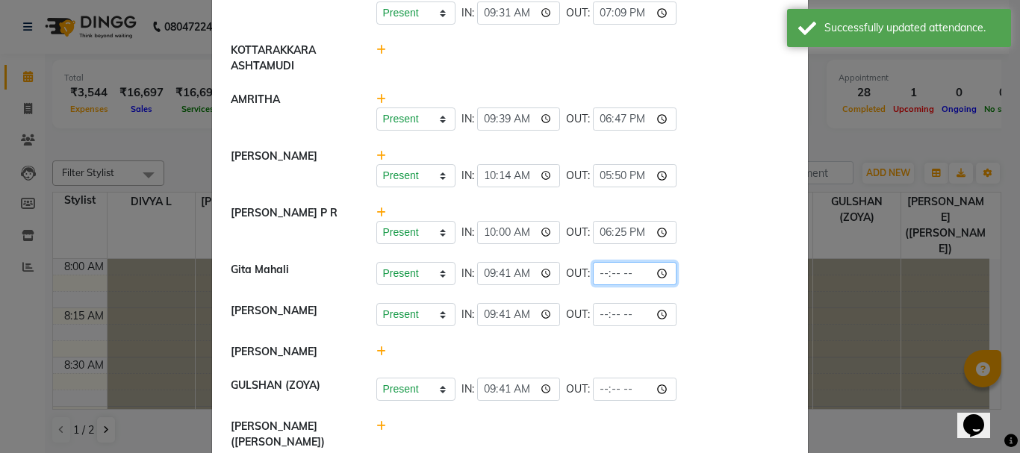
click at [618, 273] on input "time" at bounding box center [635, 273] width 84 height 23
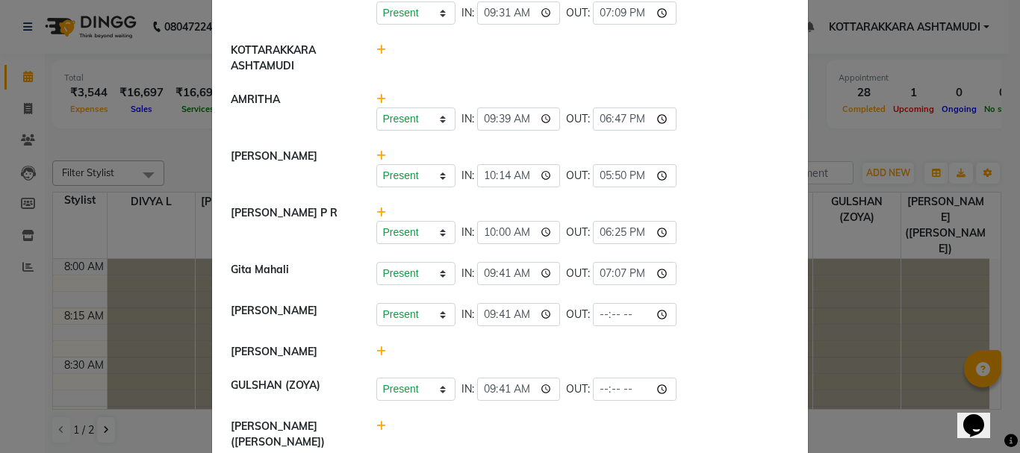
type input "19:07"
click at [704, 122] on div "Present Absent Late Half Day Weekly Off IN: 09:39 OUT: 18:47" at bounding box center [583, 119] width 414 height 23
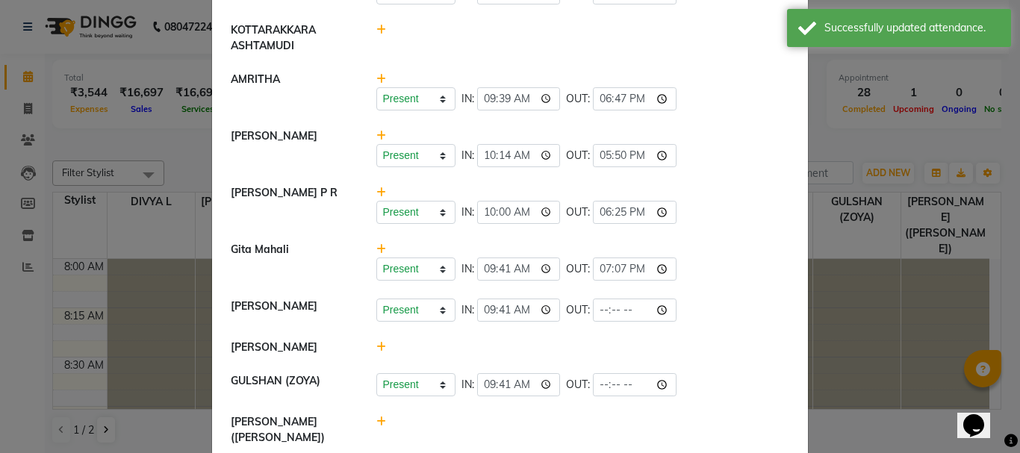
scroll to position [280, 0]
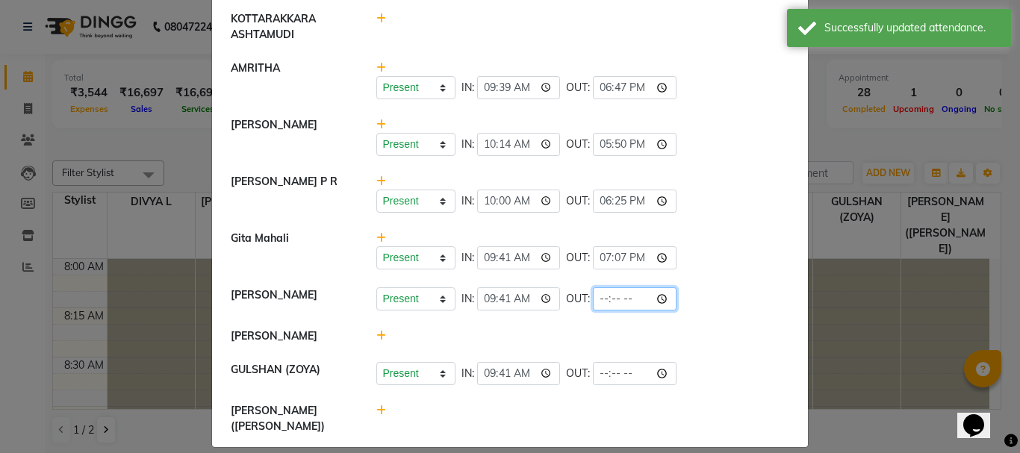
click at [616, 302] on input "time" at bounding box center [635, 299] width 84 height 23
type input "19:07"
click at [756, 202] on div "Present Absent Late Half Day Weekly Off IN: 10:00 OUT: 18:25" at bounding box center [583, 193] width 436 height 39
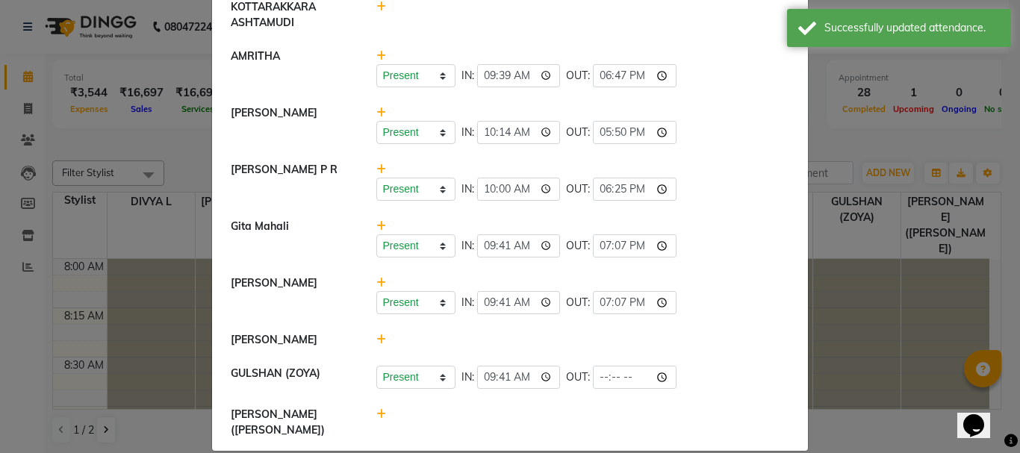
scroll to position [296, 0]
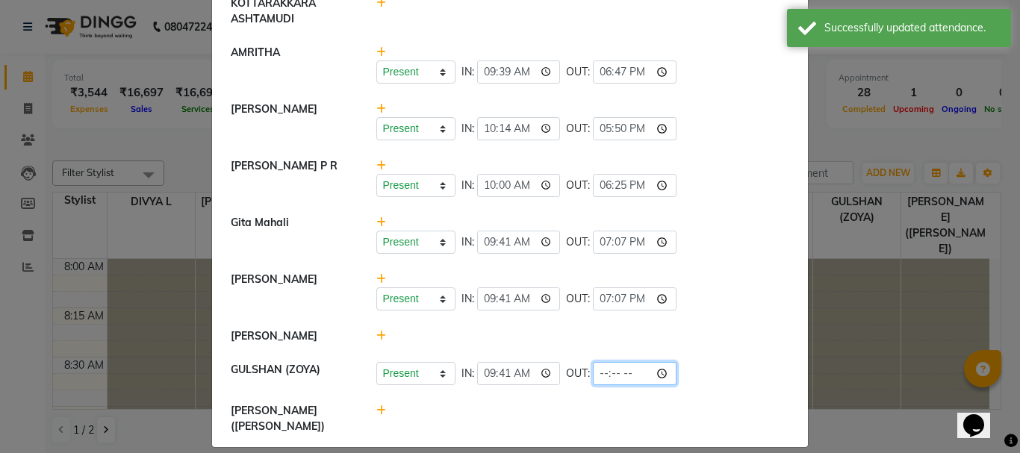
click at [623, 371] on input "time" at bounding box center [635, 373] width 84 height 23
type input "19:07"
click at [723, 197] on li "SHAMINA MUHAMMED P R Present Absent Late Half Day Weekly Off IN: 10:00 OUT: 18:…" at bounding box center [510, 178] width 588 height 58
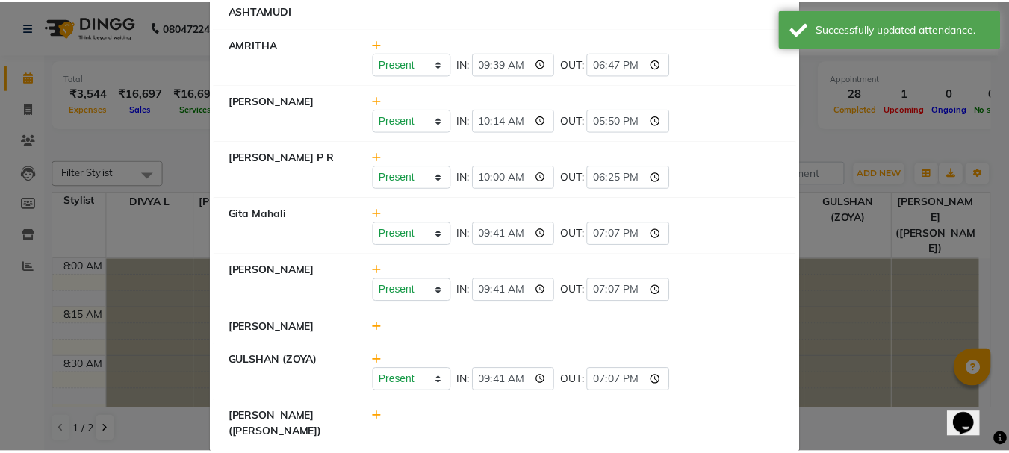
scroll to position [311, 0]
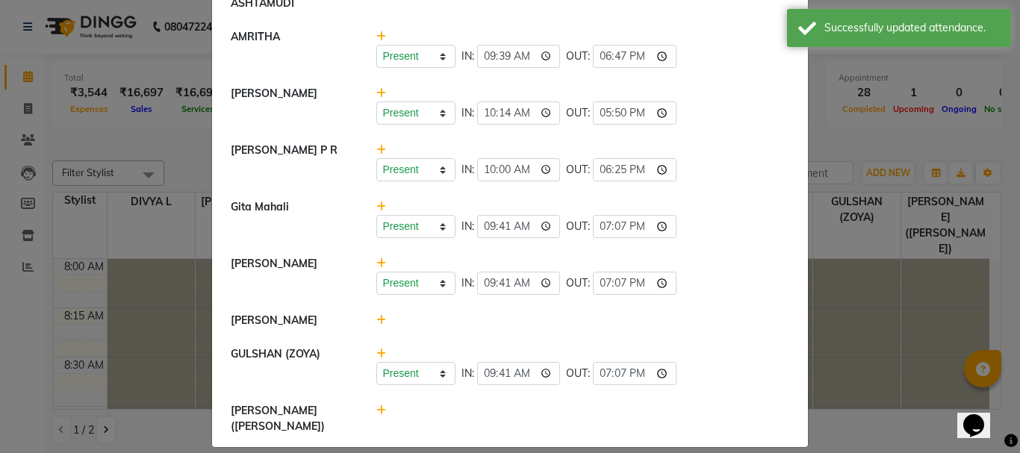
click at [845, 140] on ngb-modal-window "Attendance × Select Date 04-10-2025 DIVYA L Present Absent Late Half Day Weekly…" at bounding box center [510, 226] width 1020 height 453
